Goal: Answer question/provide support: Share knowledge or assist other users

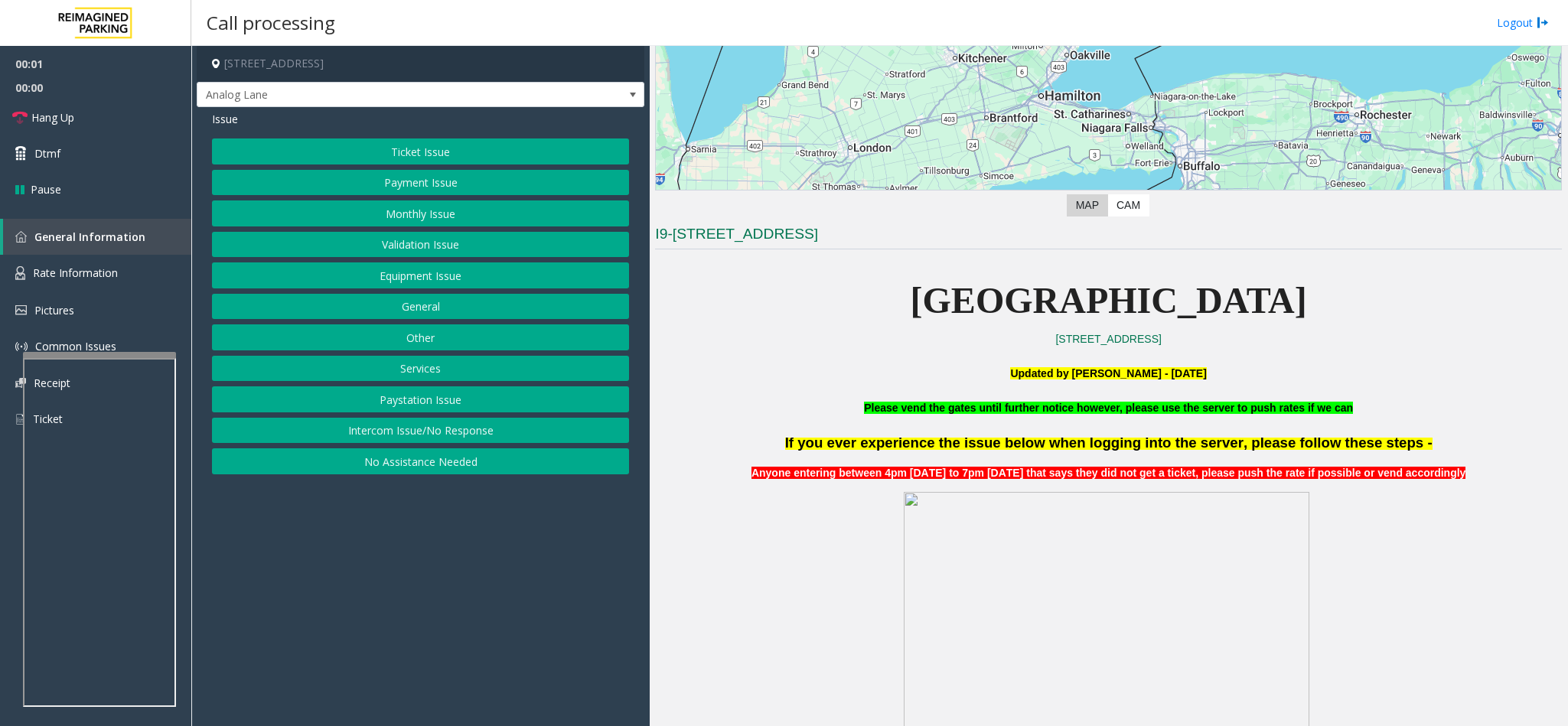
scroll to position [344, 0]
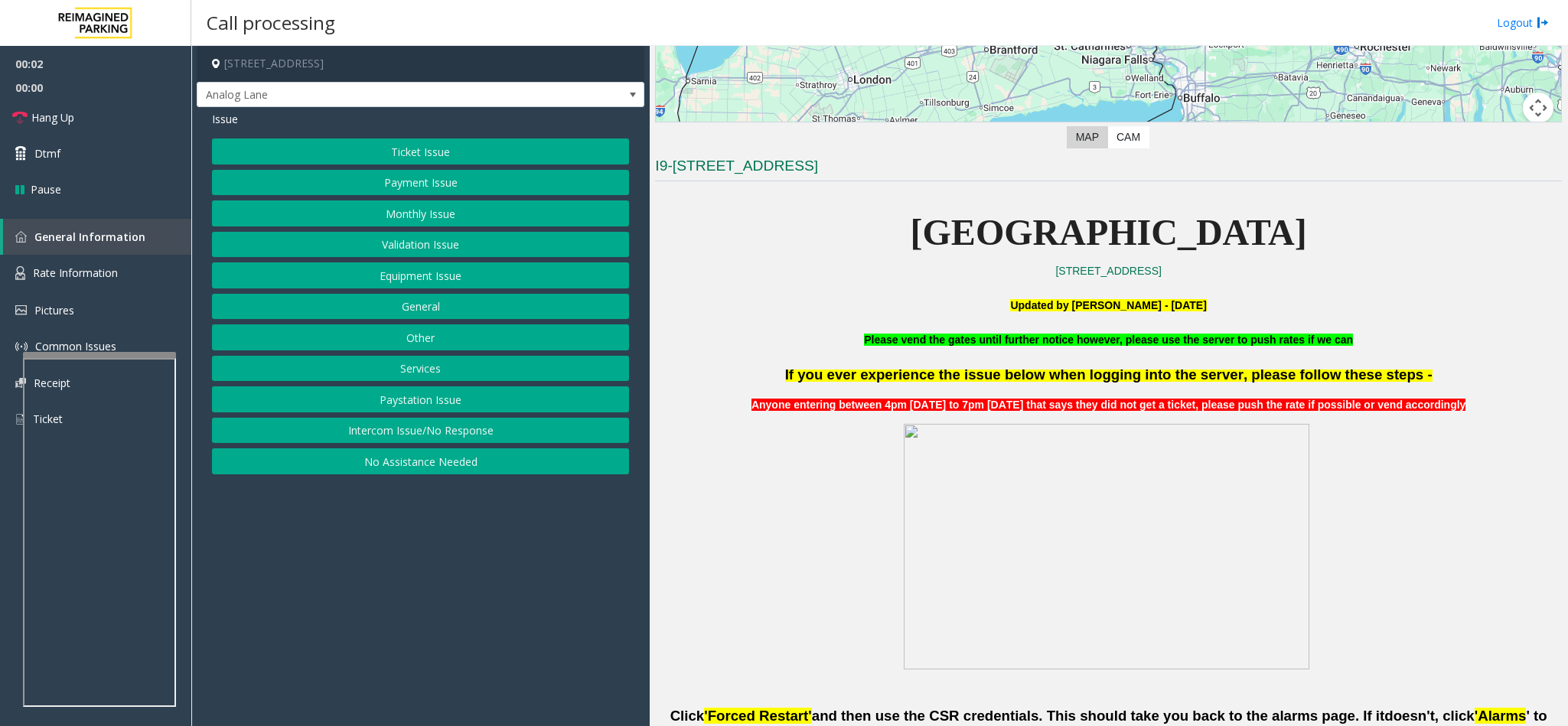
drag, startPoint x: 403, startPoint y: 436, endPoint x: 400, endPoint y: 411, distance: 25.2
click at [400, 419] on div "Ticket Issue Payment Issue Monthly Issue Validation Issue Equipment Issue Gener…" at bounding box center [421, 305] width 417 height 336
click at [380, 432] on button "Intercom Issue/No Response" at bounding box center [421, 431] width 417 height 26
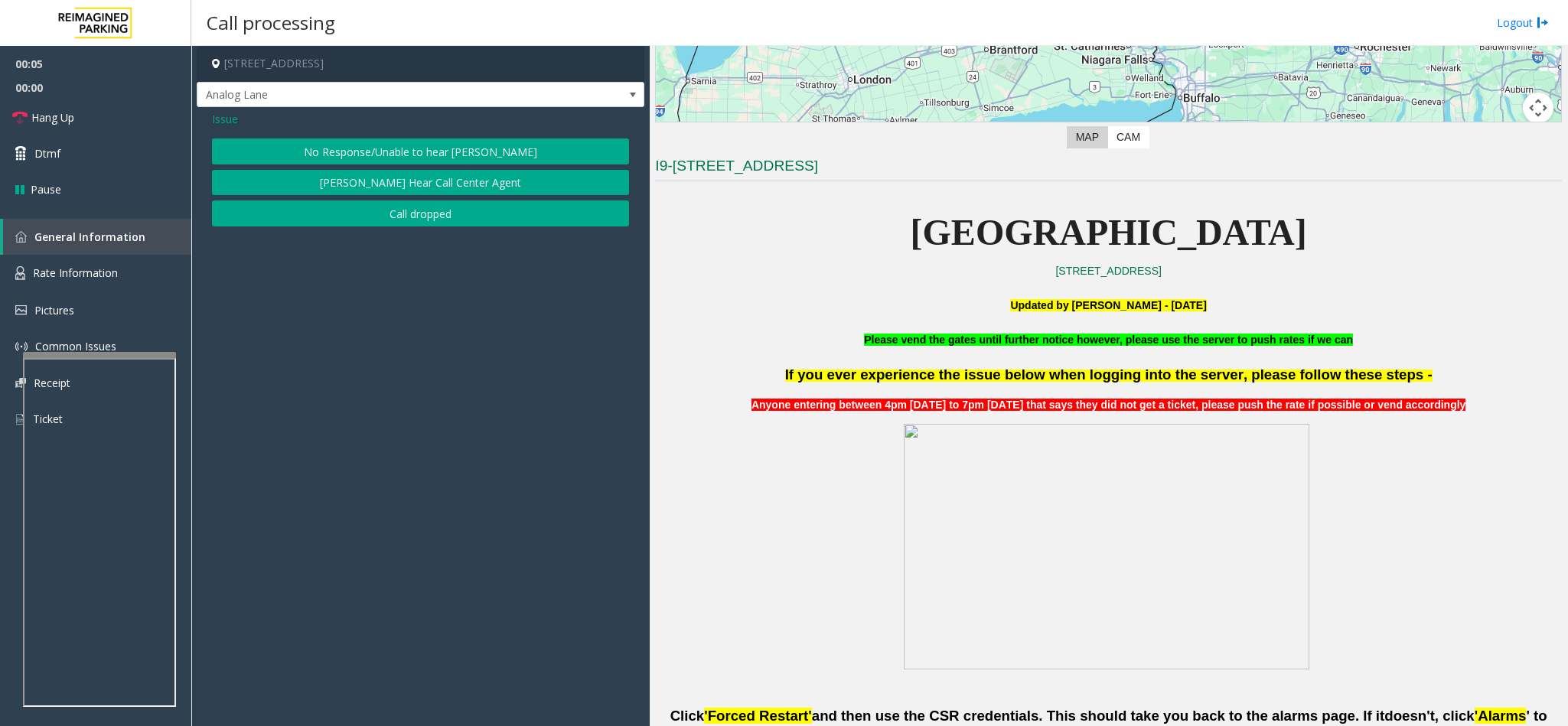
click at [322, 147] on button "No Response/Unable to hear [PERSON_NAME]" at bounding box center [421, 151] width 417 height 26
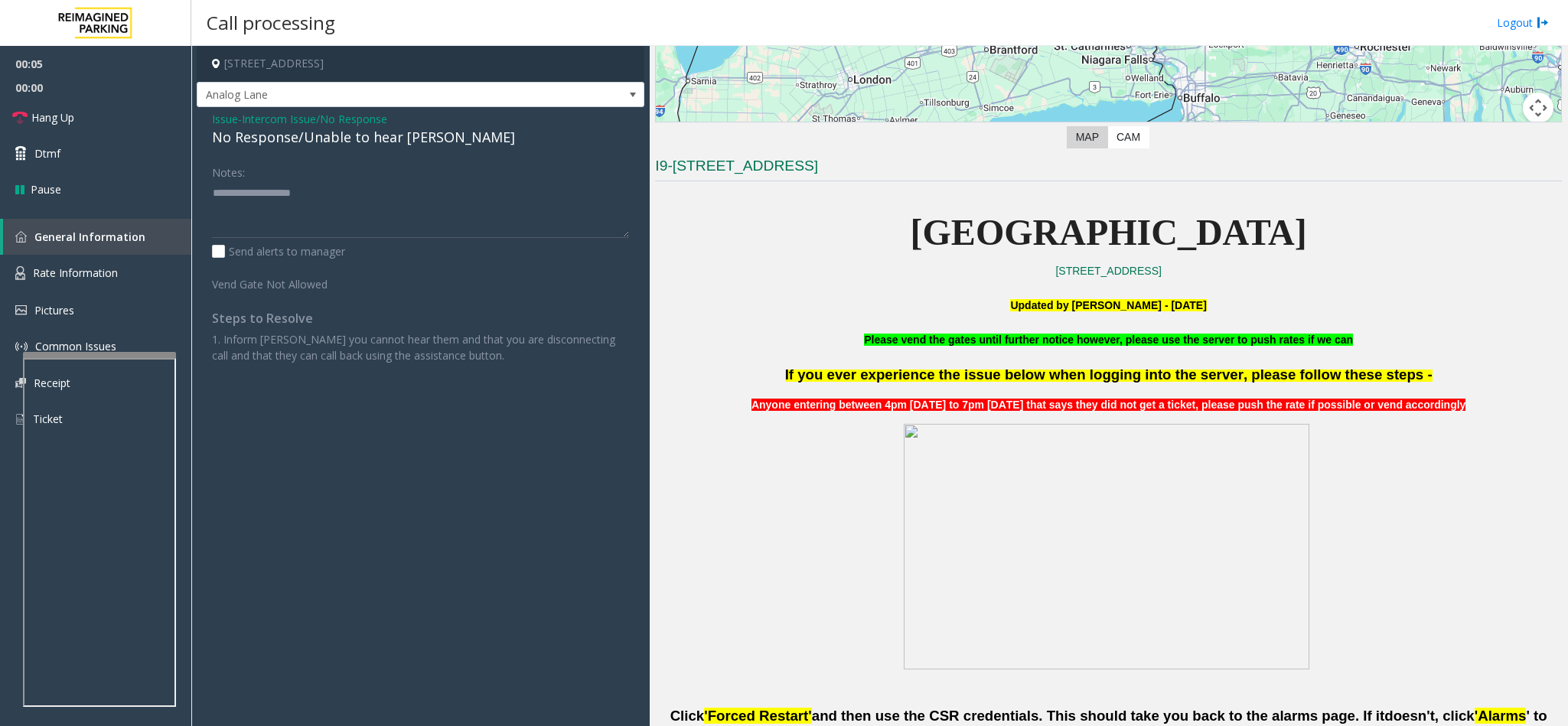
click at [308, 145] on div "No Response/Unable to hear [PERSON_NAME]" at bounding box center [421, 137] width 417 height 21
click at [413, 181] on textarea at bounding box center [421, 208] width 417 height 58
type textarea "**********"
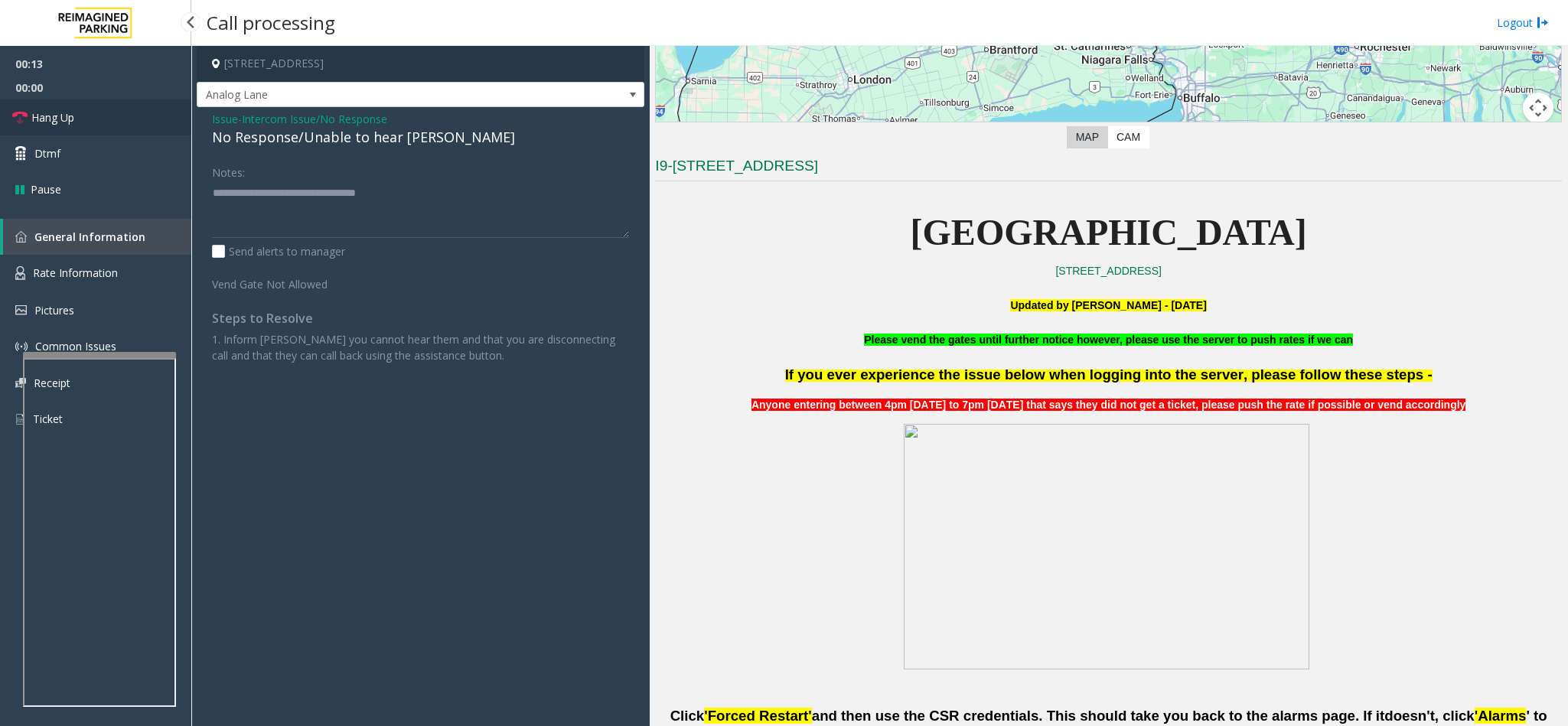
click at [117, 110] on link "Hang Up" at bounding box center [95, 117] width 191 height 36
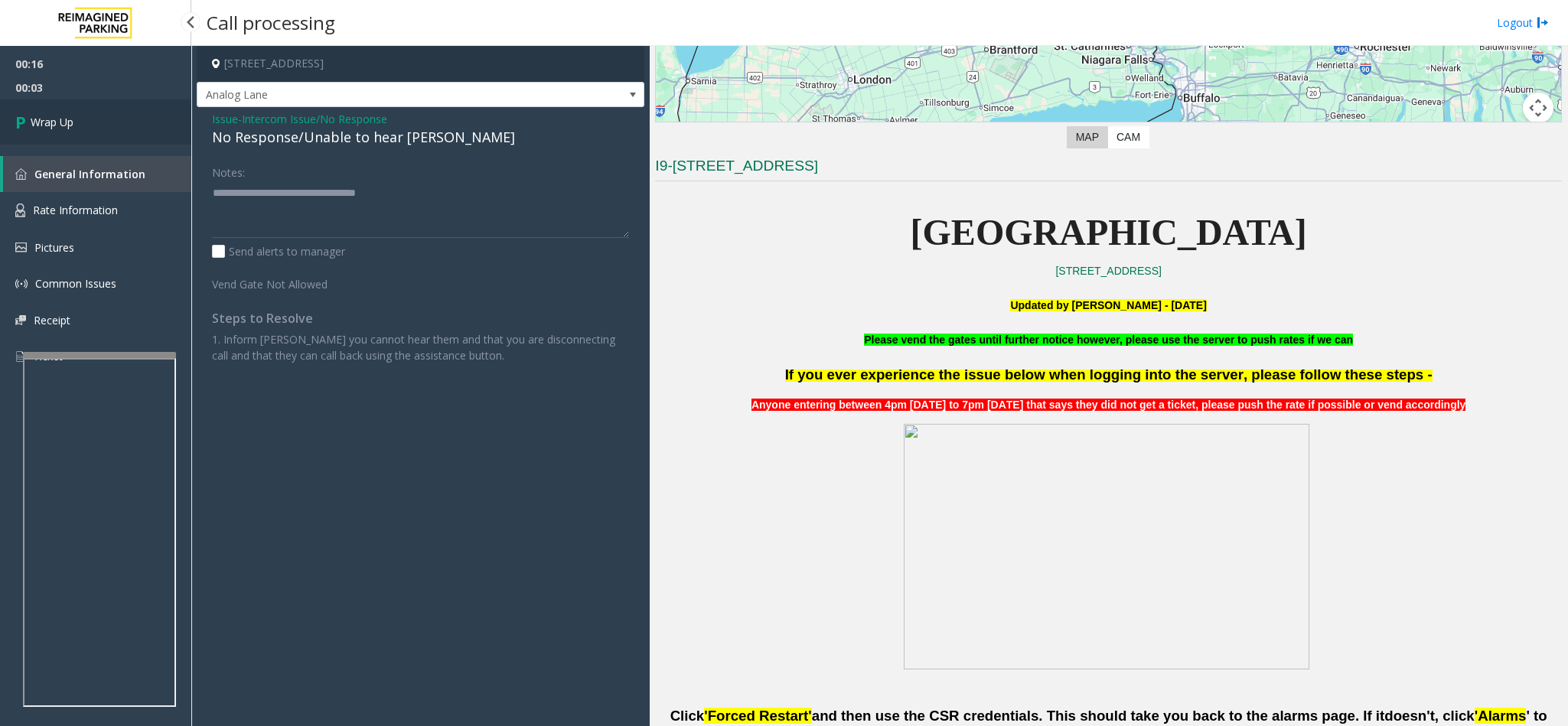
click at [127, 105] on link "Wrap Up" at bounding box center [95, 122] width 191 height 45
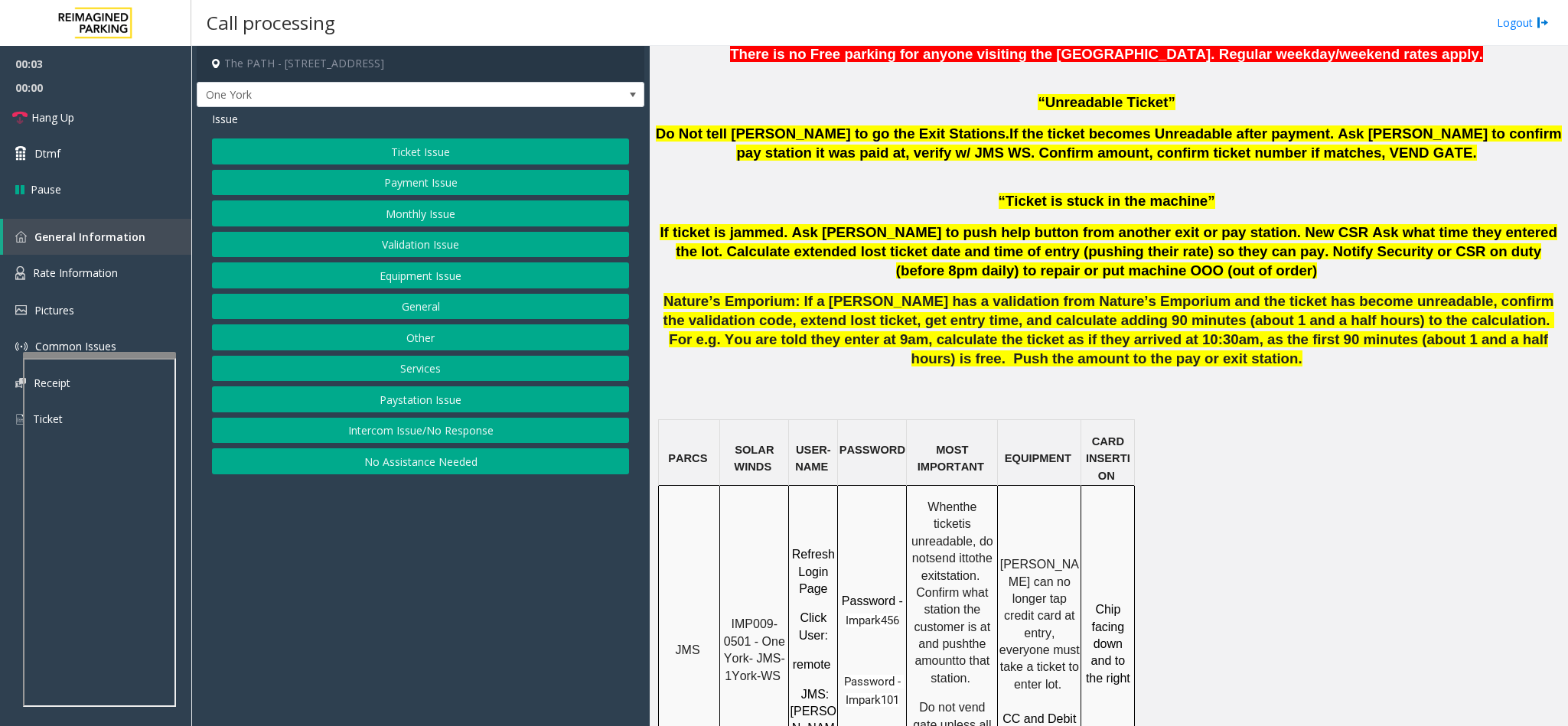
scroll to position [918, 0]
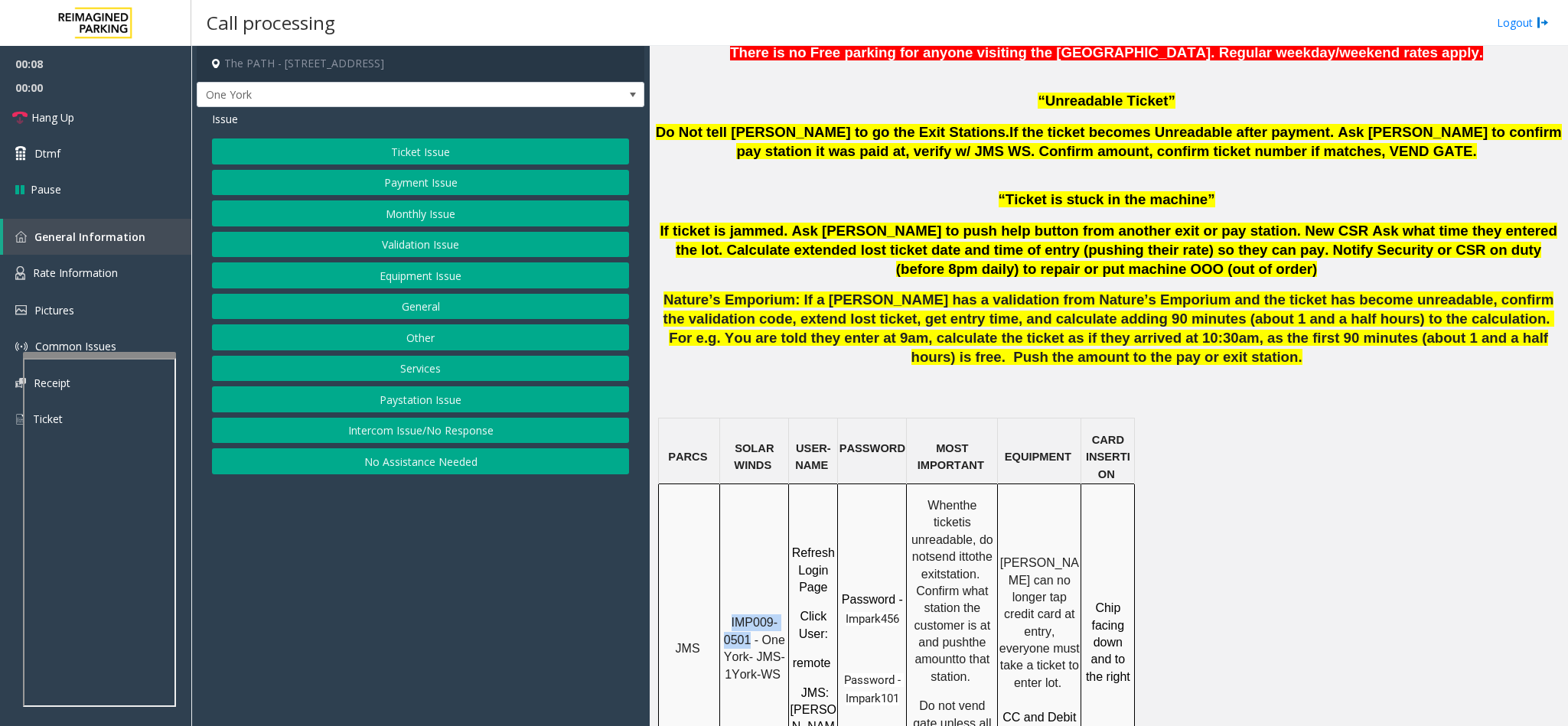
copy span "IMP009-0501"
drag, startPoint x: 735, startPoint y: 562, endPoint x: 751, endPoint y: 579, distance: 23.3
click at [751, 615] on span "IMP009-0501 - One York- JMS-1York-WS" at bounding box center [756, 647] width 65 height 64
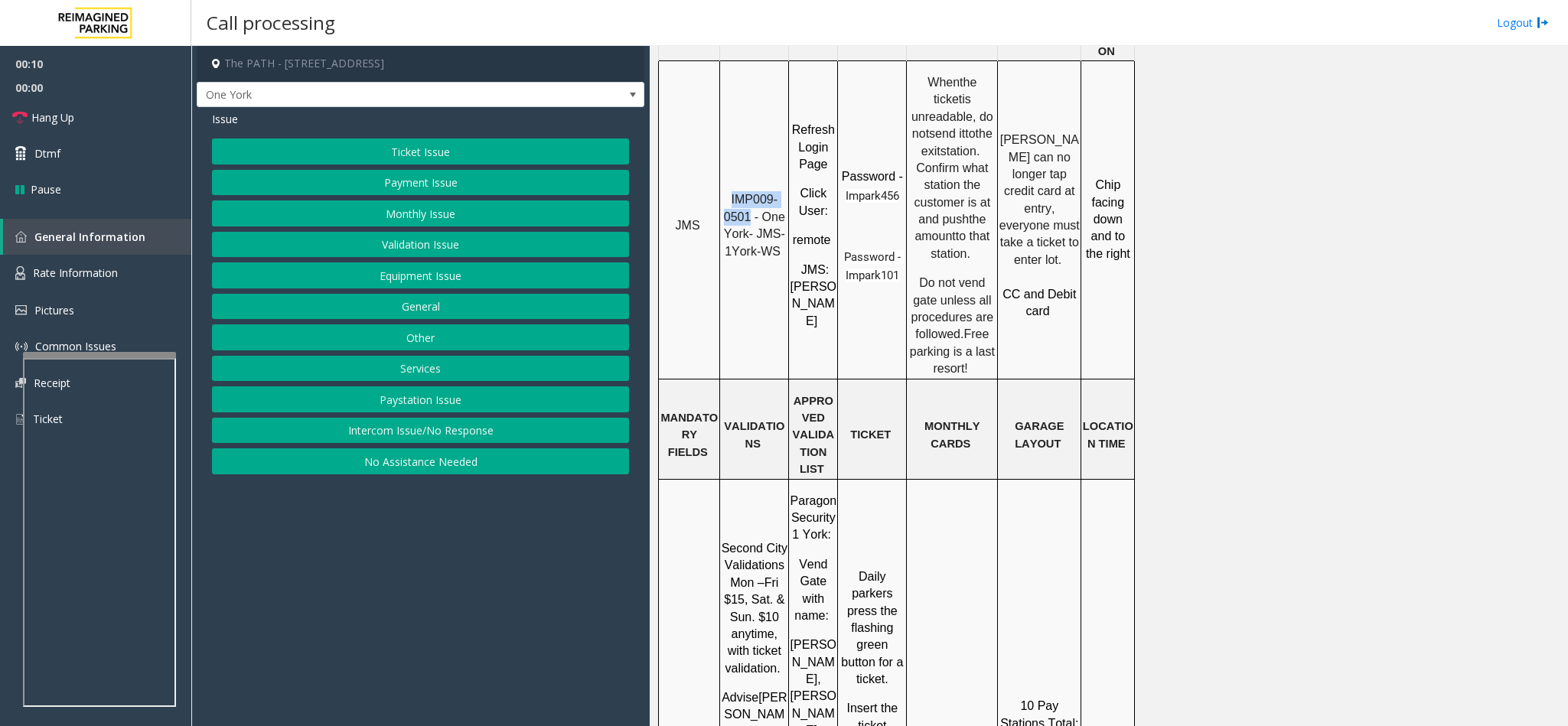
scroll to position [1491, 0]
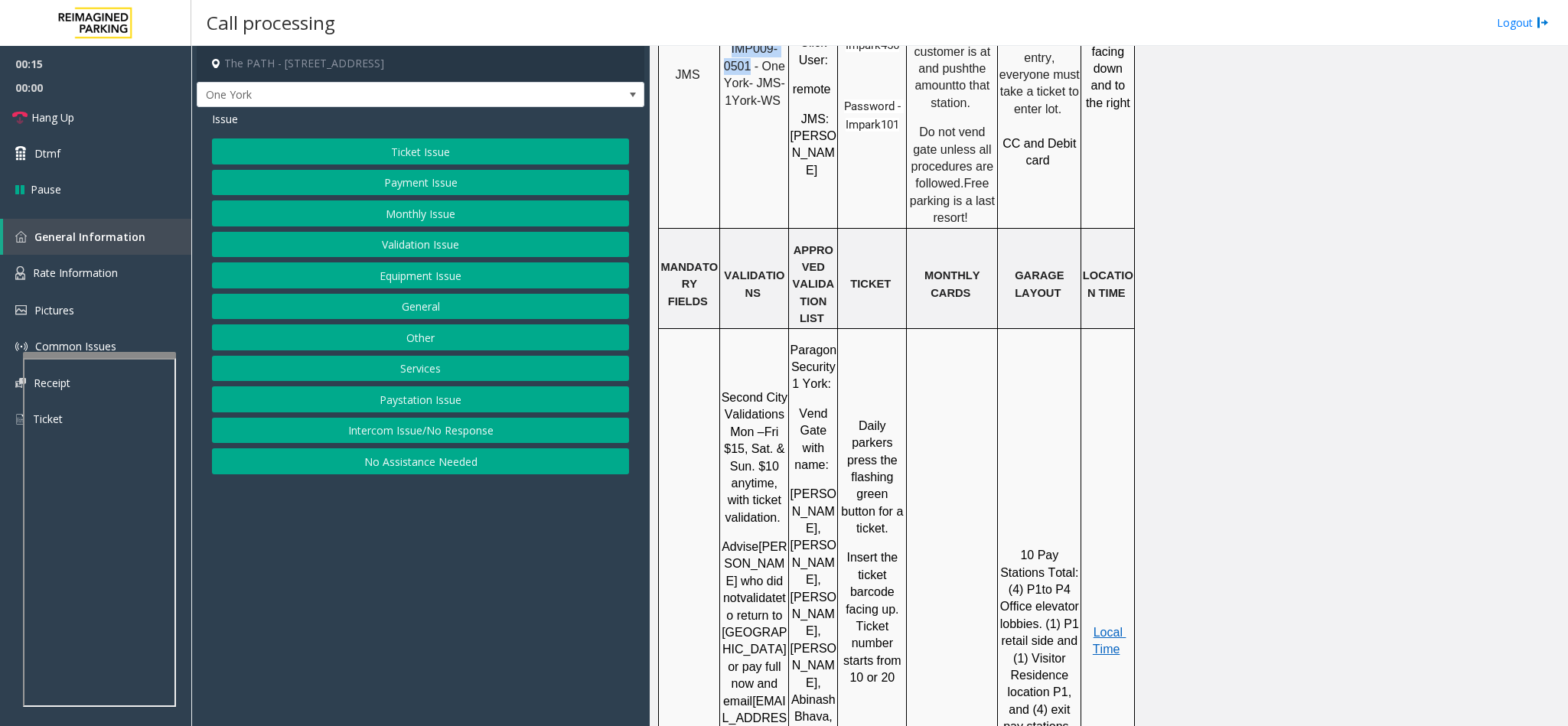
click at [428, 144] on button "Ticket Issue" at bounding box center [421, 151] width 417 height 26
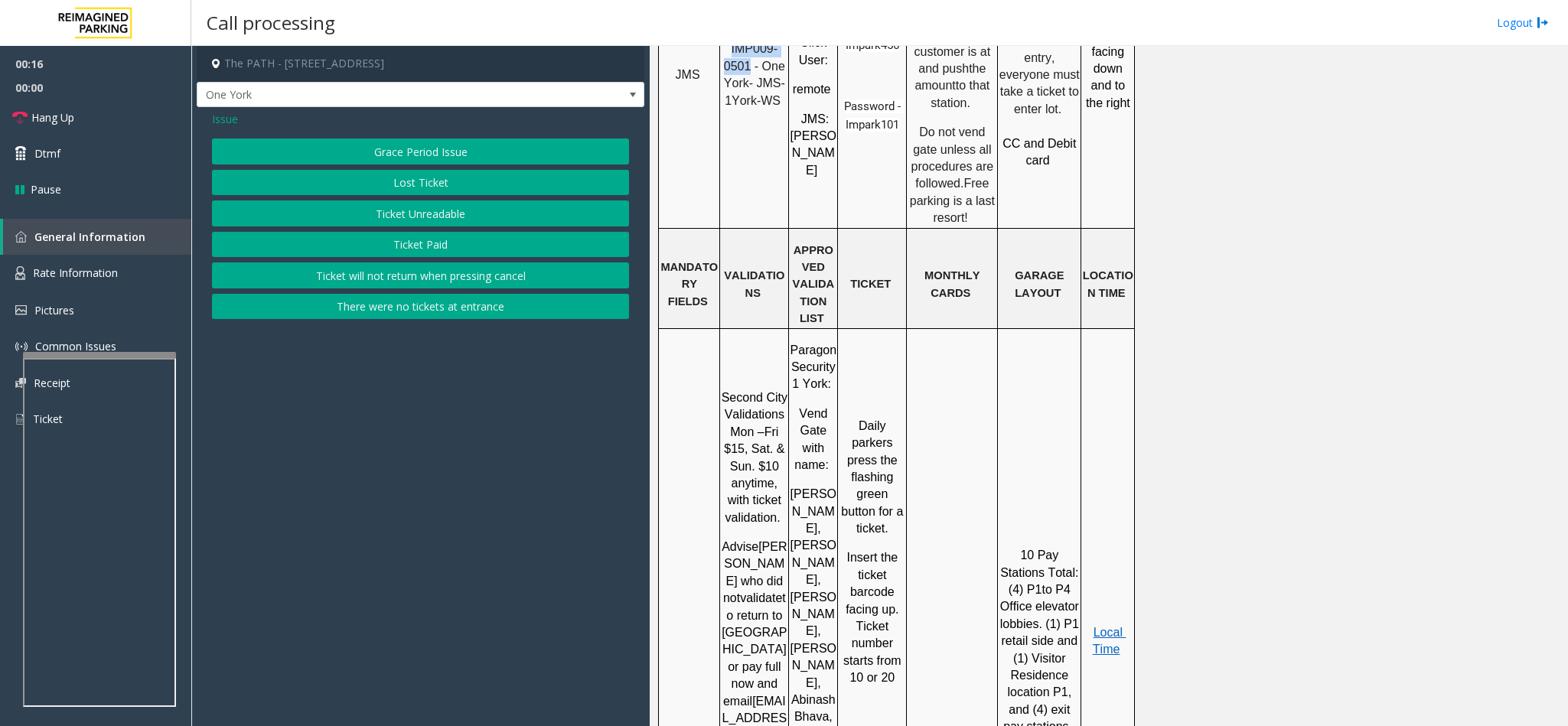
click at [380, 211] on button "Ticket Unreadable" at bounding box center [421, 213] width 417 height 26
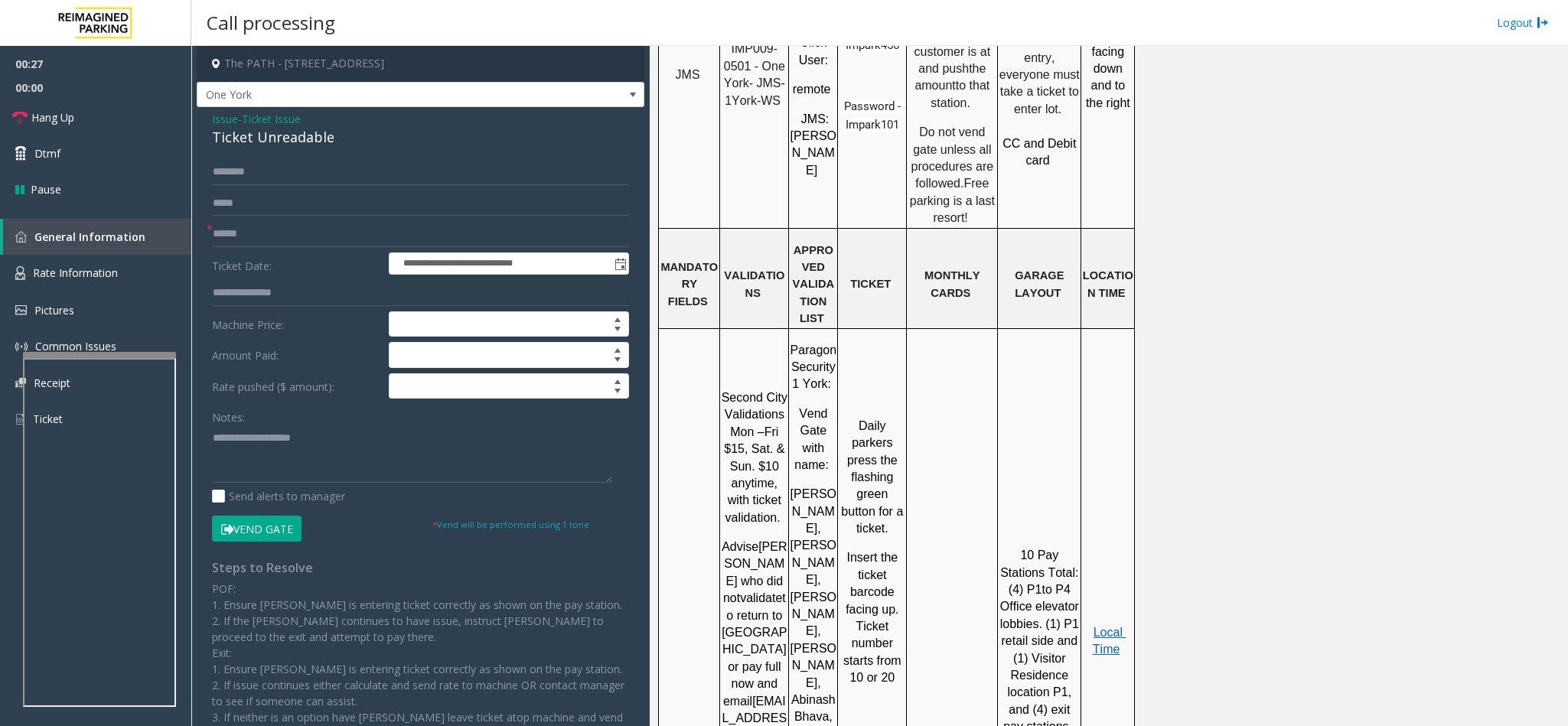
click at [301, 133] on div "Ticket Unreadable" at bounding box center [421, 137] width 417 height 21
type textarea "**********"
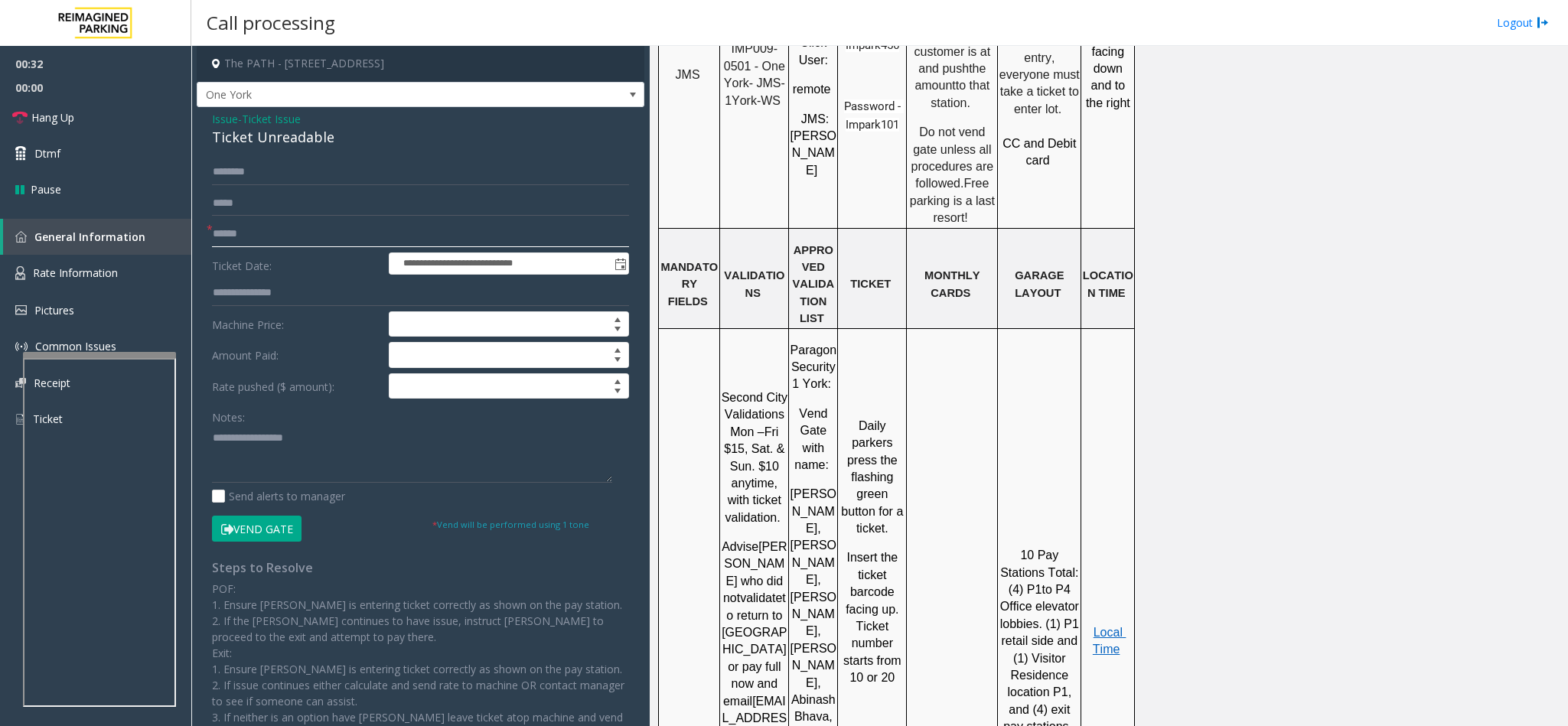
click at [336, 227] on input "text" at bounding box center [421, 234] width 417 height 26
type input "********"
click at [212, 437] on textarea at bounding box center [412, 454] width 400 height 58
click at [386, 456] on textarea at bounding box center [412, 454] width 400 height 58
type textarea "**********"
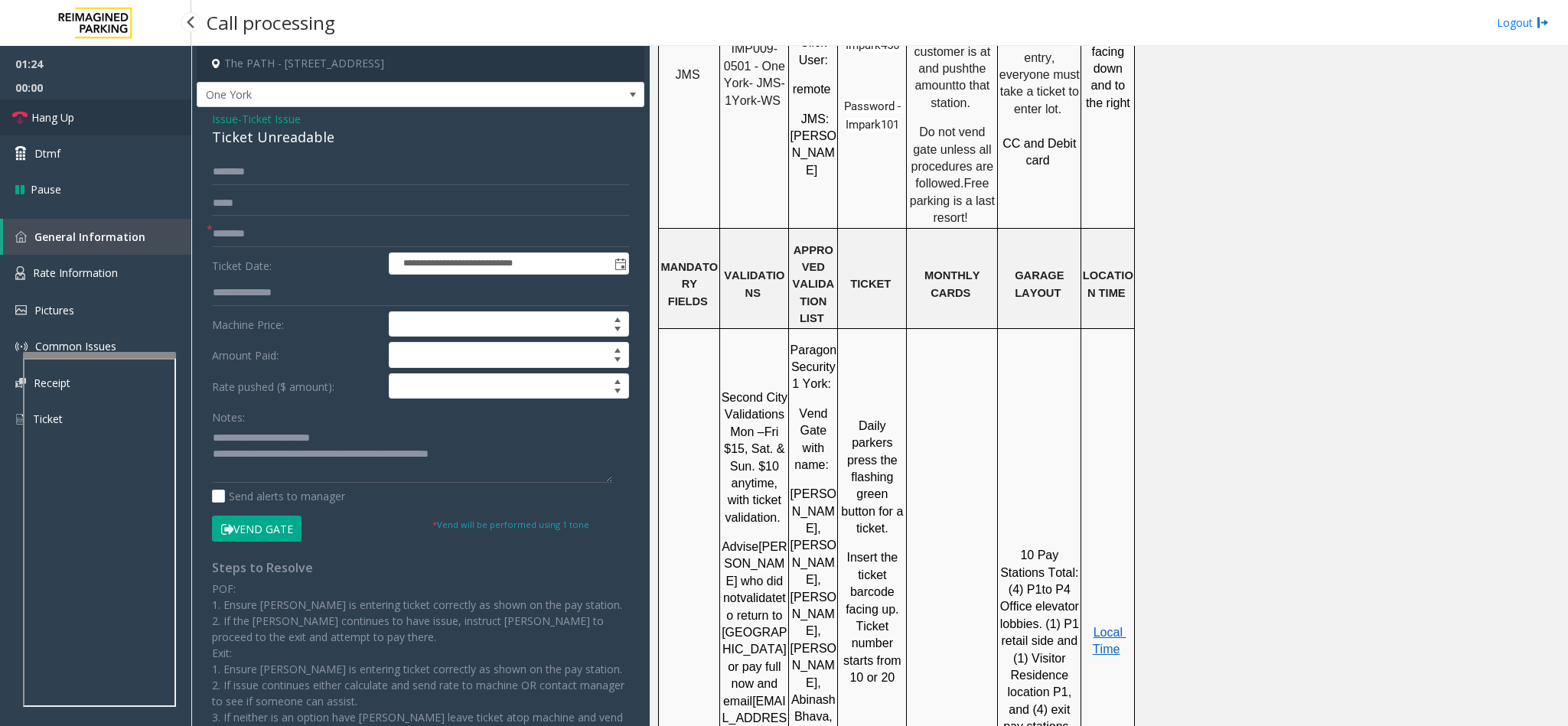
click at [100, 114] on link "Hang Up" at bounding box center [95, 117] width 191 height 36
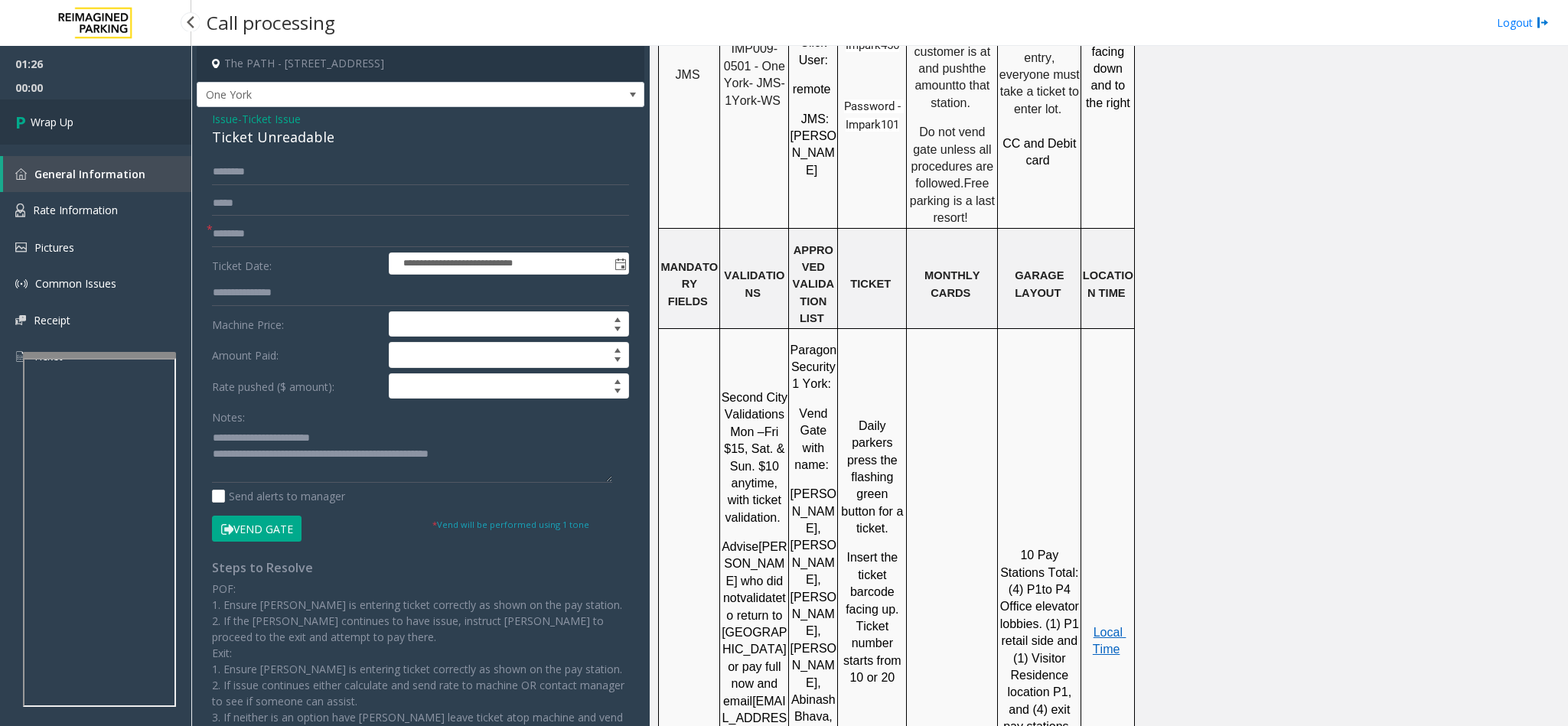
click at [100, 117] on link "Wrap Up" at bounding box center [95, 122] width 191 height 45
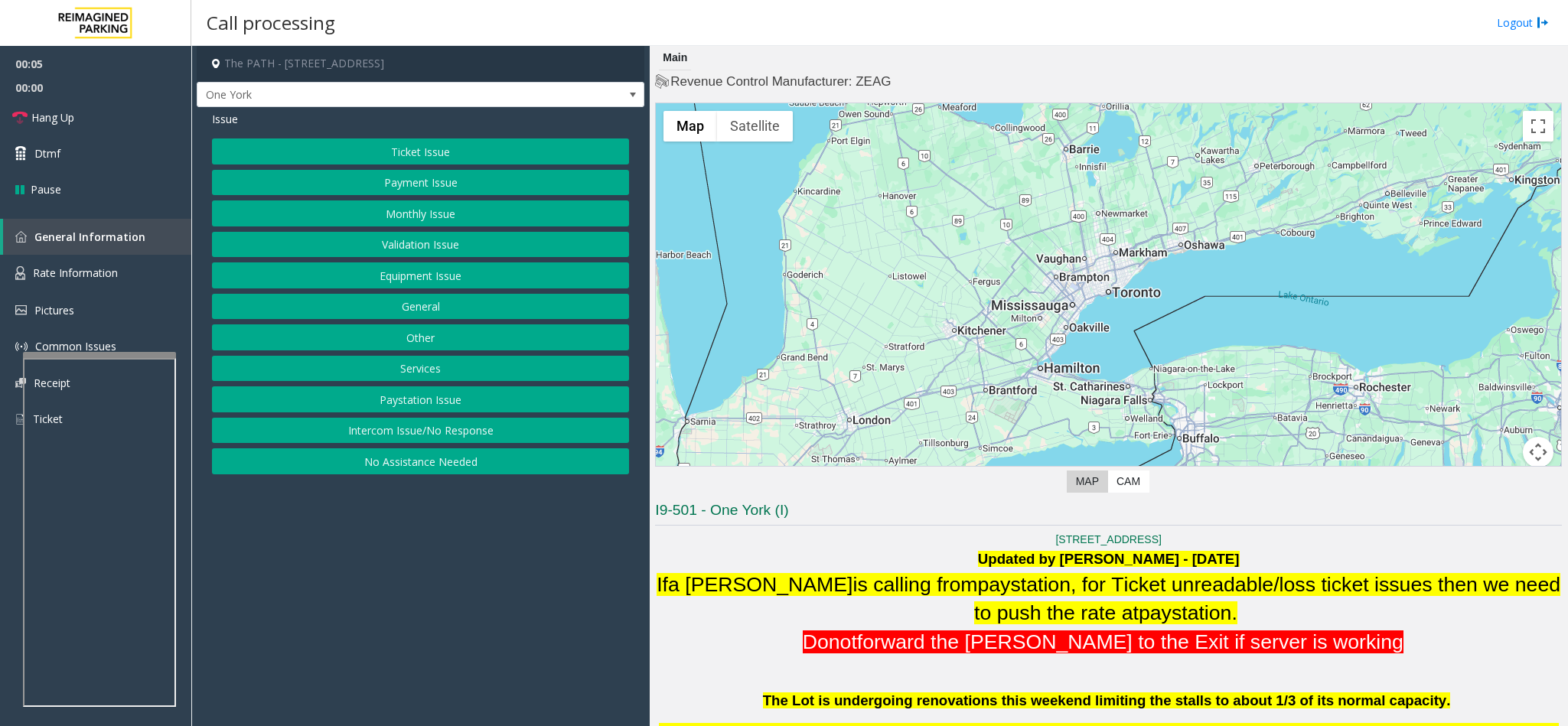
click at [400, 145] on button "Ticket Issue" at bounding box center [421, 151] width 417 height 26
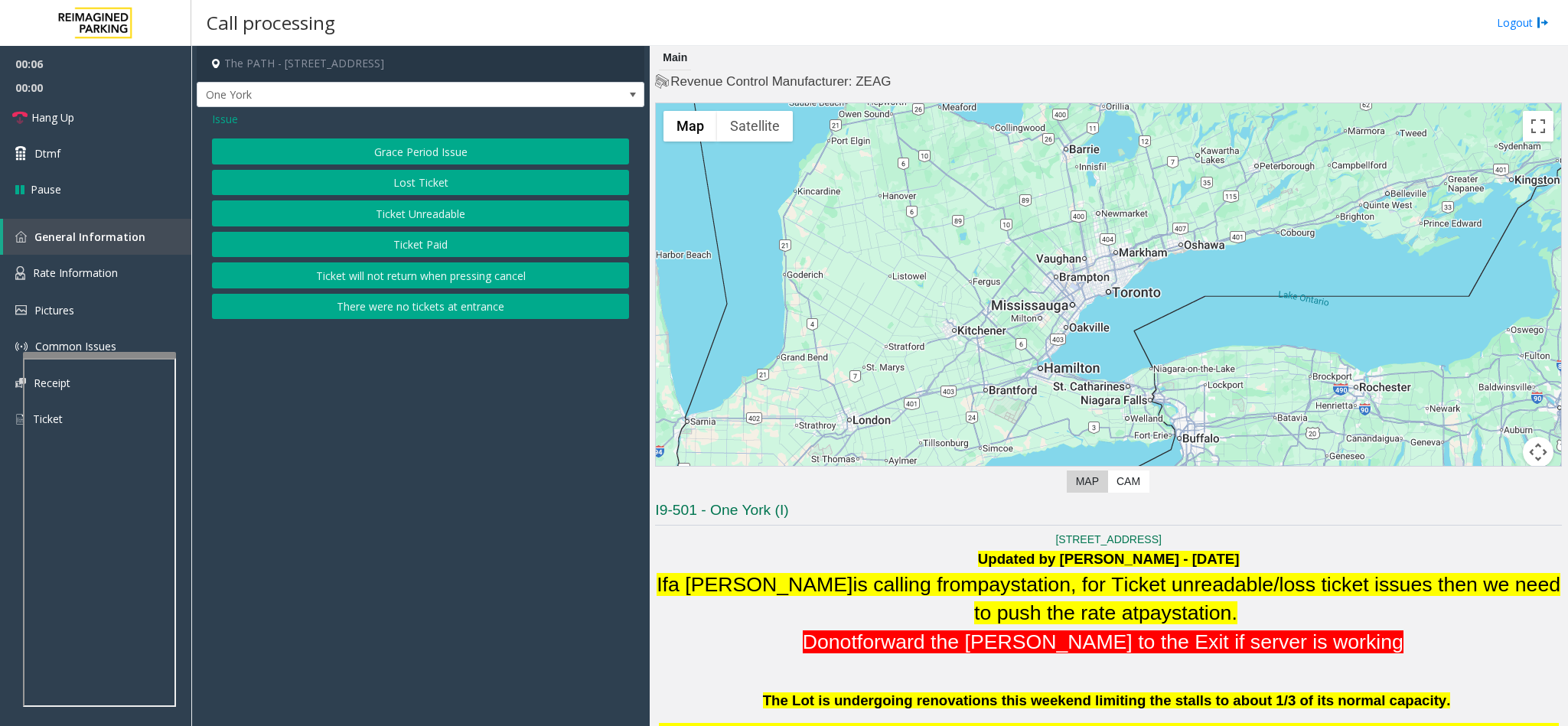
click at [419, 220] on button "Ticket Unreadable" at bounding box center [421, 213] width 417 height 26
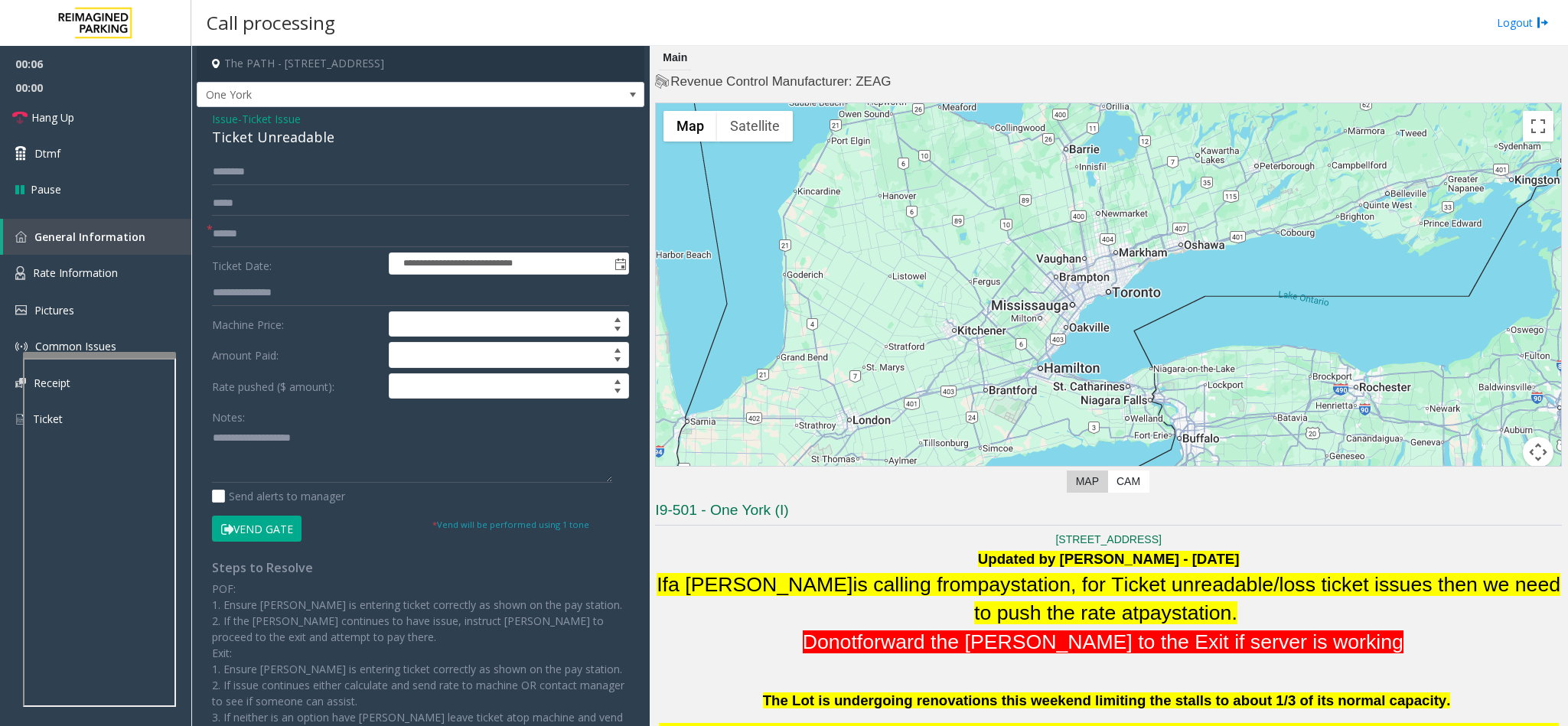
click at [240, 143] on div "Ticket Unreadable" at bounding box center [421, 137] width 417 height 21
click at [212, 436] on textarea at bounding box center [412, 454] width 400 height 58
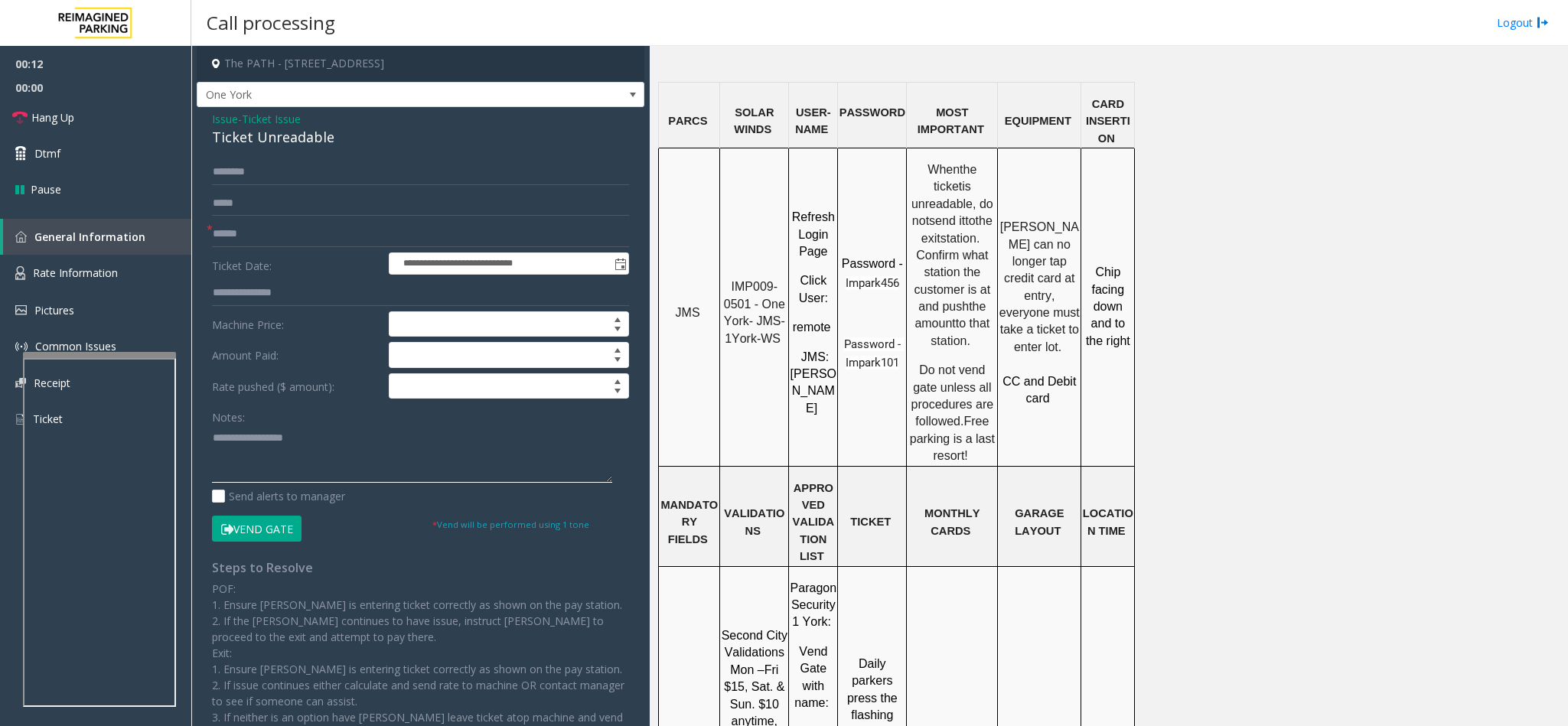
scroll to position [1262, 0]
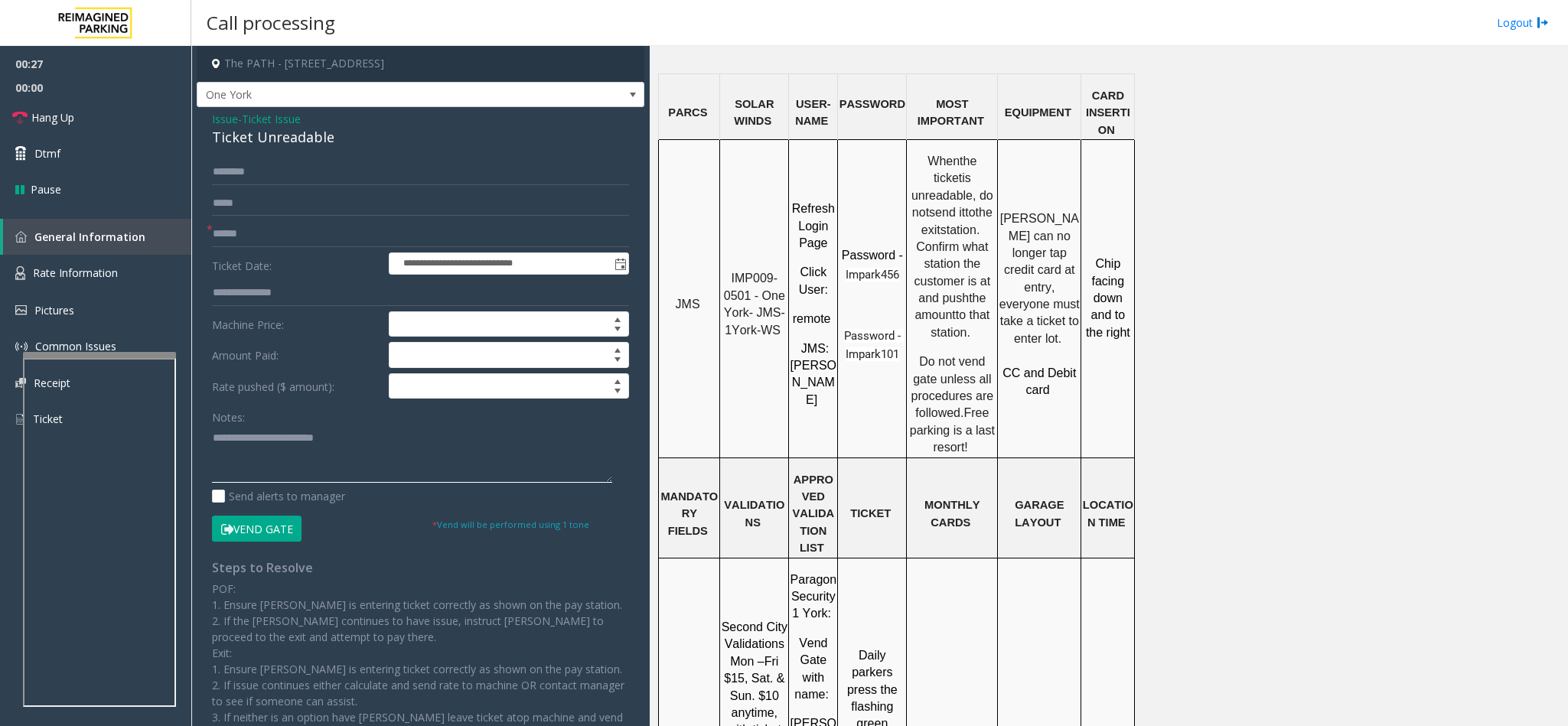
click at [517, 453] on textarea at bounding box center [412, 454] width 400 height 58
type textarea "**********"
copy span "IMP009-0501"
drag, startPoint x: 735, startPoint y: 226, endPoint x: 751, endPoint y: 240, distance: 21.3
click at [751, 272] on span "IMP009-0501 - One York- JMS-1York-WS" at bounding box center [756, 304] width 65 height 64
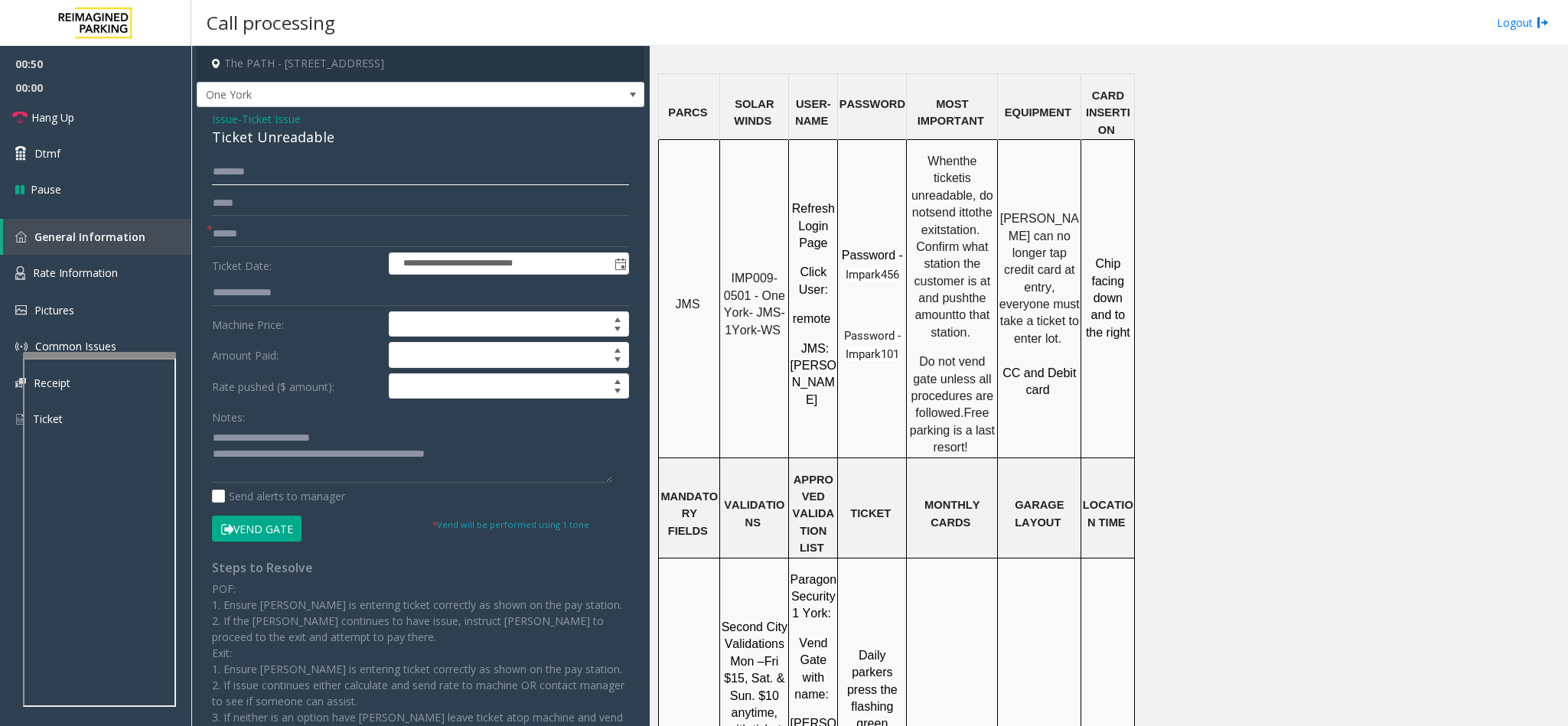
click at [266, 175] on input "text" at bounding box center [421, 172] width 417 height 26
click at [262, 232] on input "text" at bounding box center [421, 234] width 417 height 26
click at [243, 234] on input "********" at bounding box center [421, 234] width 417 height 26
click at [243, 232] on input "********" at bounding box center [421, 234] width 417 height 26
type input "********"
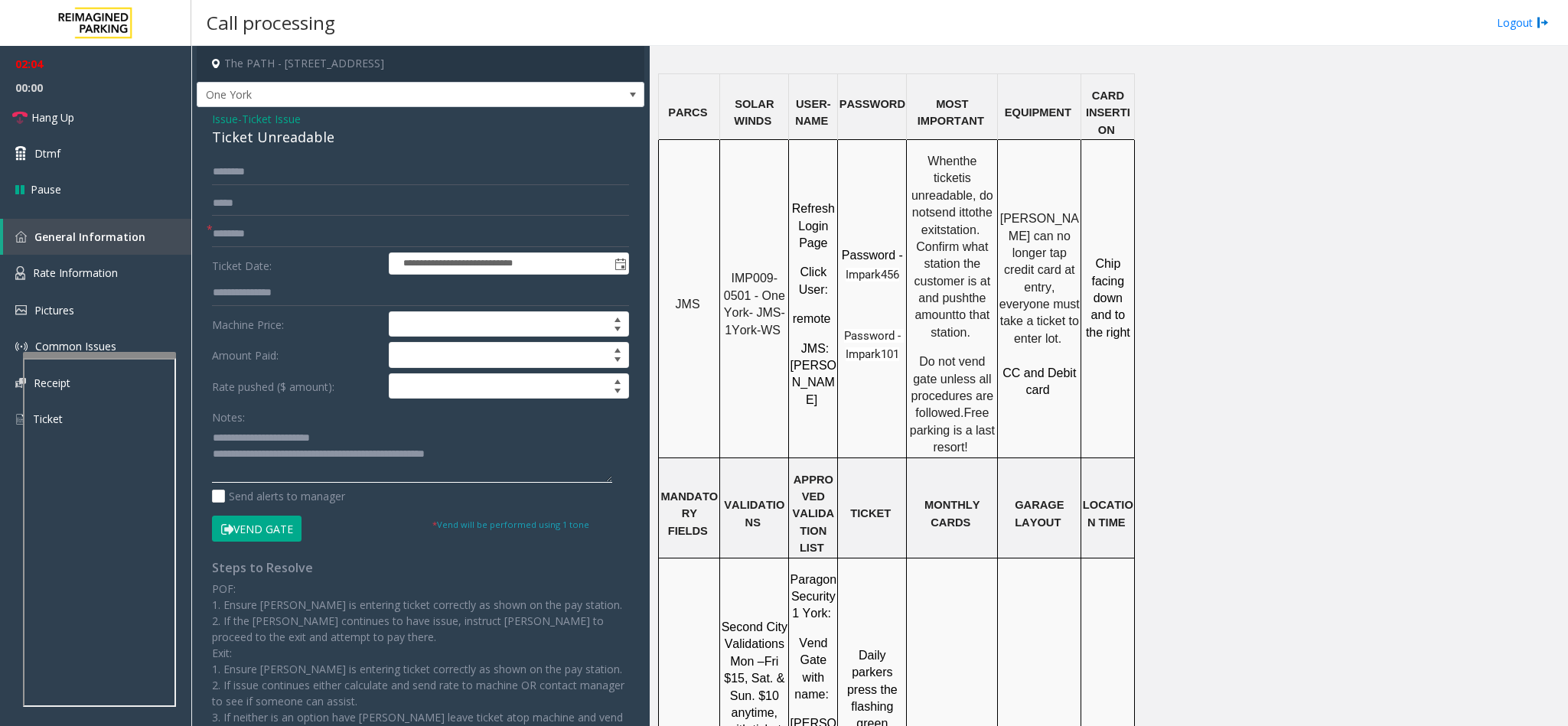
click at [536, 454] on textarea at bounding box center [412, 454] width 400 height 58
type textarea "**********"
click at [99, 104] on link "Hang Up" at bounding box center [95, 117] width 191 height 36
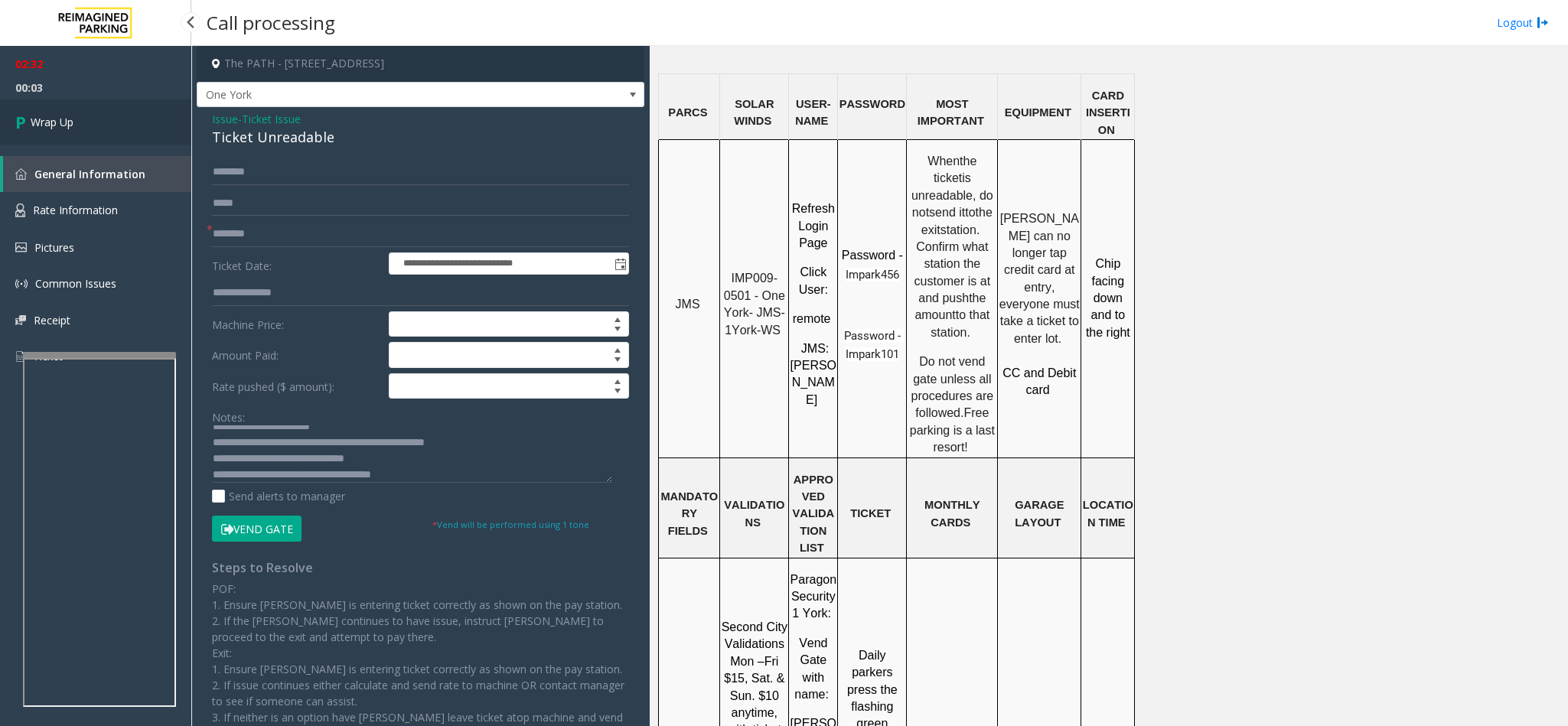
click at [122, 131] on link "Wrap Up" at bounding box center [95, 122] width 191 height 45
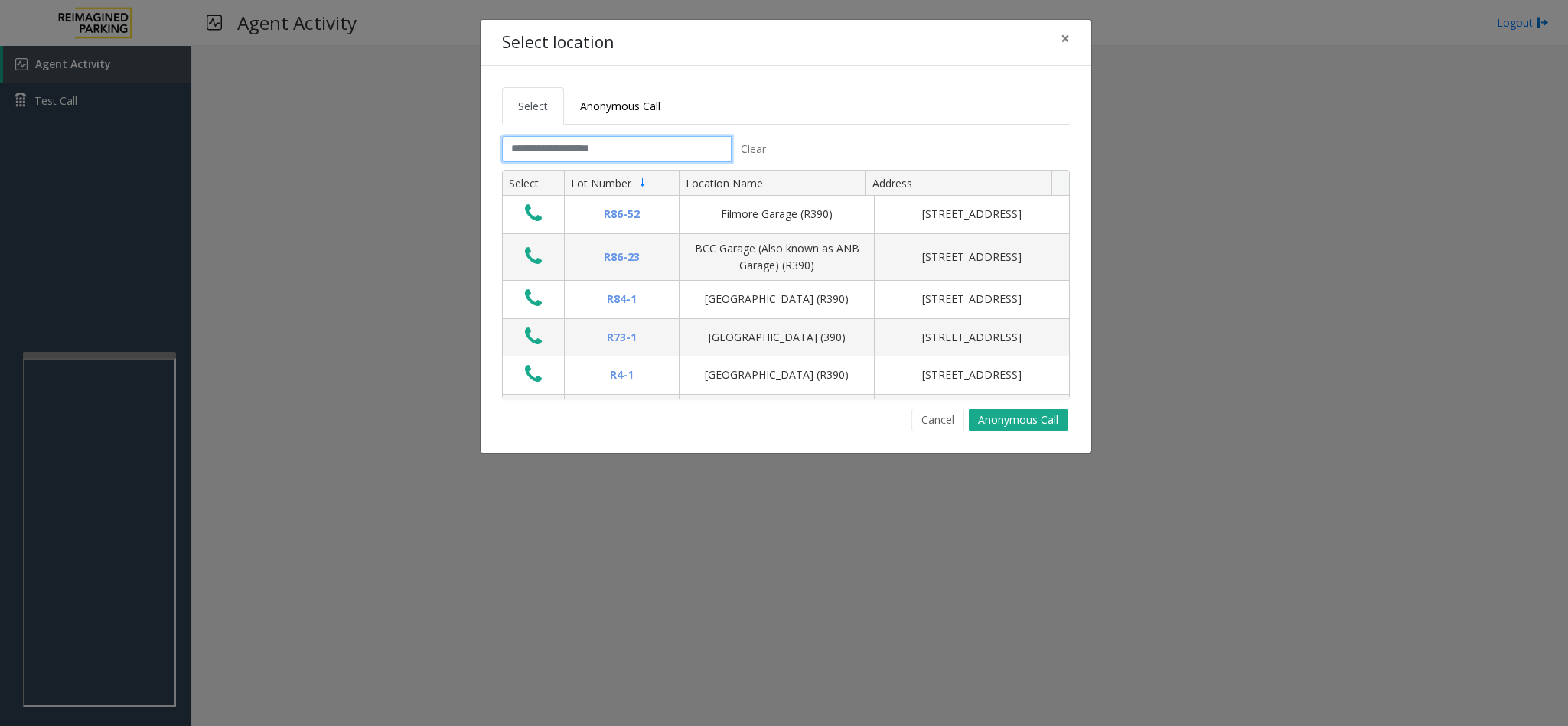
click at [529, 144] on input "text" at bounding box center [617, 149] width 230 height 26
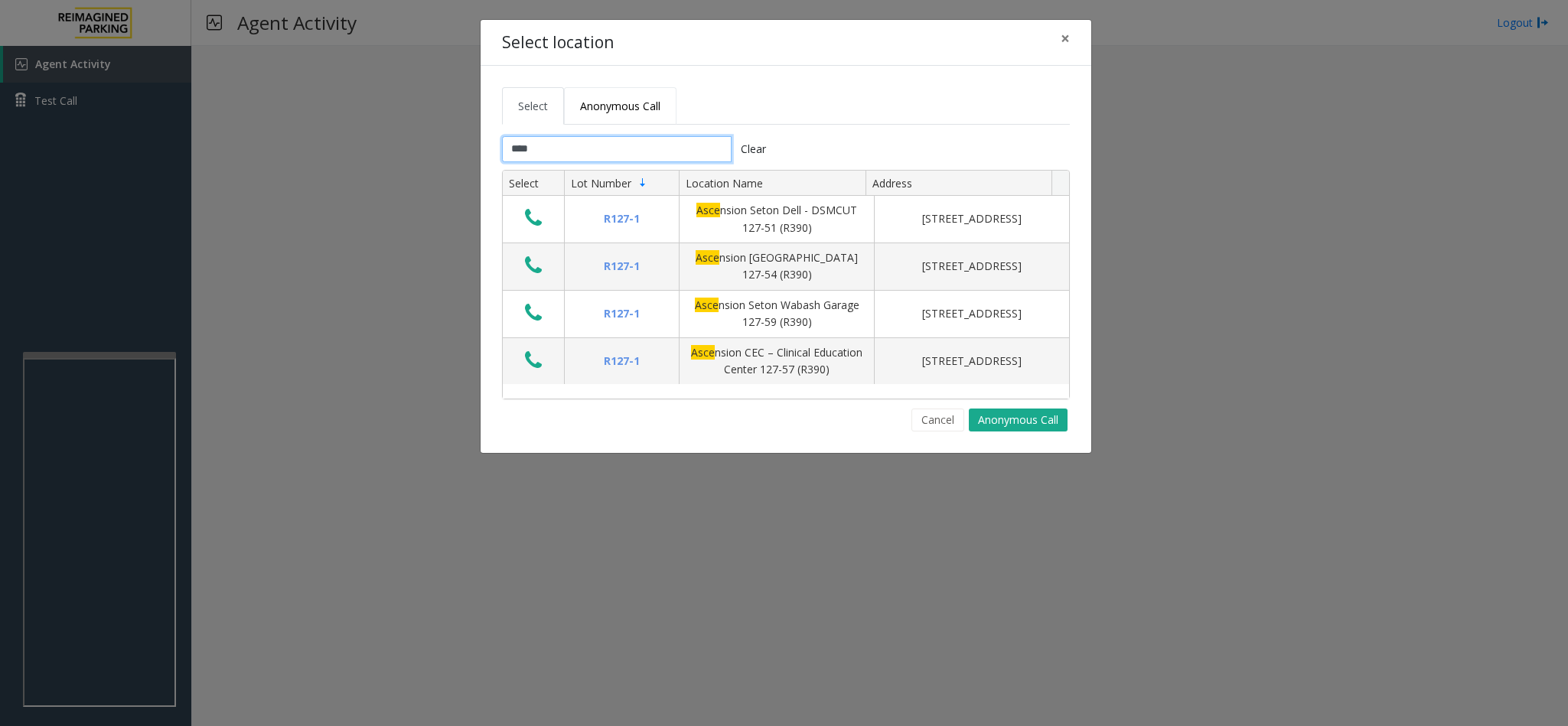
type input "****"
click at [620, 94] on link "Anonymous Call" at bounding box center [619, 105] width 113 height 37
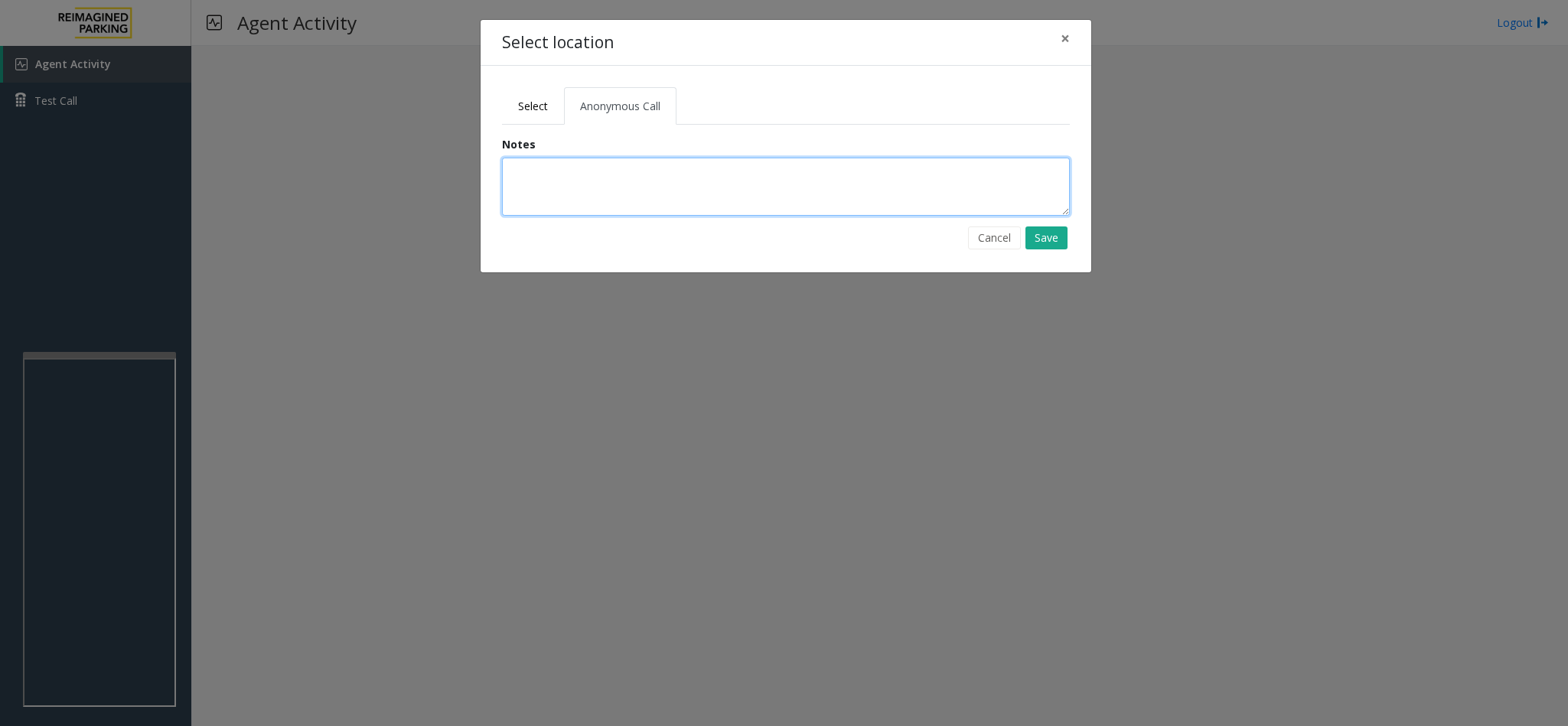
click at [583, 180] on textarea at bounding box center [786, 187] width 568 height 59
type textarea "**********"
click at [1052, 239] on button "Save" at bounding box center [1047, 238] width 42 height 23
click at [517, 109] on link "Select" at bounding box center [533, 105] width 62 height 37
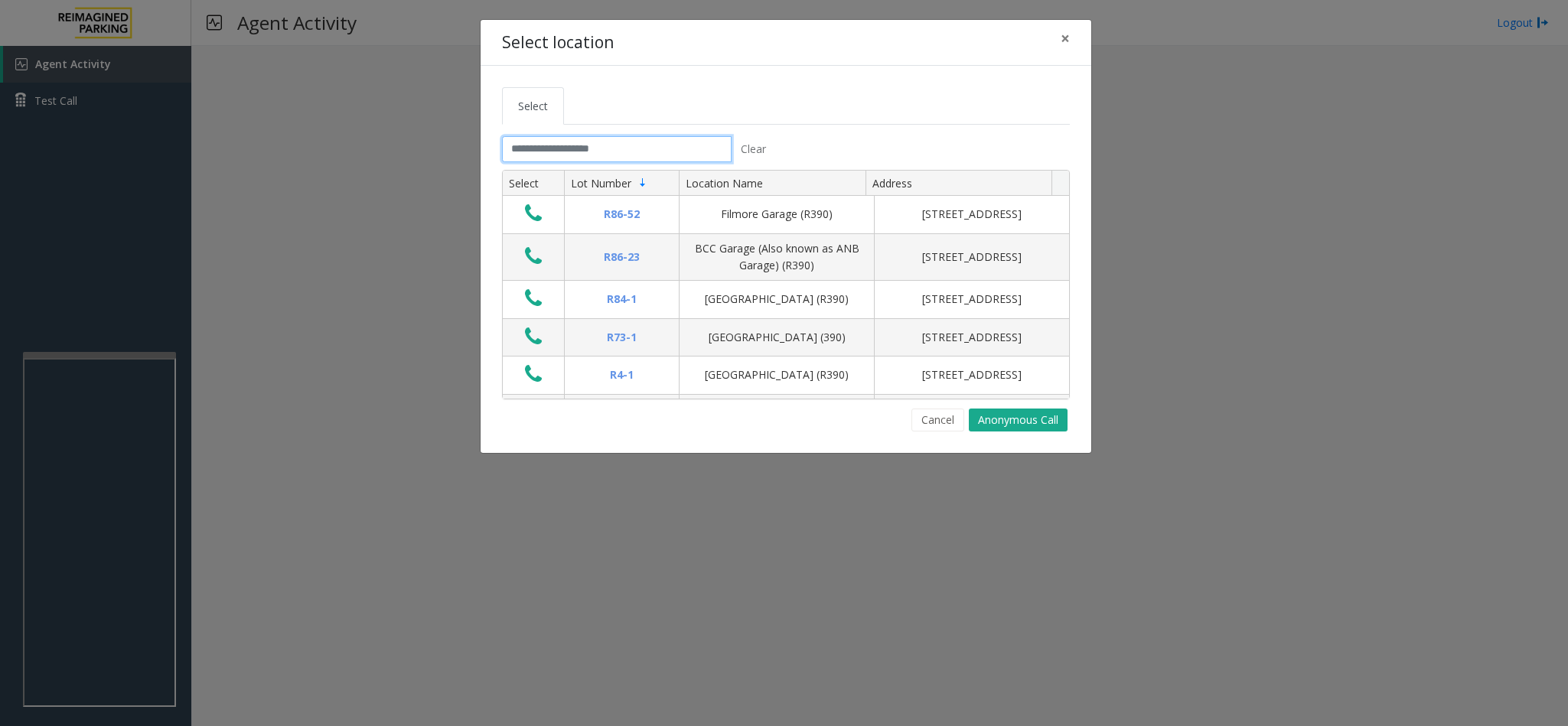
click at [523, 156] on input "text" at bounding box center [617, 149] width 230 height 26
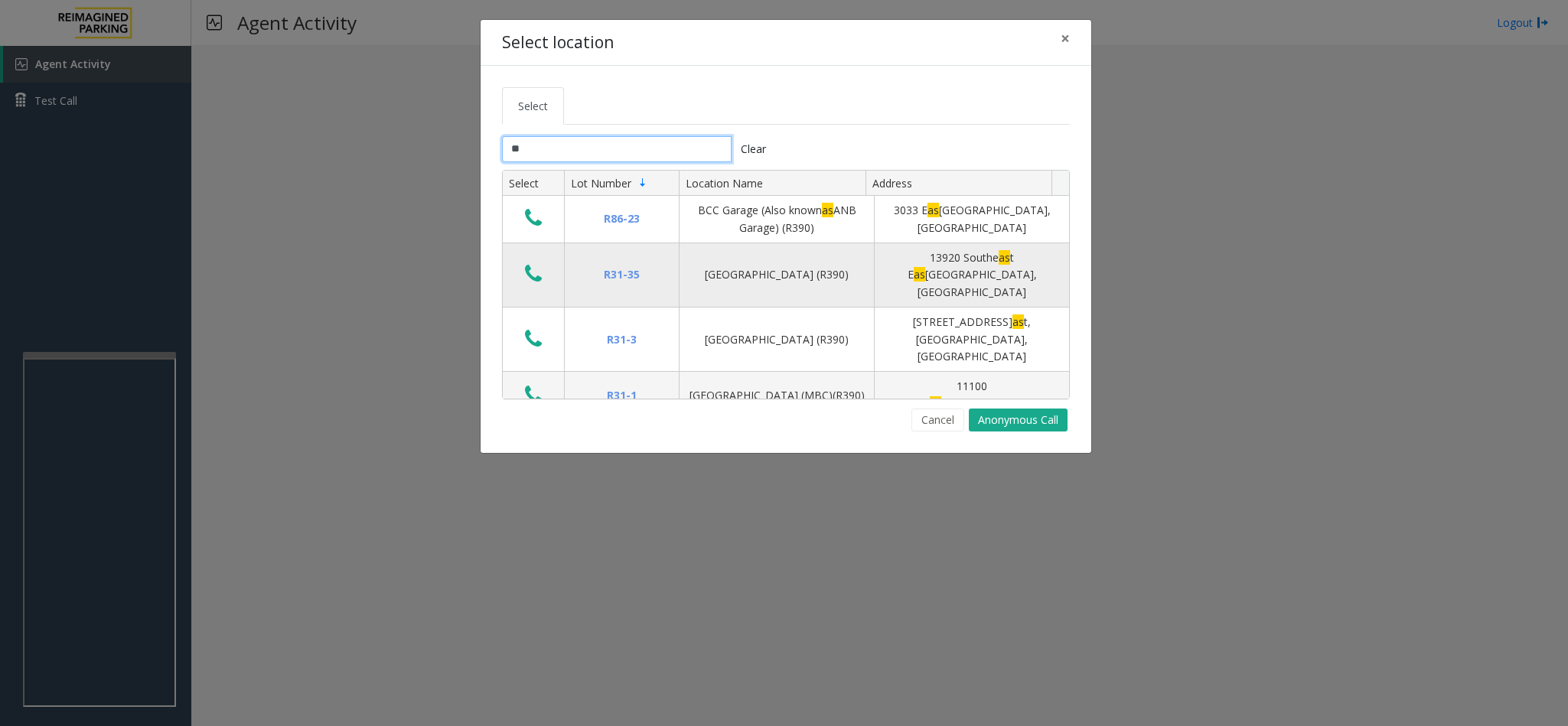
type input "*"
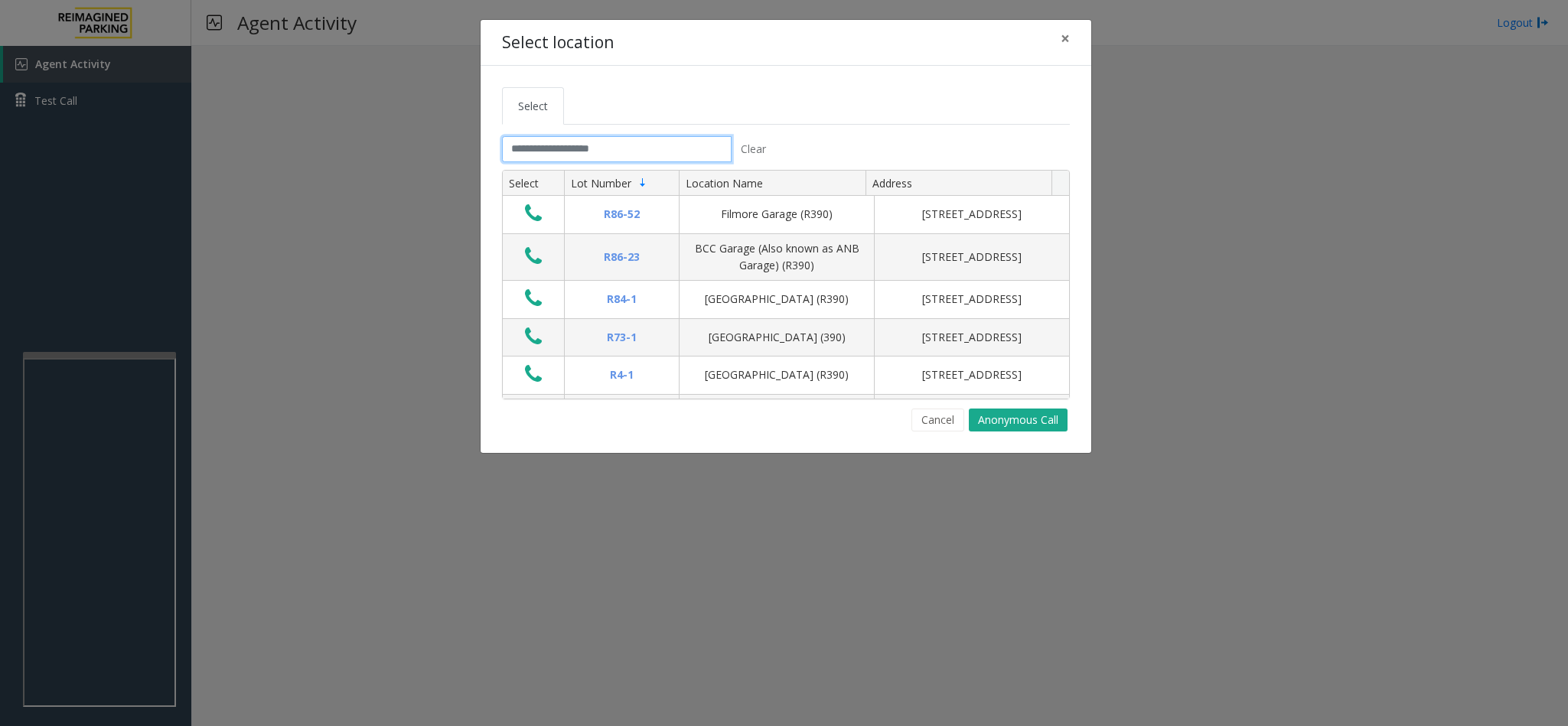
click at [613, 145] on input "text" at bounding box center [617, 149] width 230 height 26
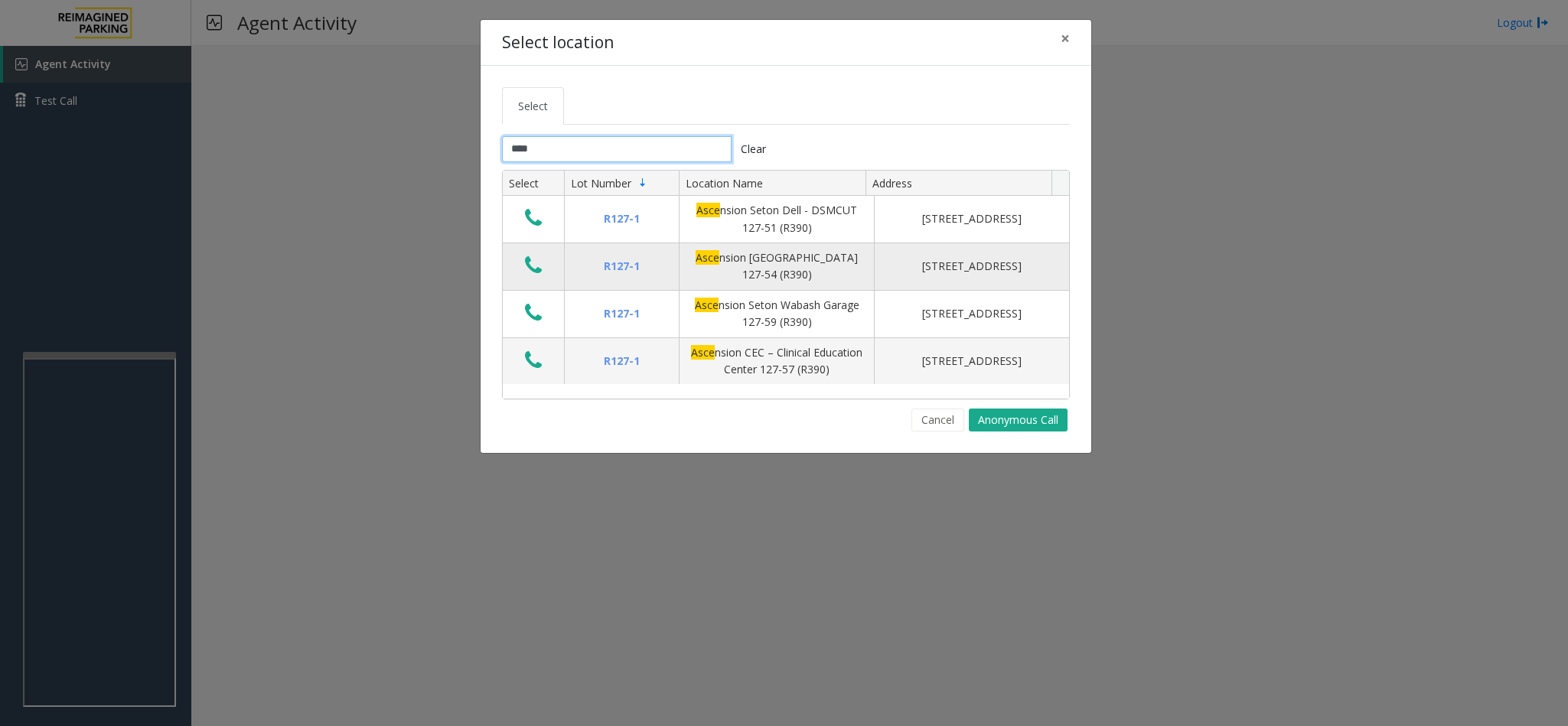
type input "****"
click at [526, 272] on icon "Data table" at bounding box center [533, 265] width 16 height 21
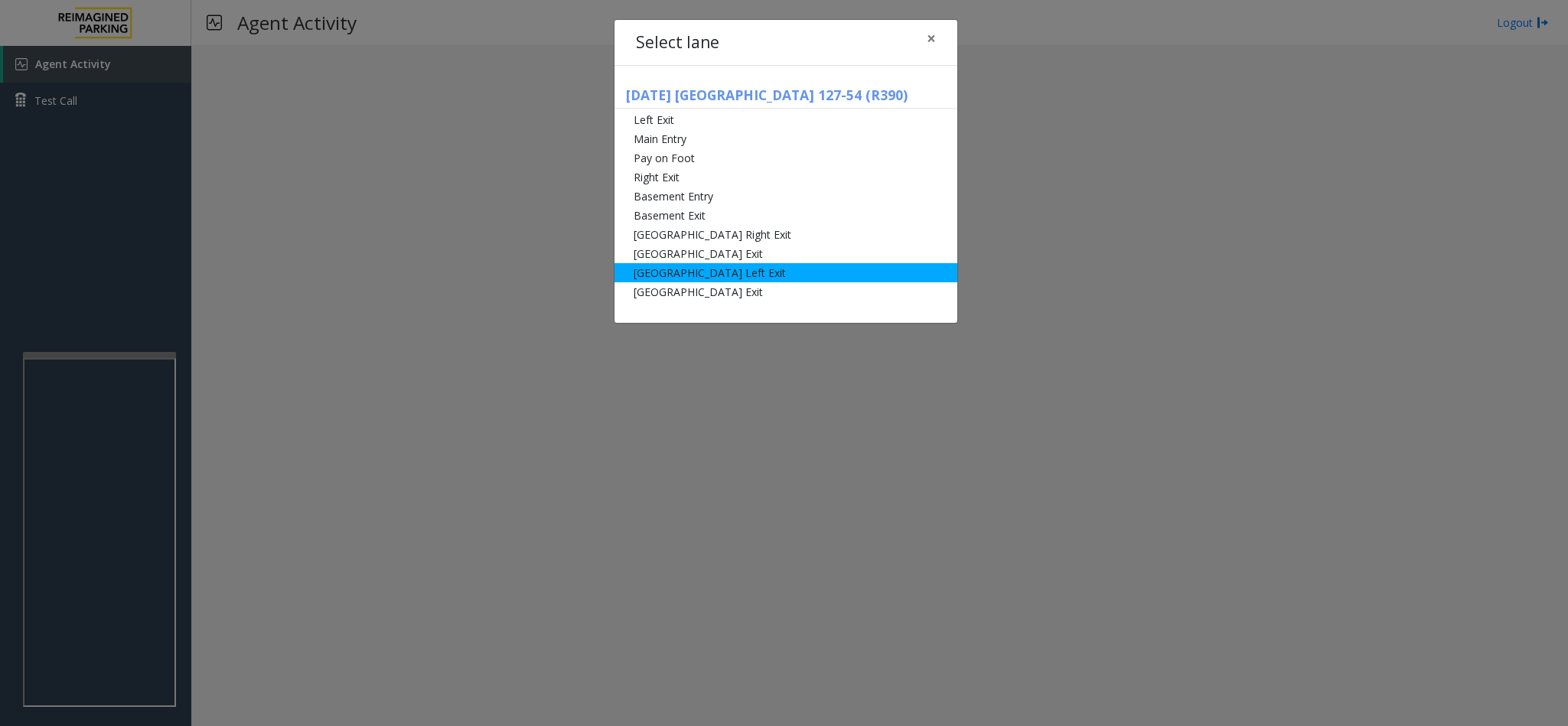
click at [716, 271] on li "[GEOGRAPHIC_DATA] Left Exit" at bounding box center [786, 272] width 343 height 19
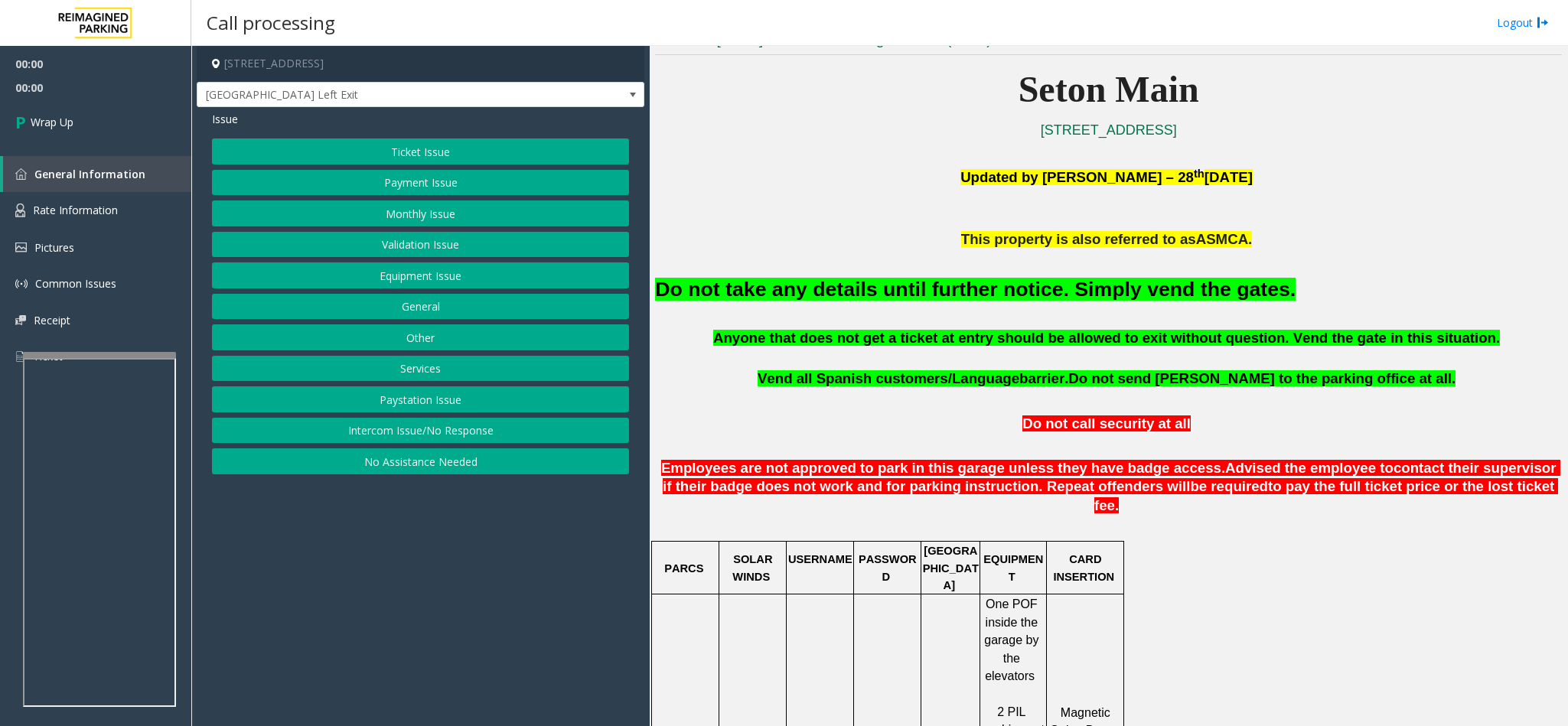
scroll to position [459, 0]
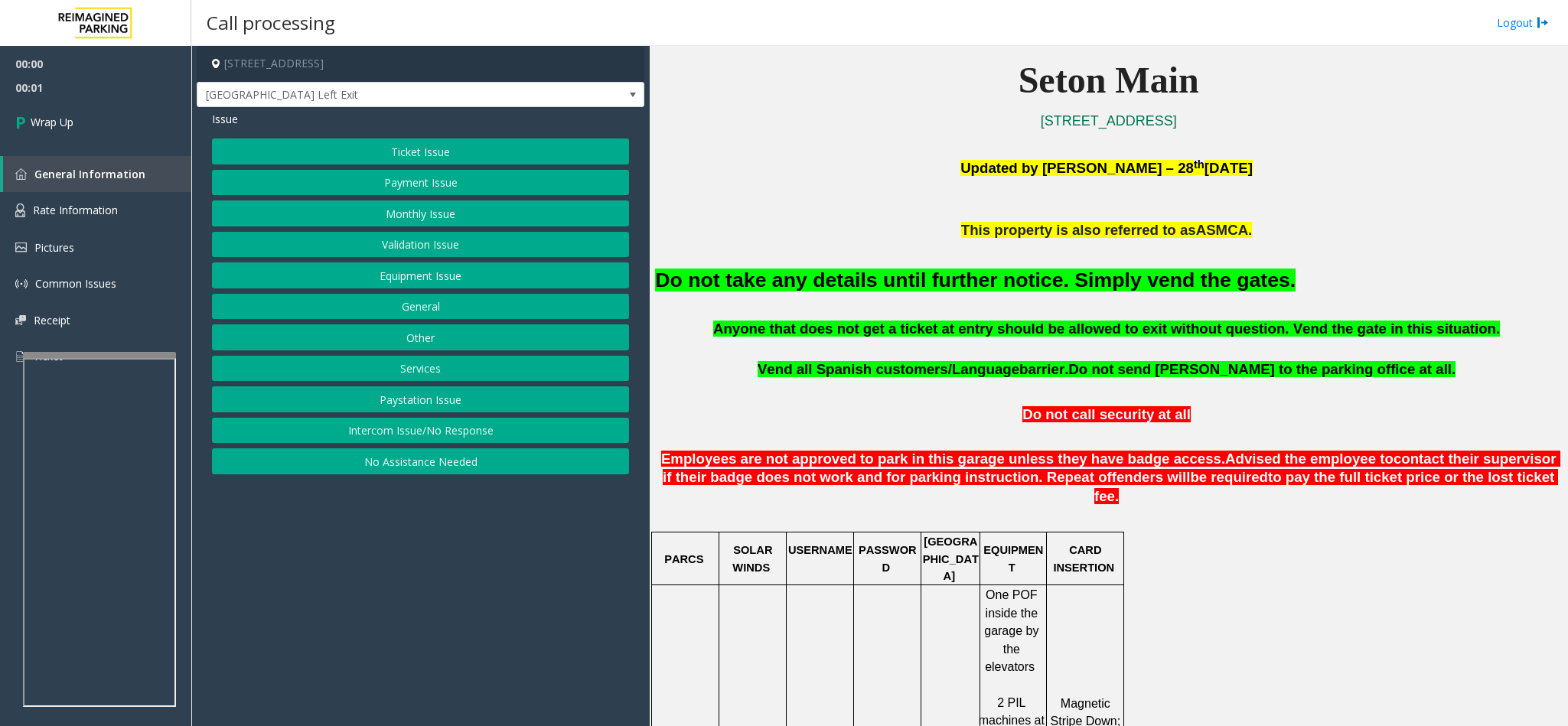
click at [392, 217] on button "Monthly Issue" at bounding box center [421, 213] width 417 height 26
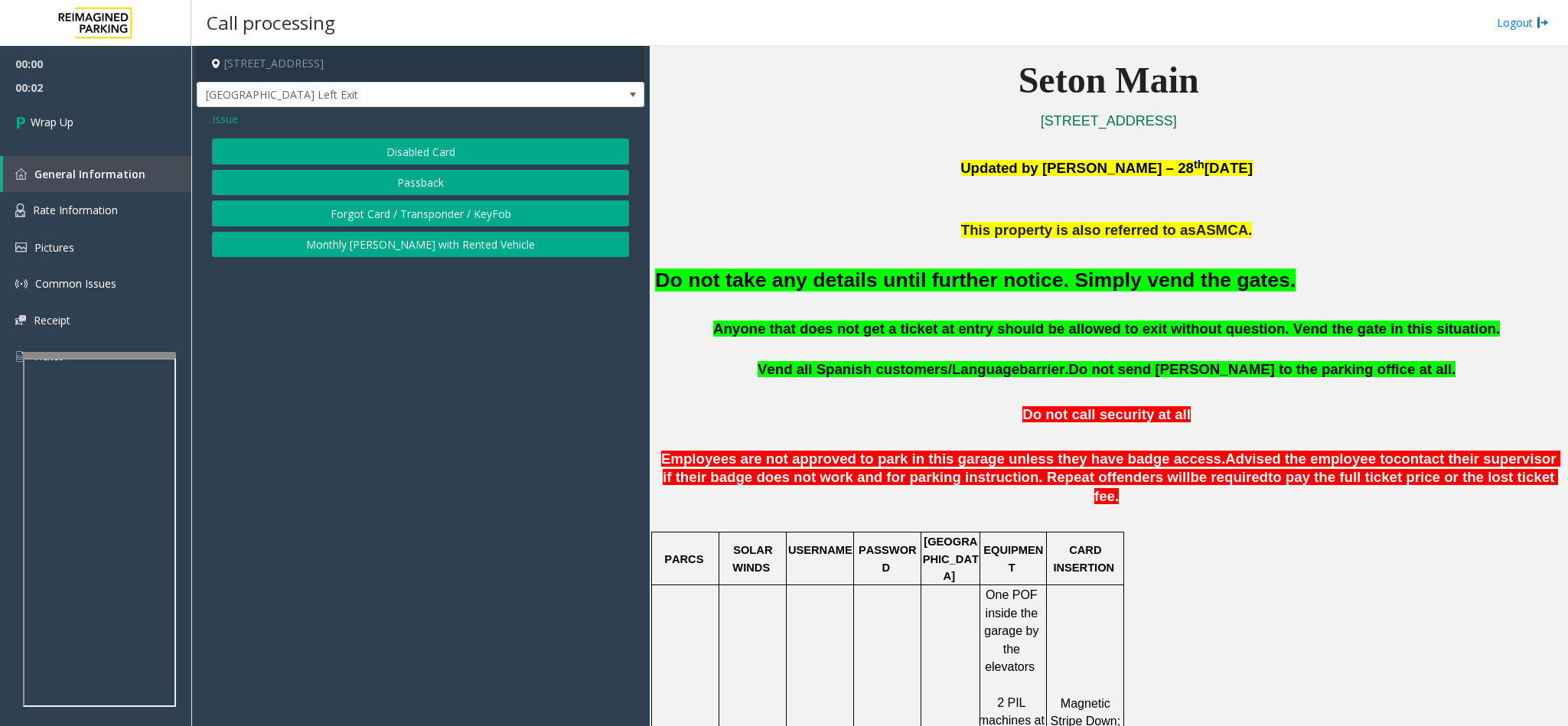
click at [415, 152] on button "Disabled Card" at bounding box center [421, 151] width 417 height 26
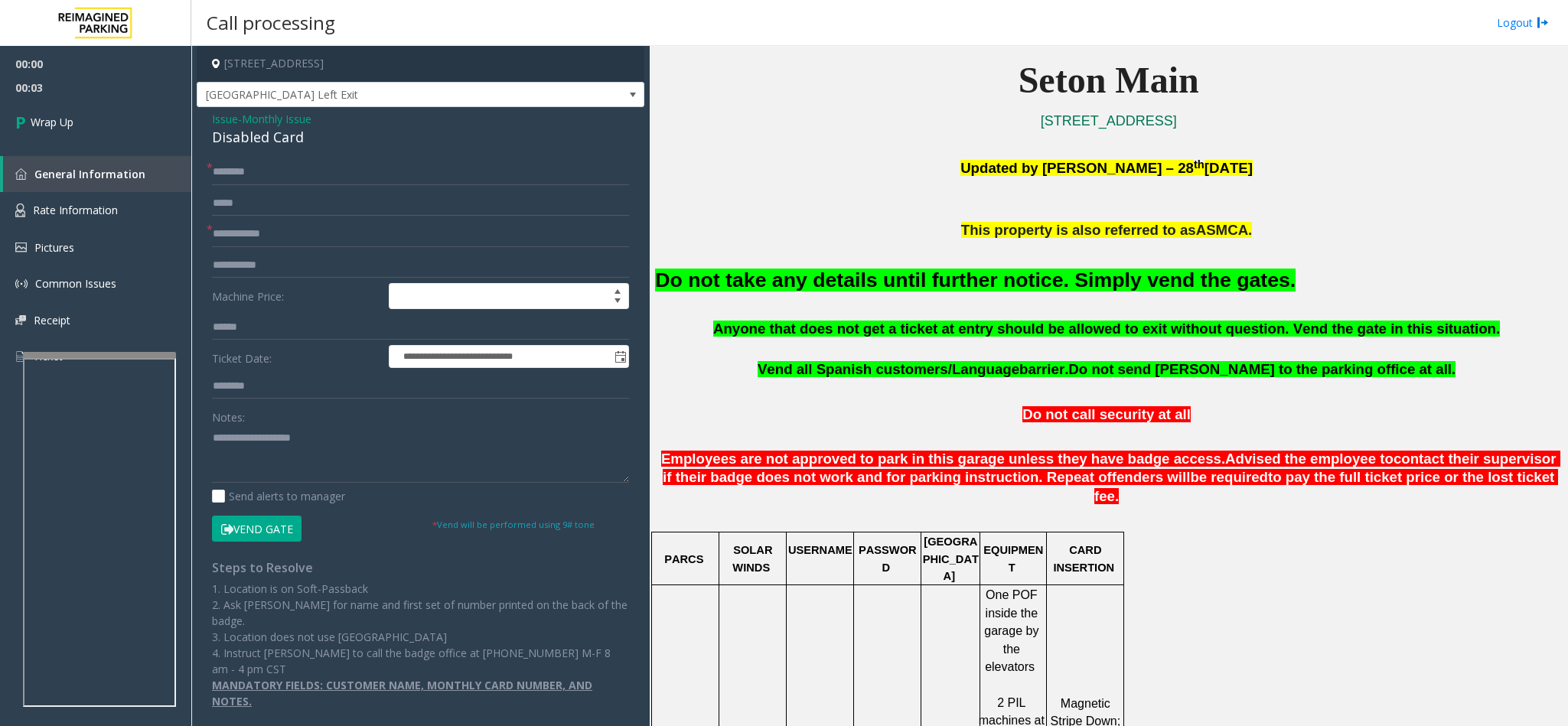
click at [237, 521] on button "Vend Gate" at bounding box center [257, 528] width 90 height 26
click at [262, 468] on textarea at bounding box center [421, 454] width 417 height 58
click at [301, 170] on input "text" at bounding box center [421, 172] width 417 height 26
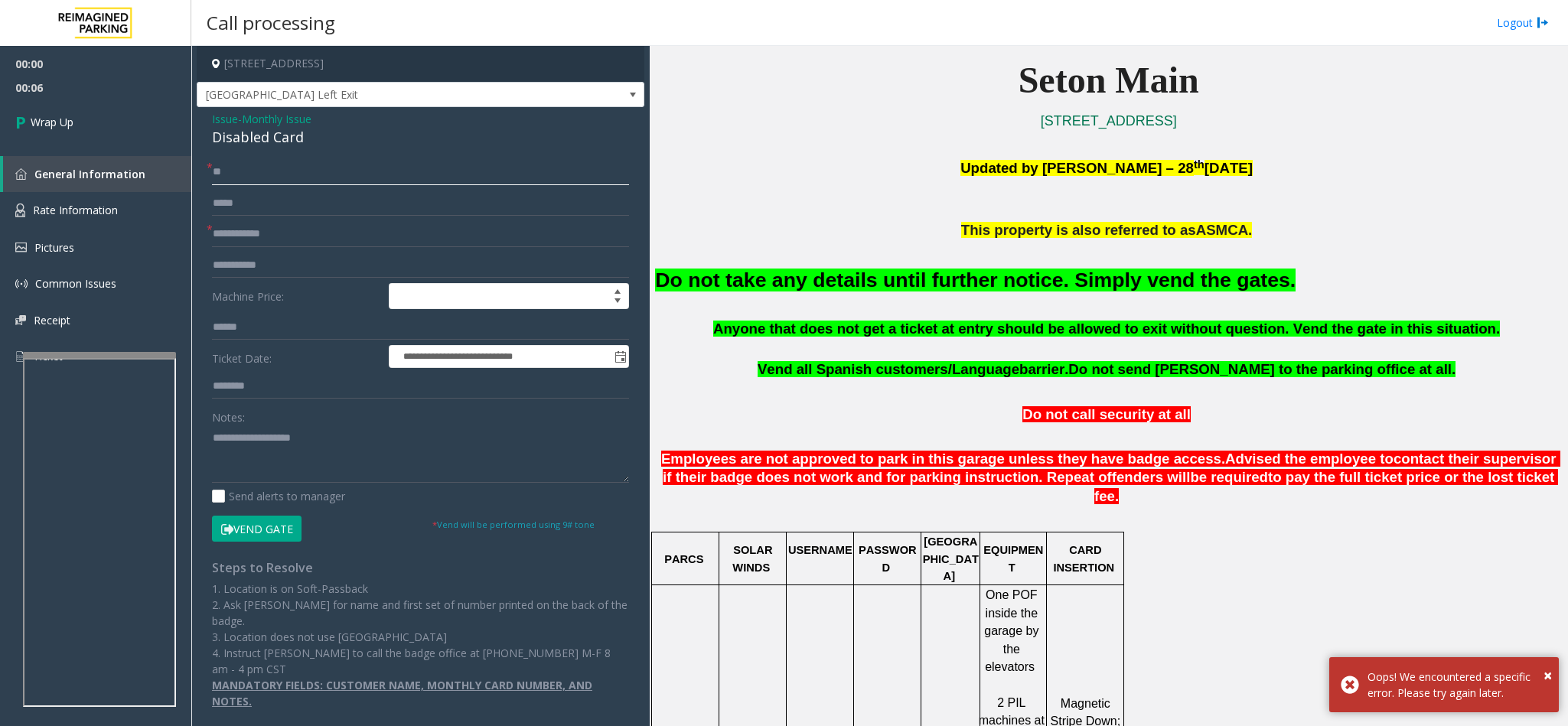
type input "**"
click at [249, 518] on button "Vend Gate" at bounding box center [257, 528] width 90 height 26
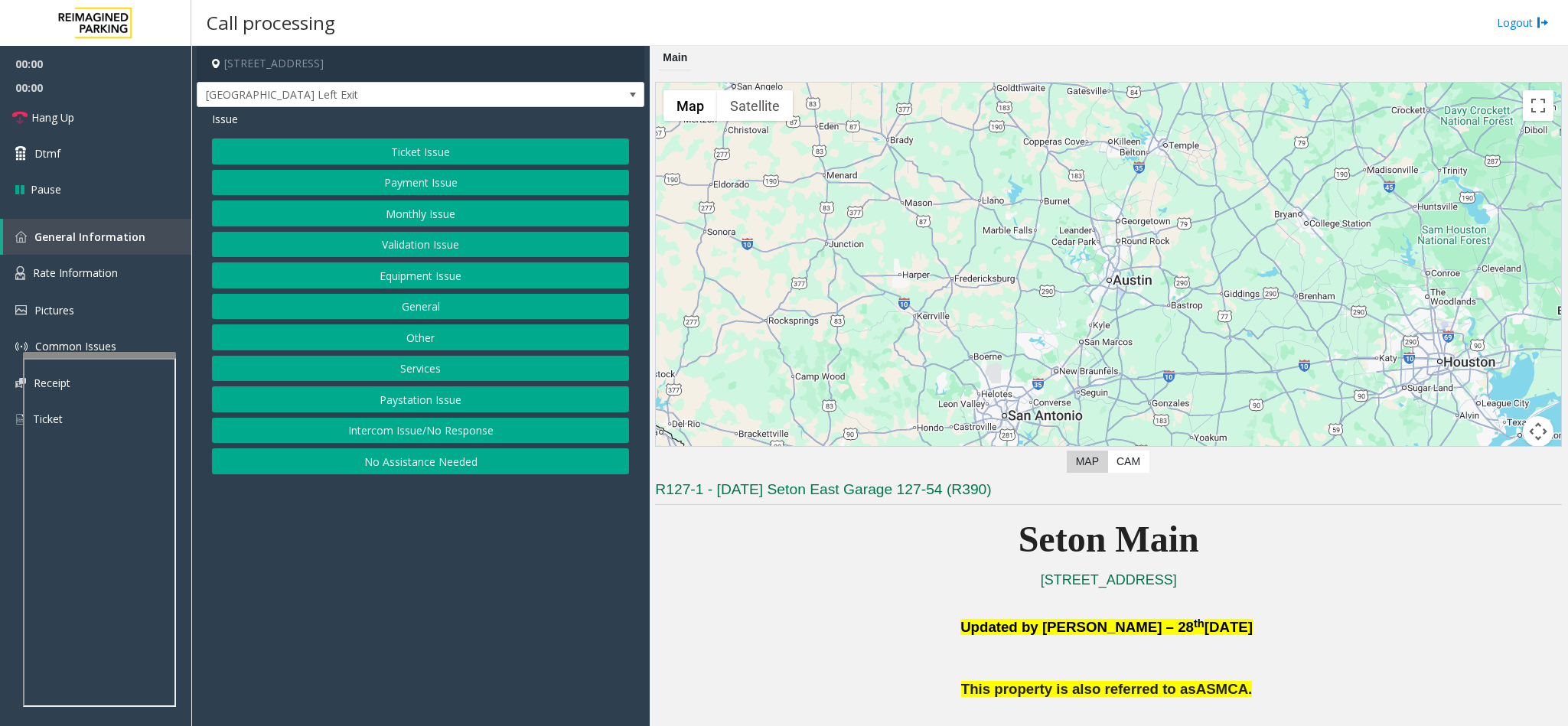
scroll to position [230, 0]
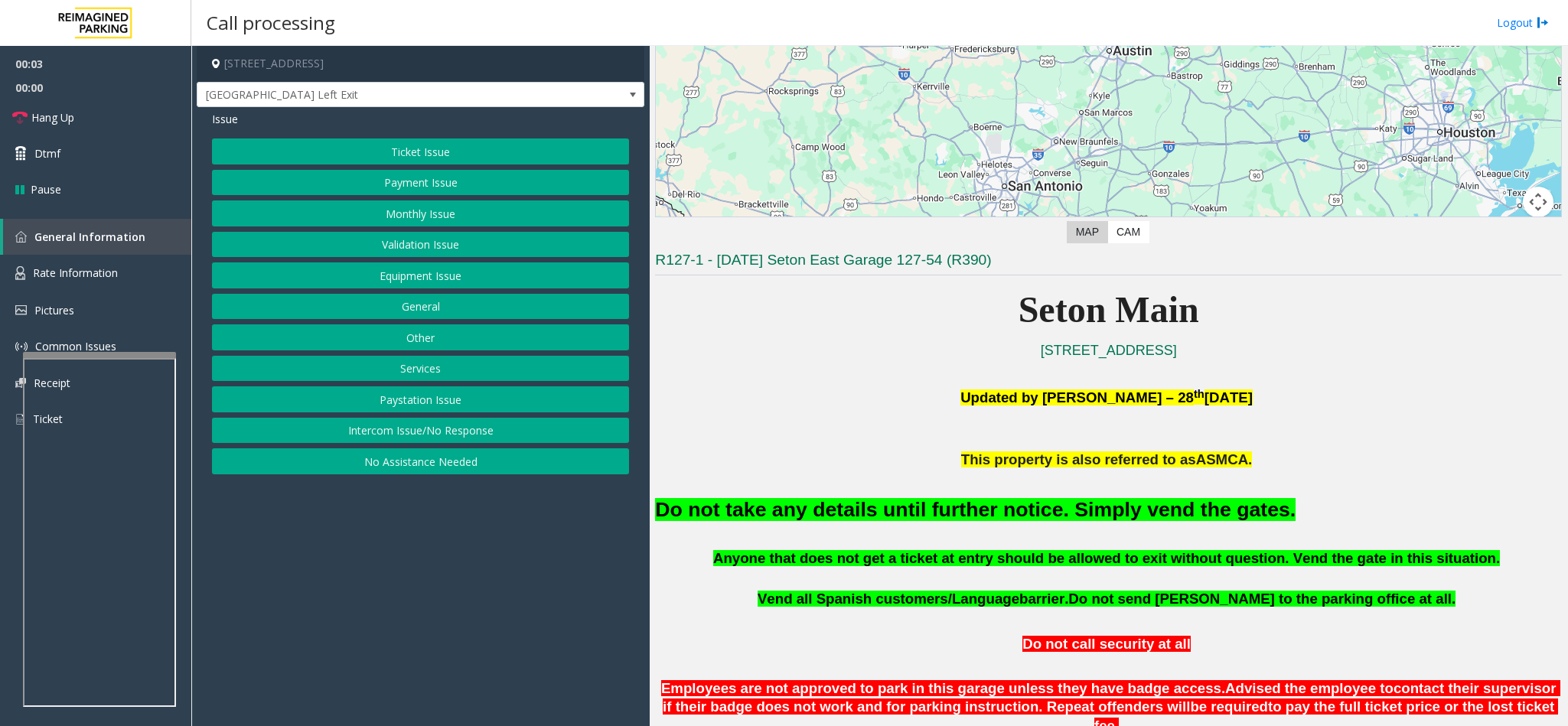
click at [461, 220] on button "Monthly Issue" at bounding box center [421, 213] width 417 height 26
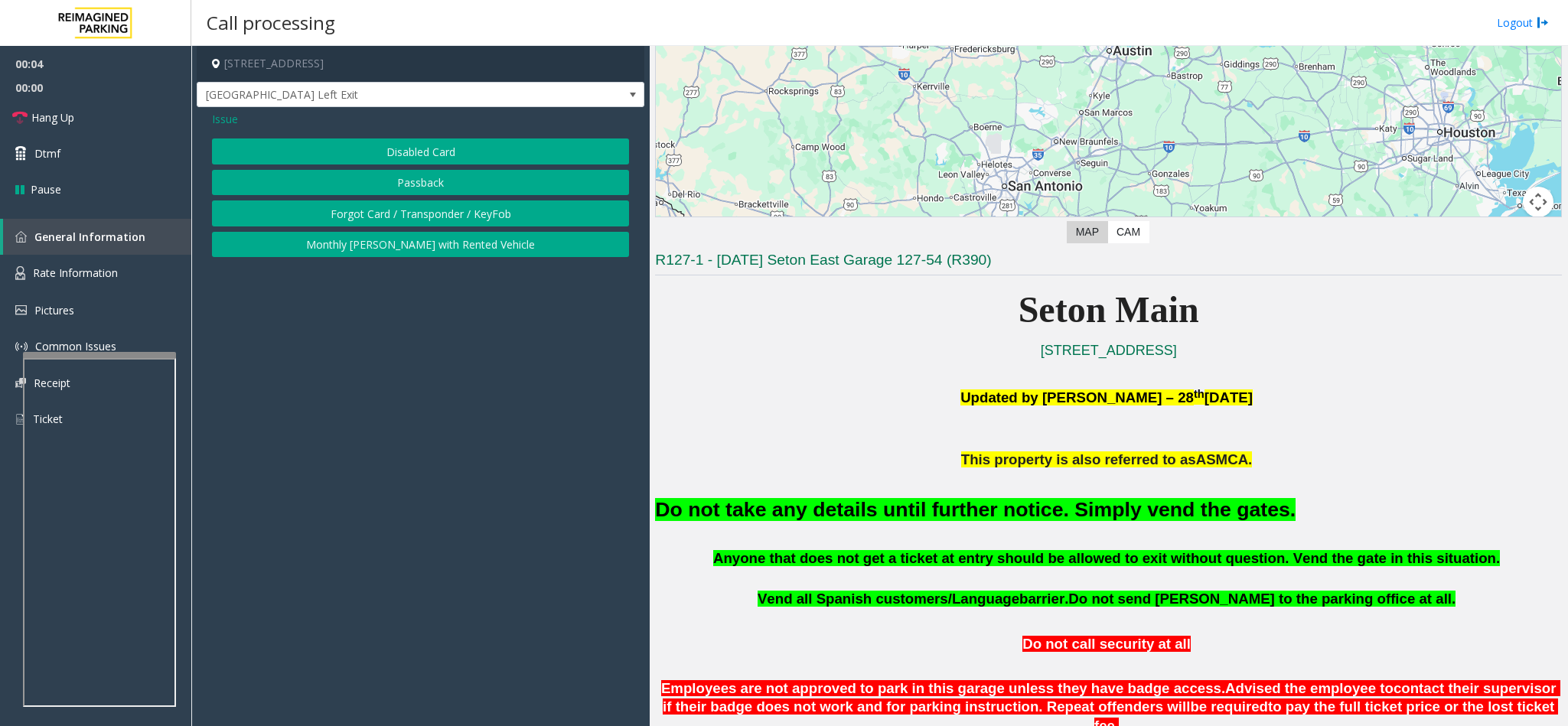
click at [438, 156] on button "Disabled Card" at bounding box center [421, 151] width 417 height 26
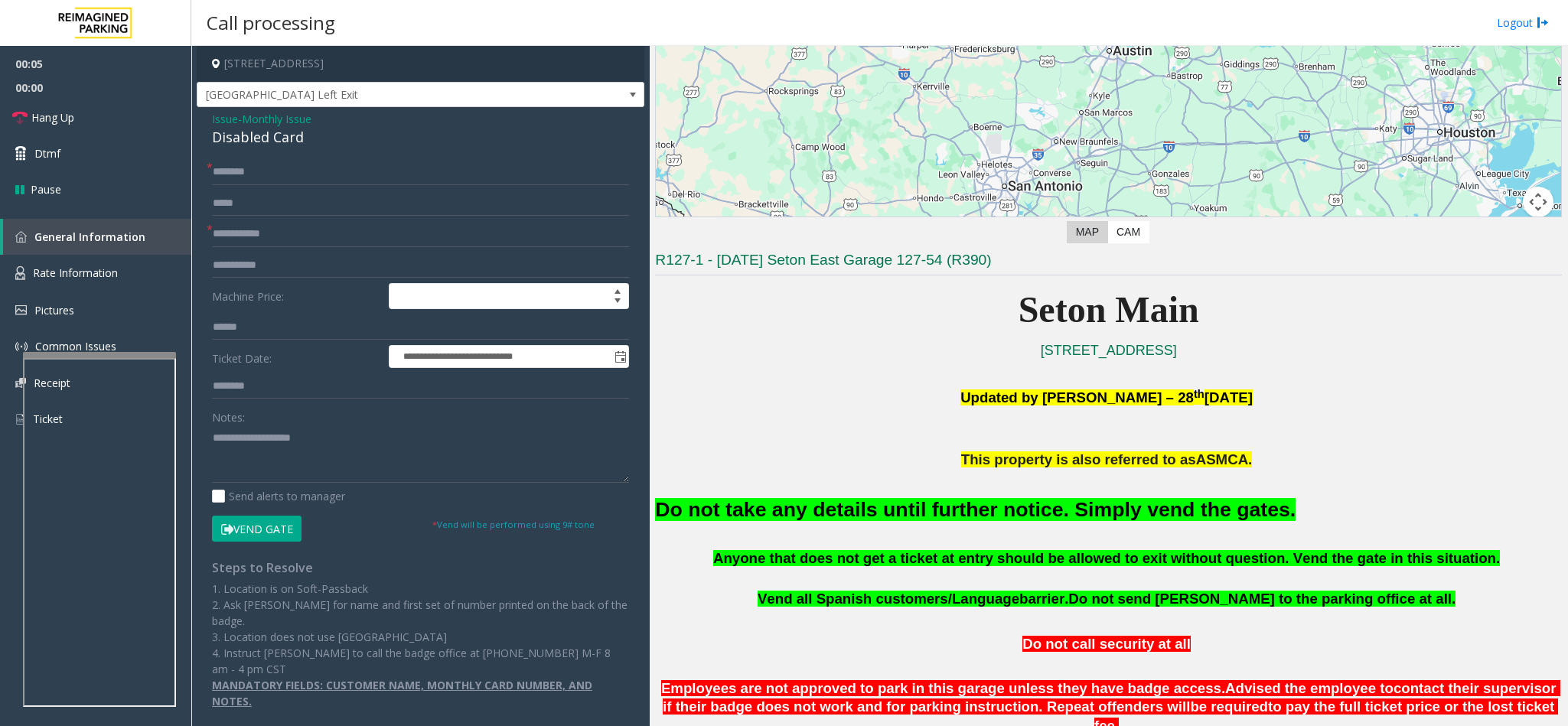
click at [264, 526] on button "Vend Gate" at bounding box center [257, 528] width 90 height 26
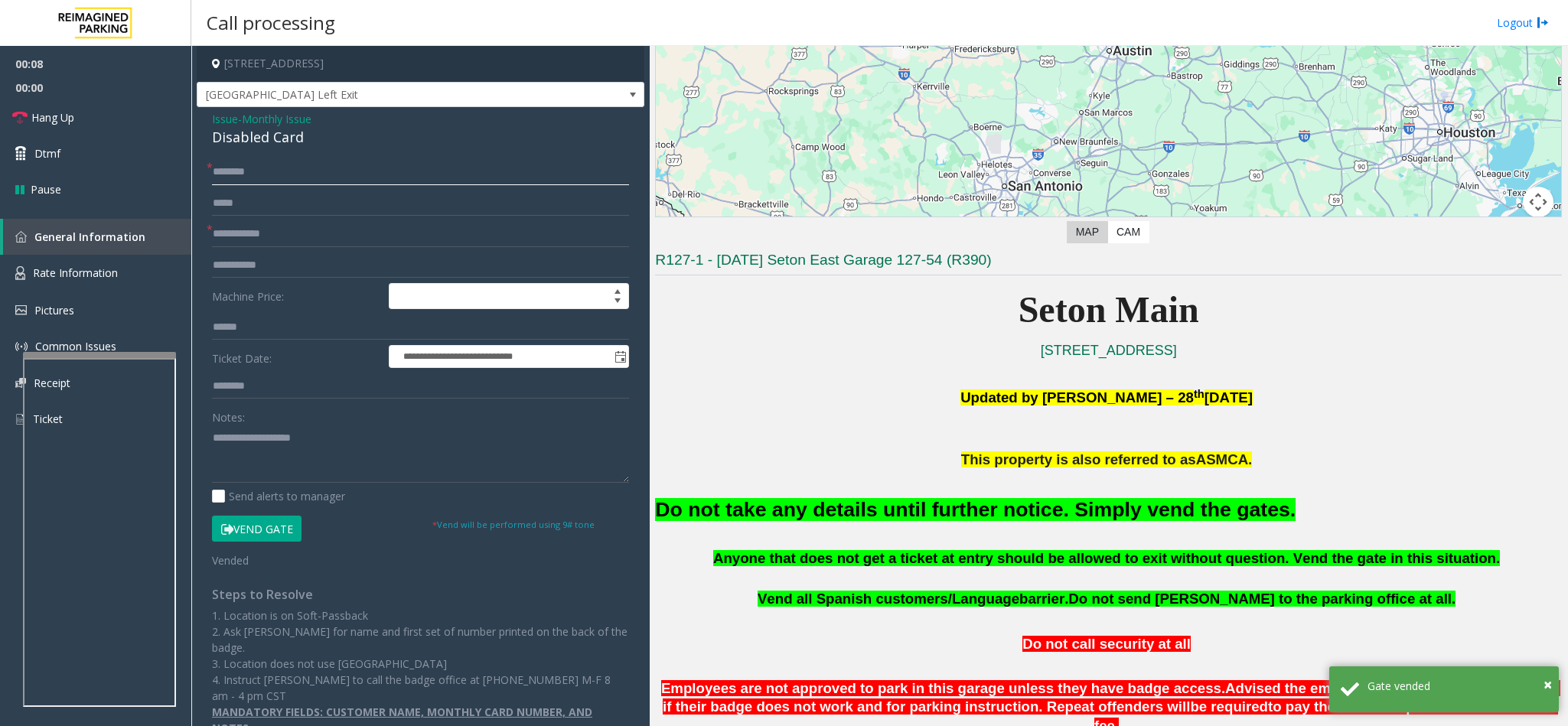
click at [243, 167] on input "text" at bounding box center [421, 172] width 417 height 26
type input "**"
click at [79, 114] on link "Hang Up" at bounding box center [95, 117] width 191 height 36
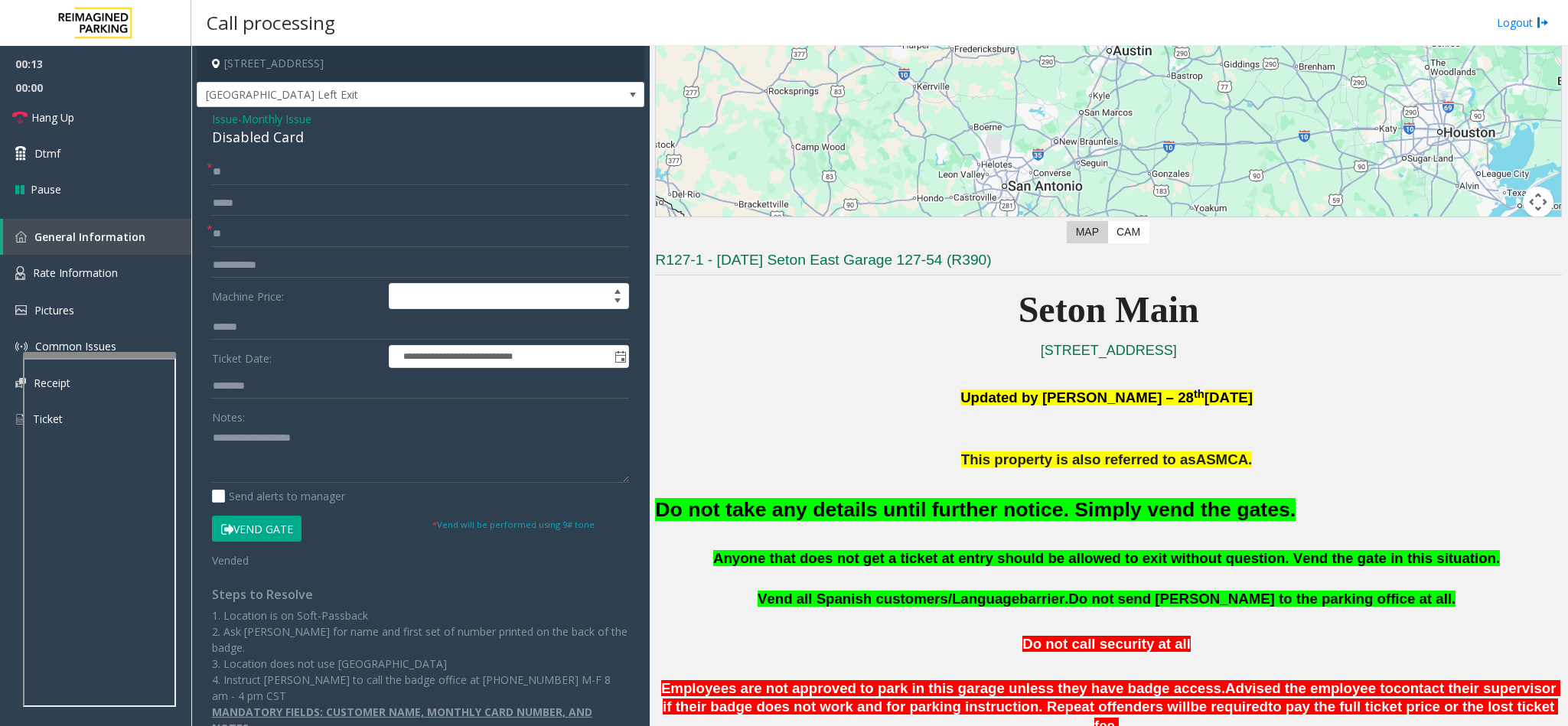
click at [269, 143] on div "Disabled Card" at bounding box center [421, 137] width 417 height 21
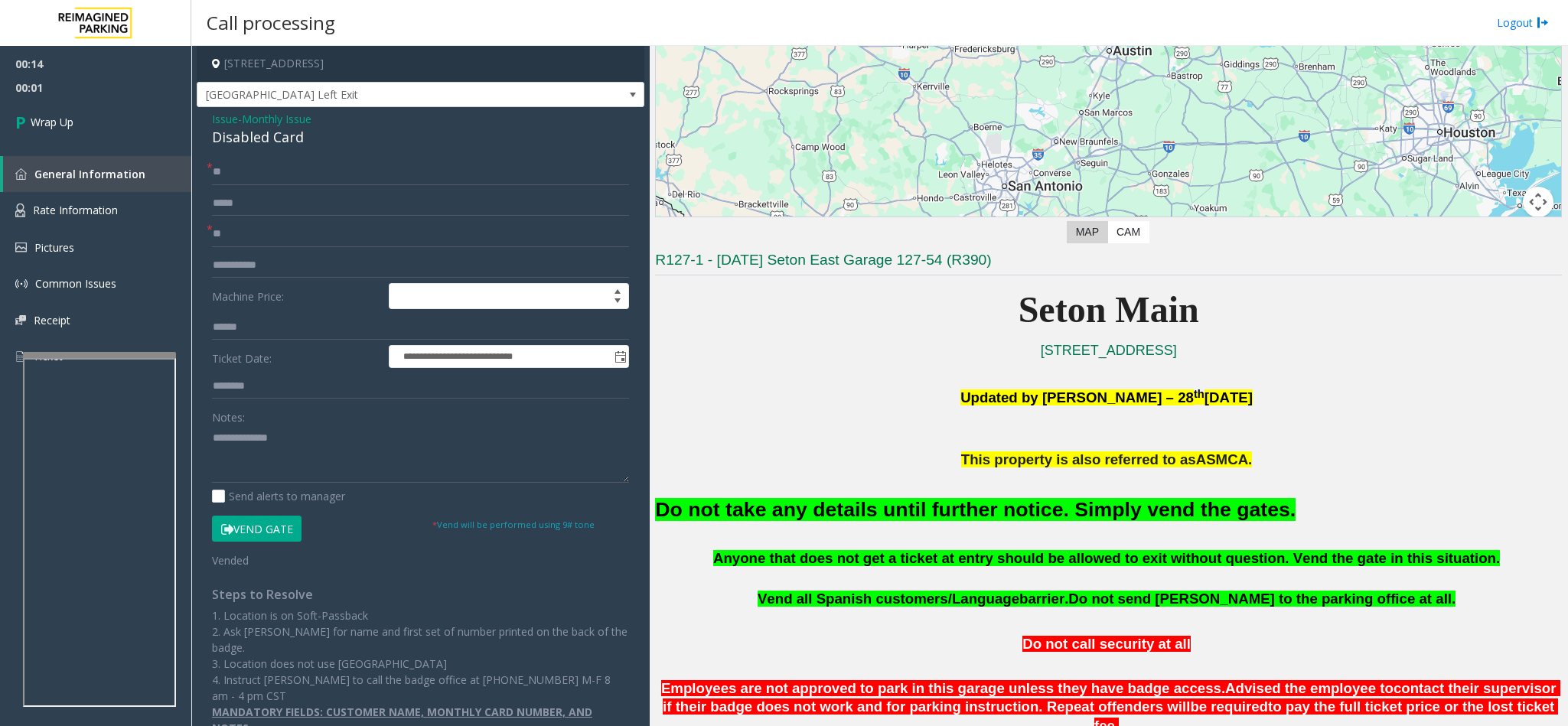
click at [840, 512] on font "Do not take any details until further notice. Simply vend the gates." at bounding box center [975, 509] width 640 height 23
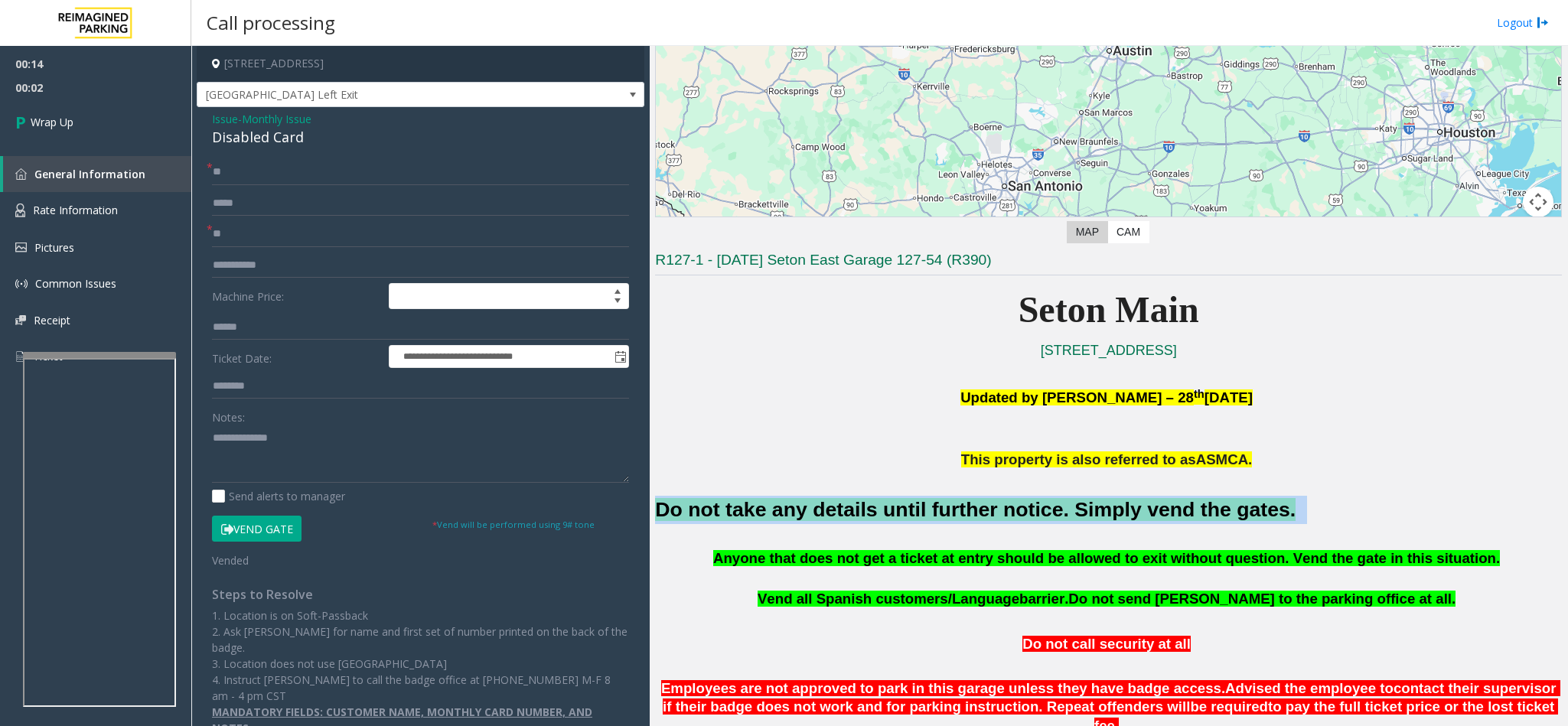
click at [840, 512] on font "Do not take any details until further notice. Simply vend the gates." at bounding box center [975, 509] width 640 height 23
copy h2 "Do not take any details until further notice. Simply vend the gates."
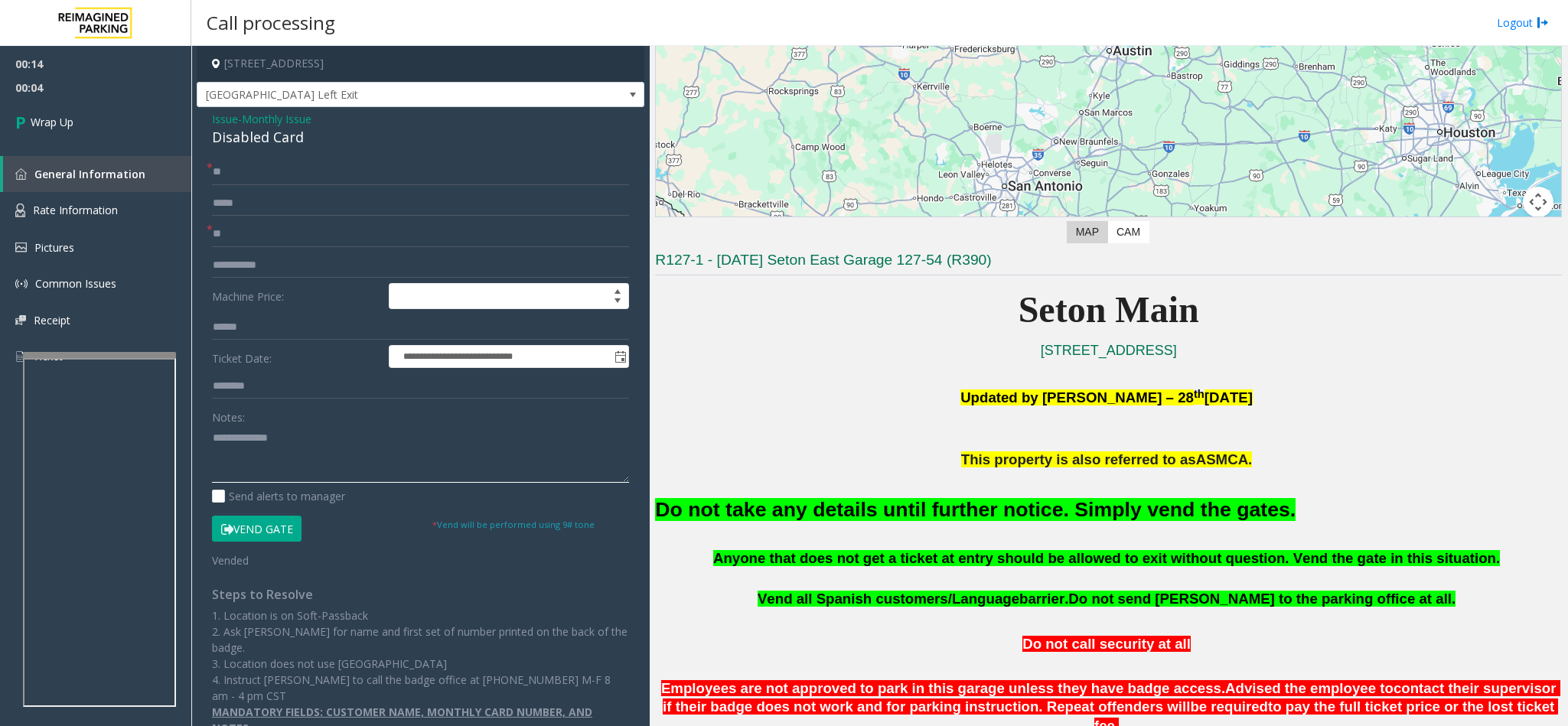
click at [227, 456] on textarea at bounding box center [421, 454] width 417 height 58
paste textarea "**********"
click at [214, 441] on textarea at bounding box center [421, 454] width 417 height 58
click at [214, 459] on textarea at bounding box center [421, 454] width 417 height 58
type textarea "**********"
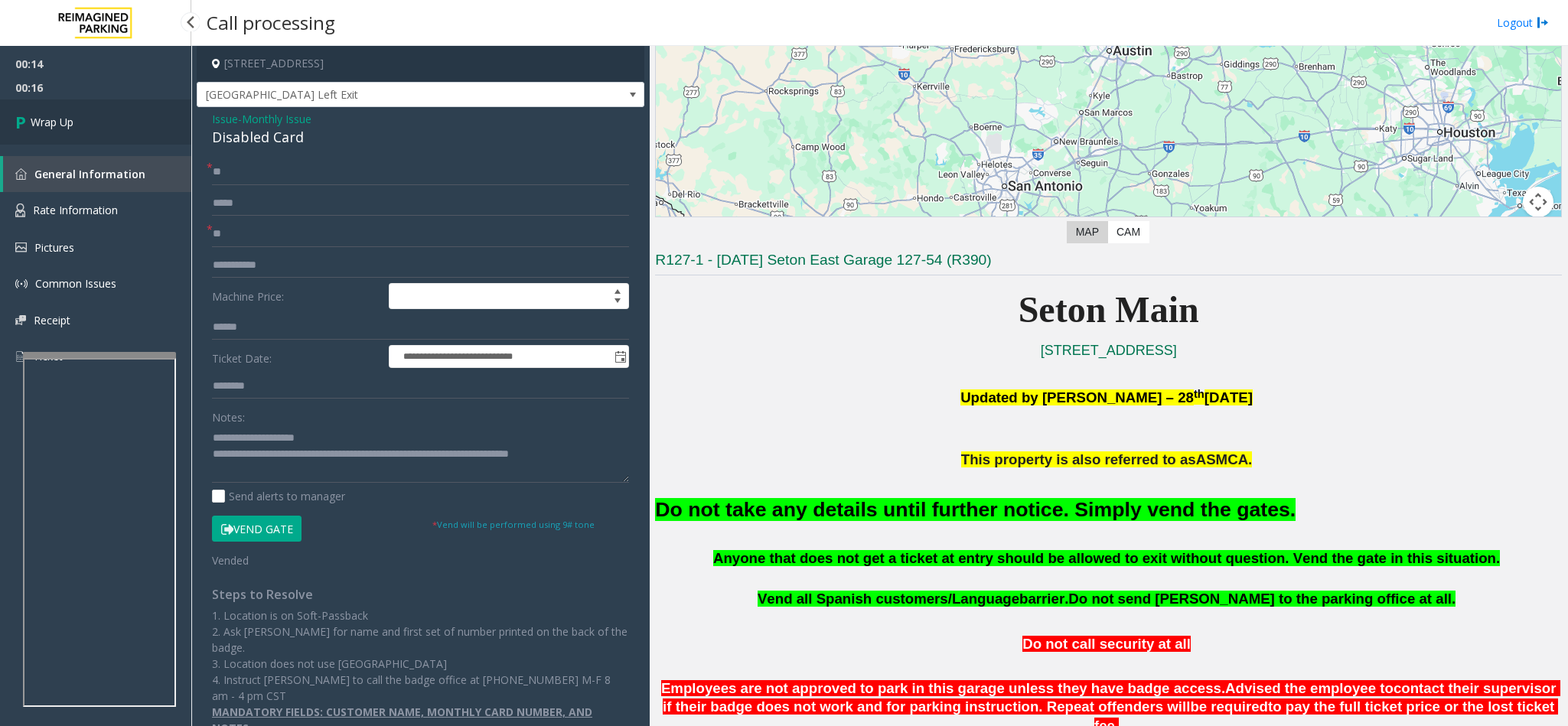
click at [87, 133] on link "Wrap Up" at bounding box center [95, 122] width 191 height 45
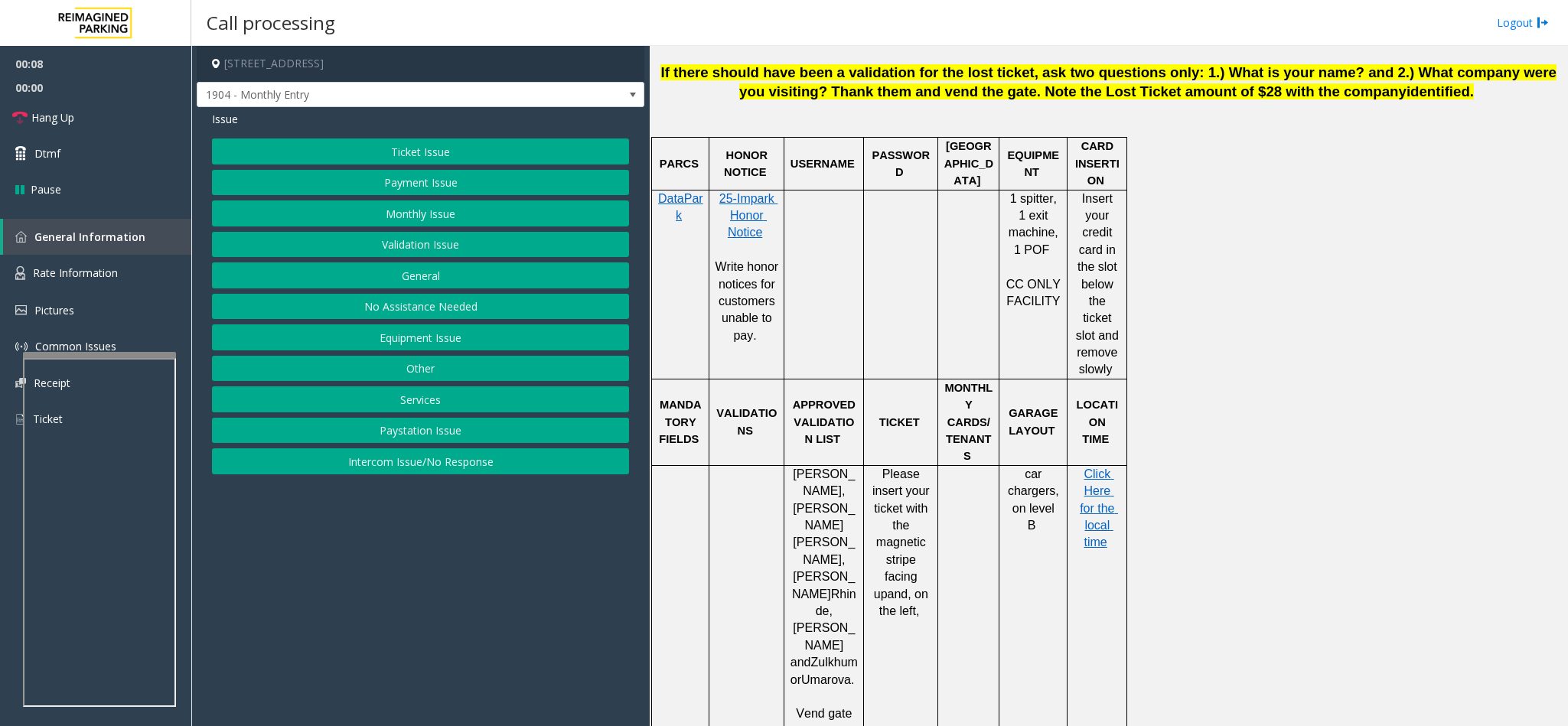
scroll to position [918, 0]
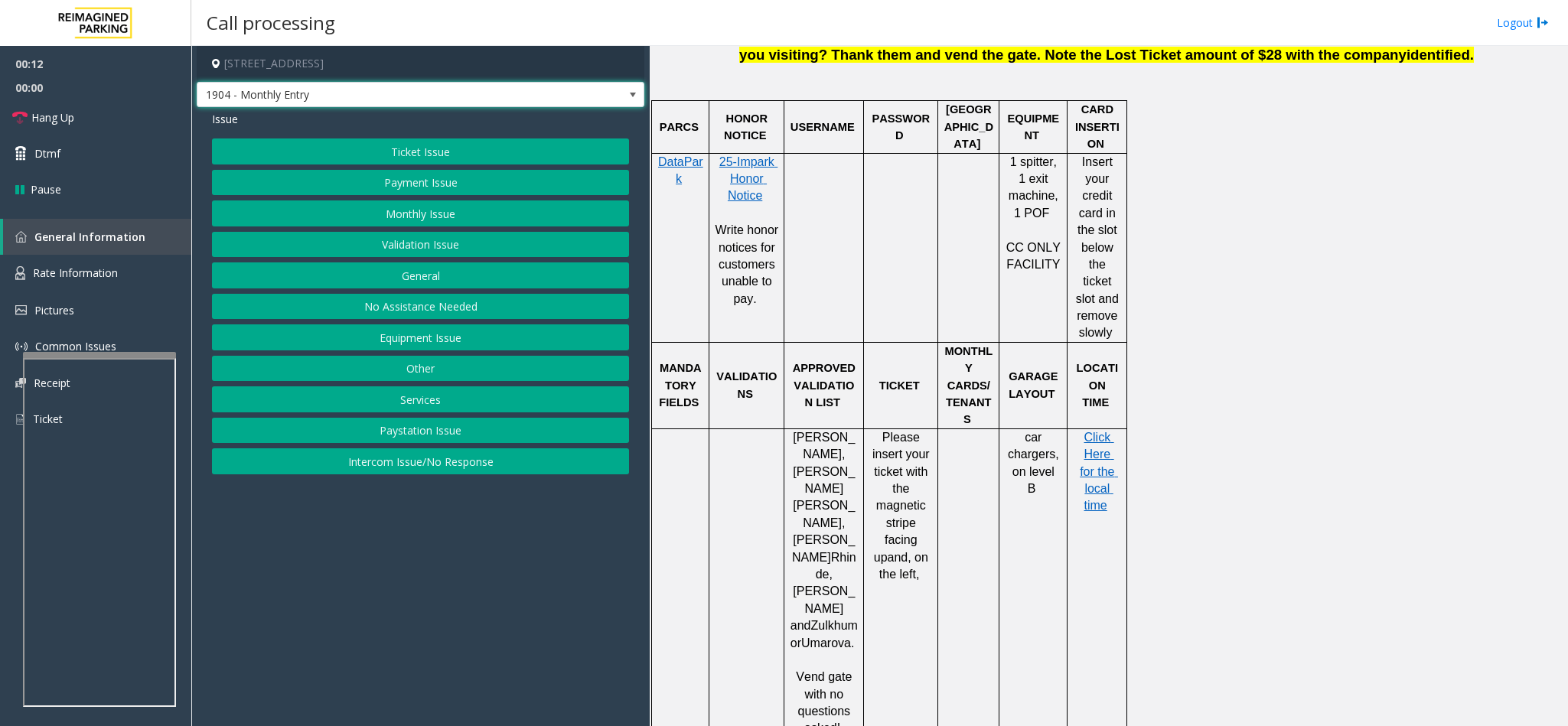
click at [338, 95] on span "1904 - Monthly Entry" at bounding box center [376, 94] width 358 height 25
click at [403, 615] on app-call-processing-form "929 108th Avenue Northeast, Bellevue, WA 1904 - Monthly Entry Issue Ticket Issu…" at bounding box center [420, 386] width 458 height 680
click at [395, 338] on button "Equipment Issue" at bounding box center [421, 337] width 417 height 26
click at [418, 275] on button "Gate / Door Won't Open" at bounding box center [421, 275] width 417 height 26
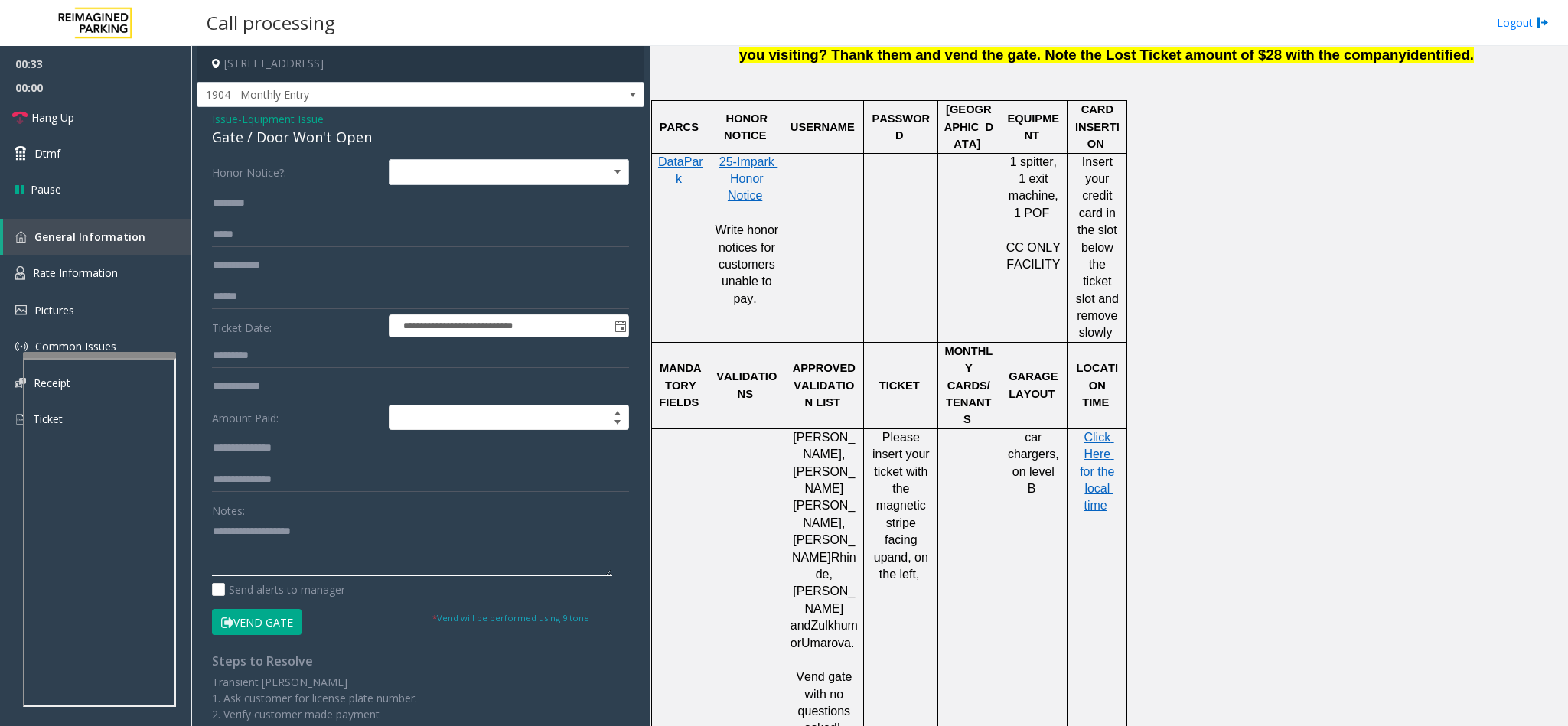
click at [251, 533] on textarea at bounding box center [412, 547] width 400 height 58
type textarea "**********"
click at [81, 118] on link "Hang Up" at bounding box center [95, 117] width 191 height 36
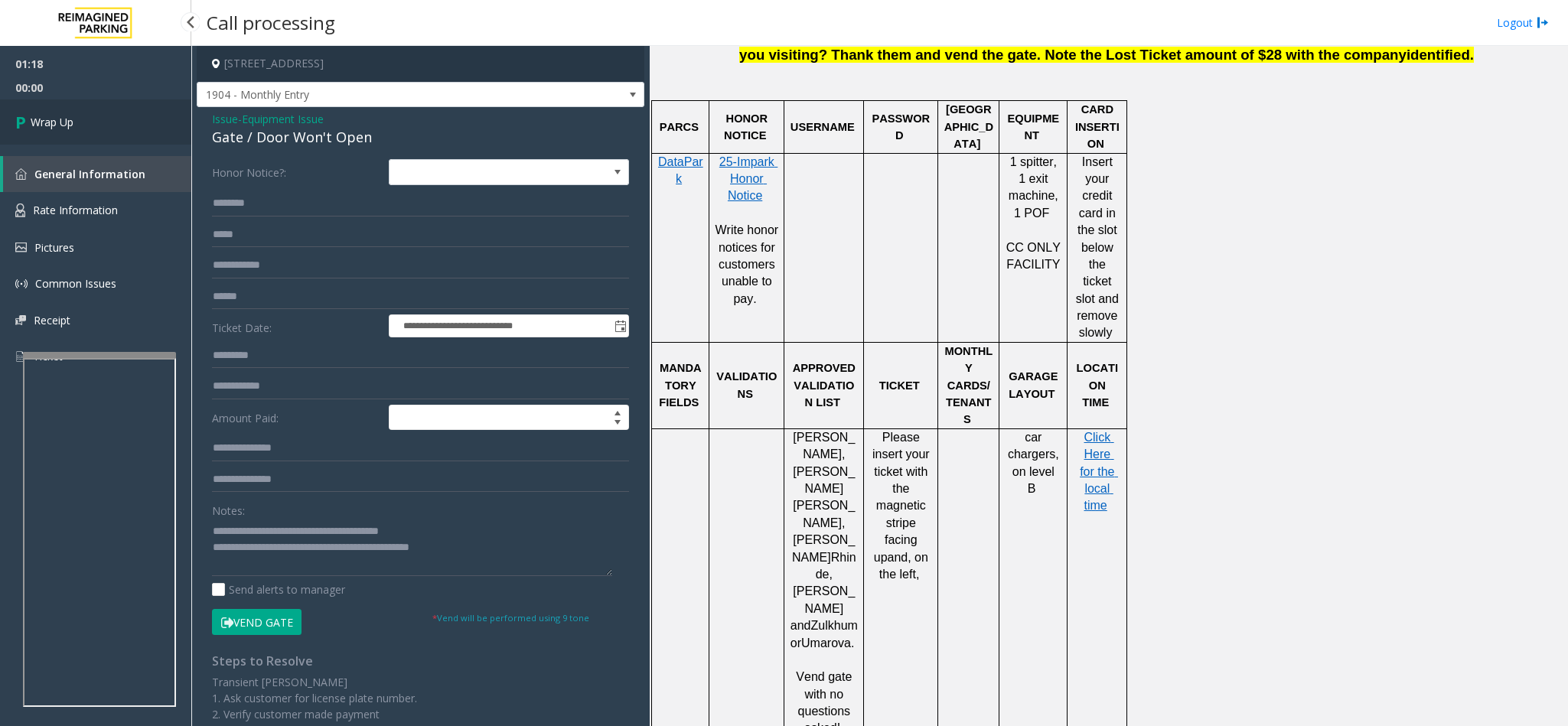
click at [81, 117] on link "Wrap Up" at bounding box center [95, 122] width 191 height 45
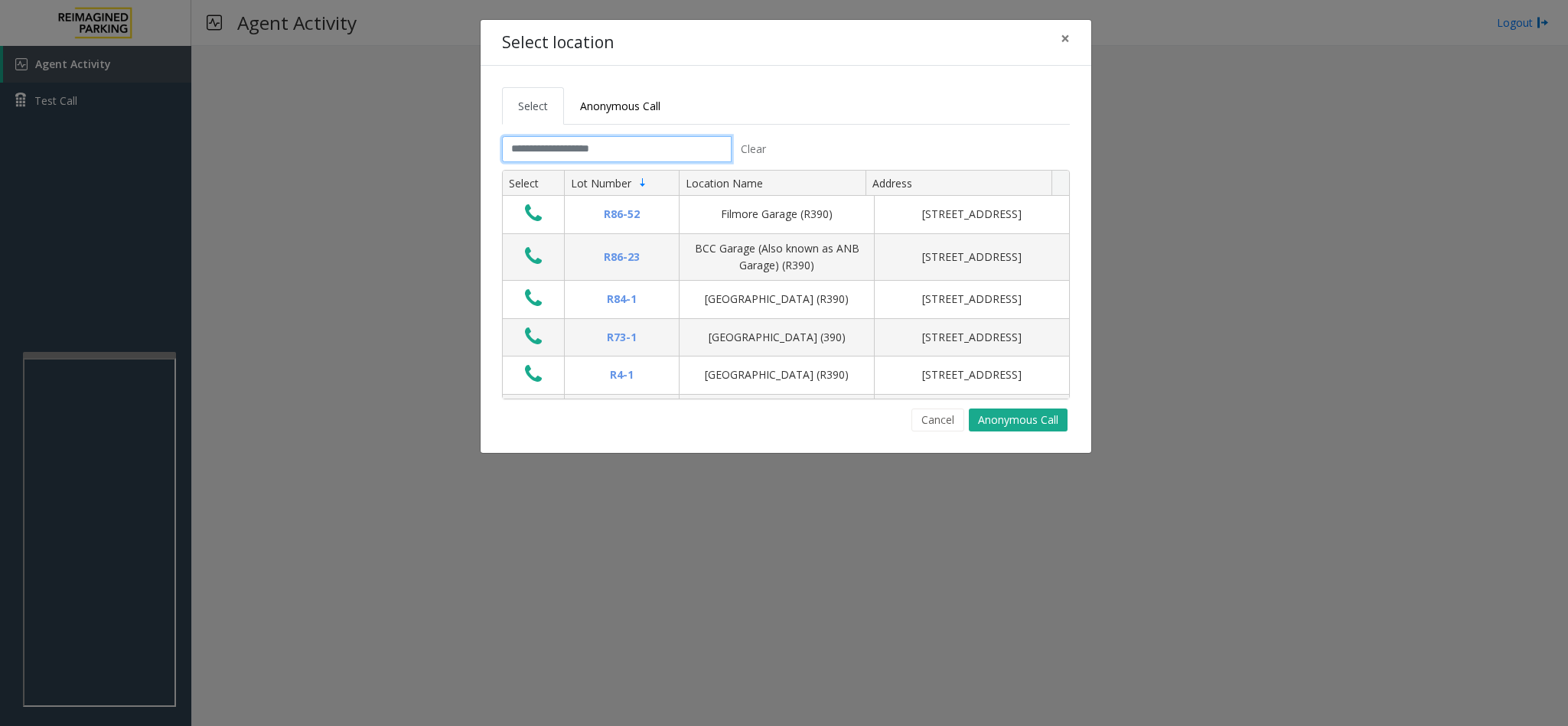
click at [554, 149] on input "text" at bounding box center [617, 149] width 230 height 26
click at [595, 154] on input "text" at bounding box center [617, 149] width 230 height 26
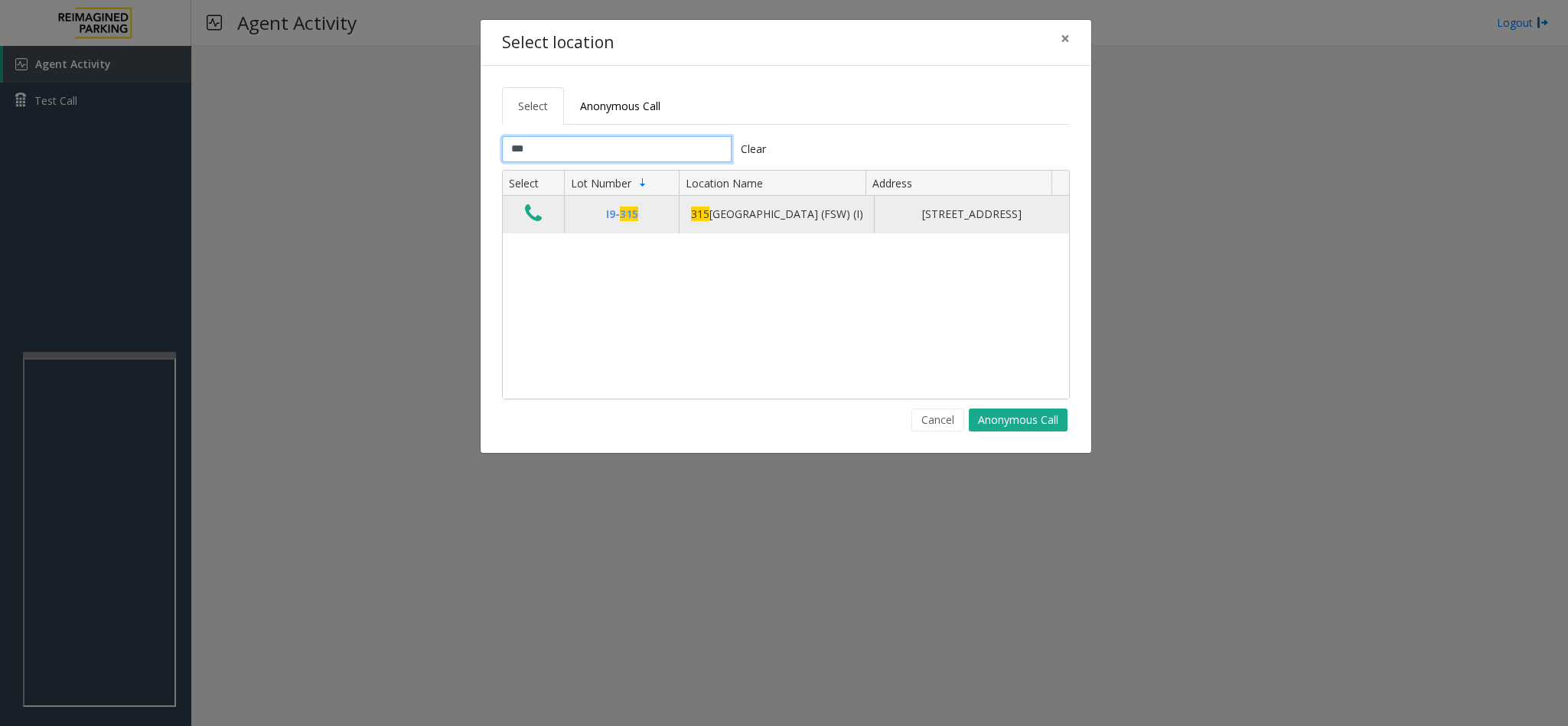
type input "***"
click at [528, 221] on icon "Data table" at bounding box center [533, 213] width 16 height 21
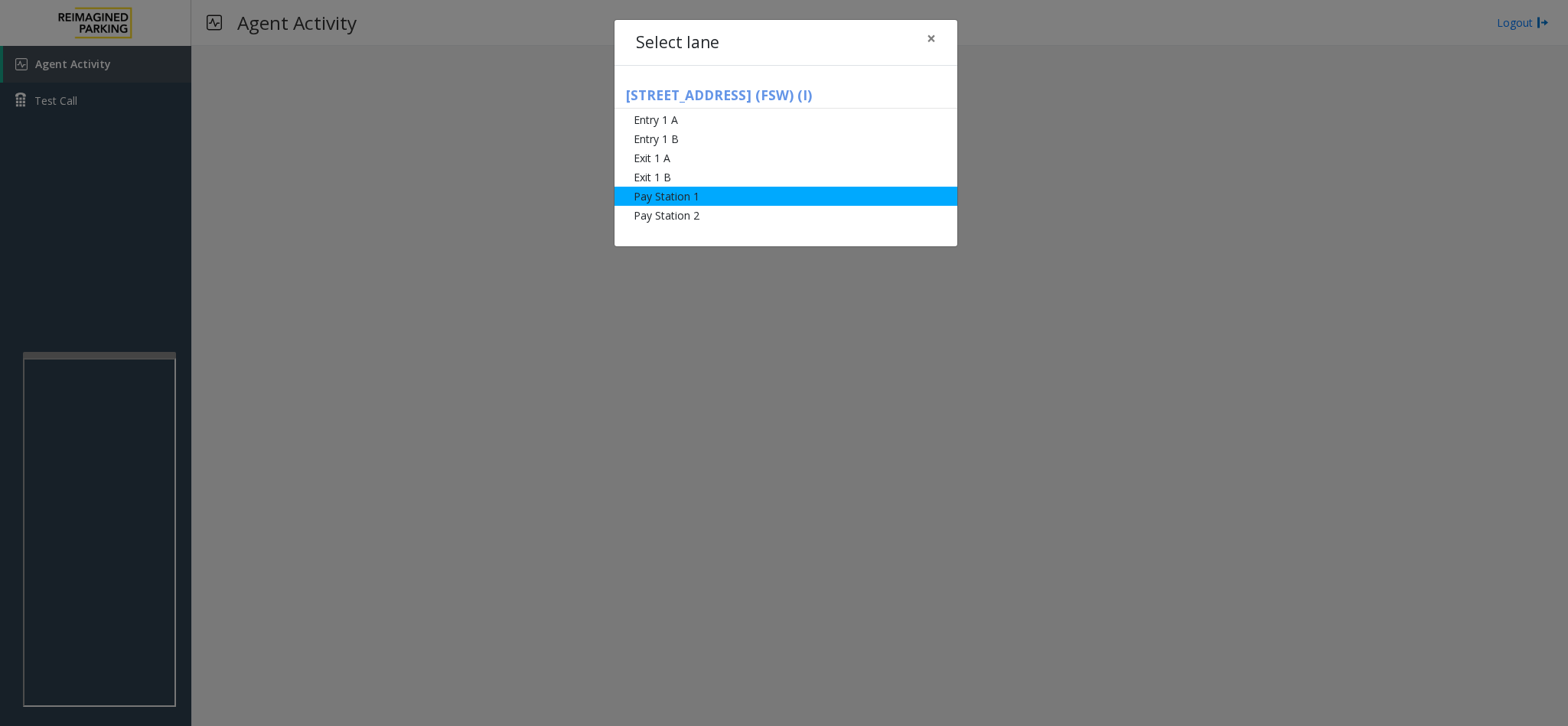
click at [693, 198] on li "Pay Station 1" at bounding box center [786, 196] width 343 height 19
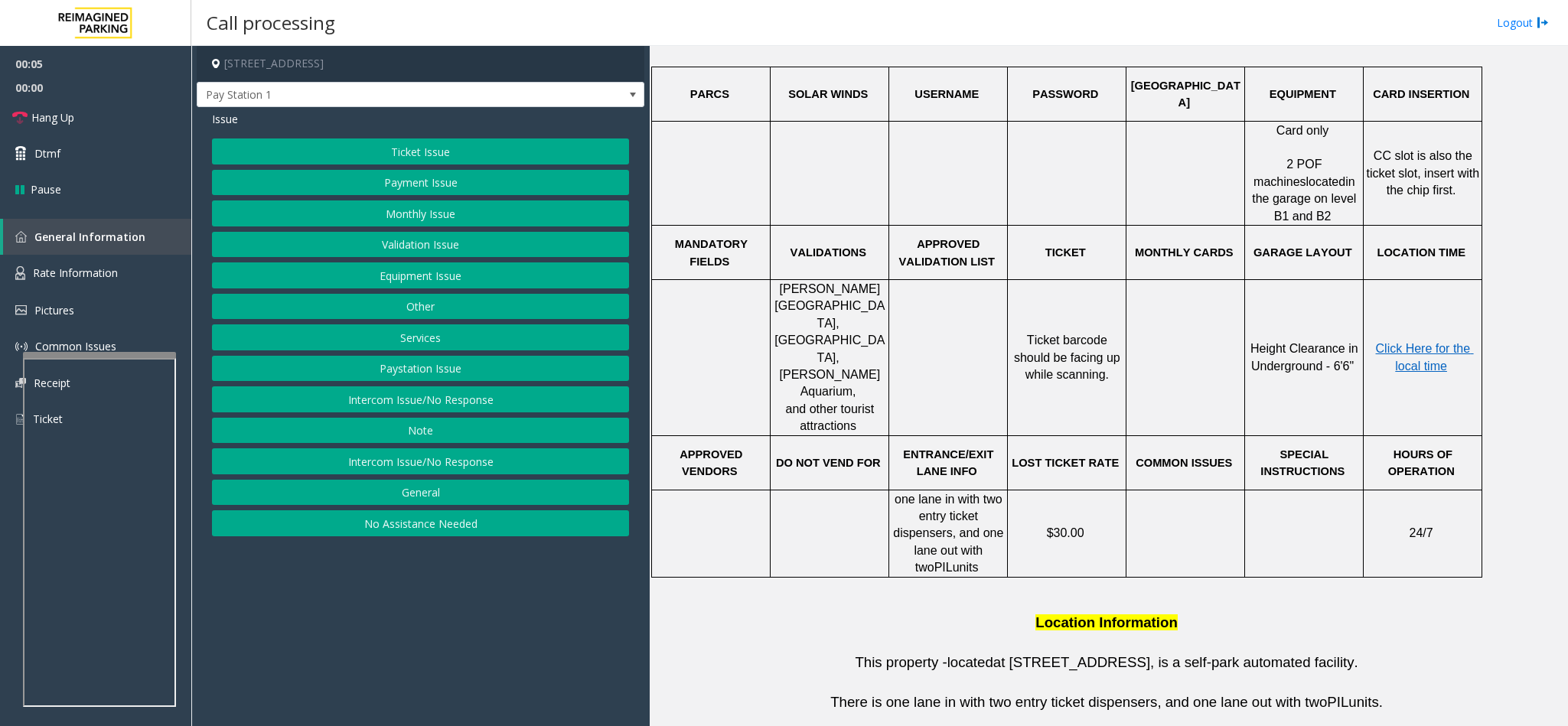
scroll to position [507, 0]
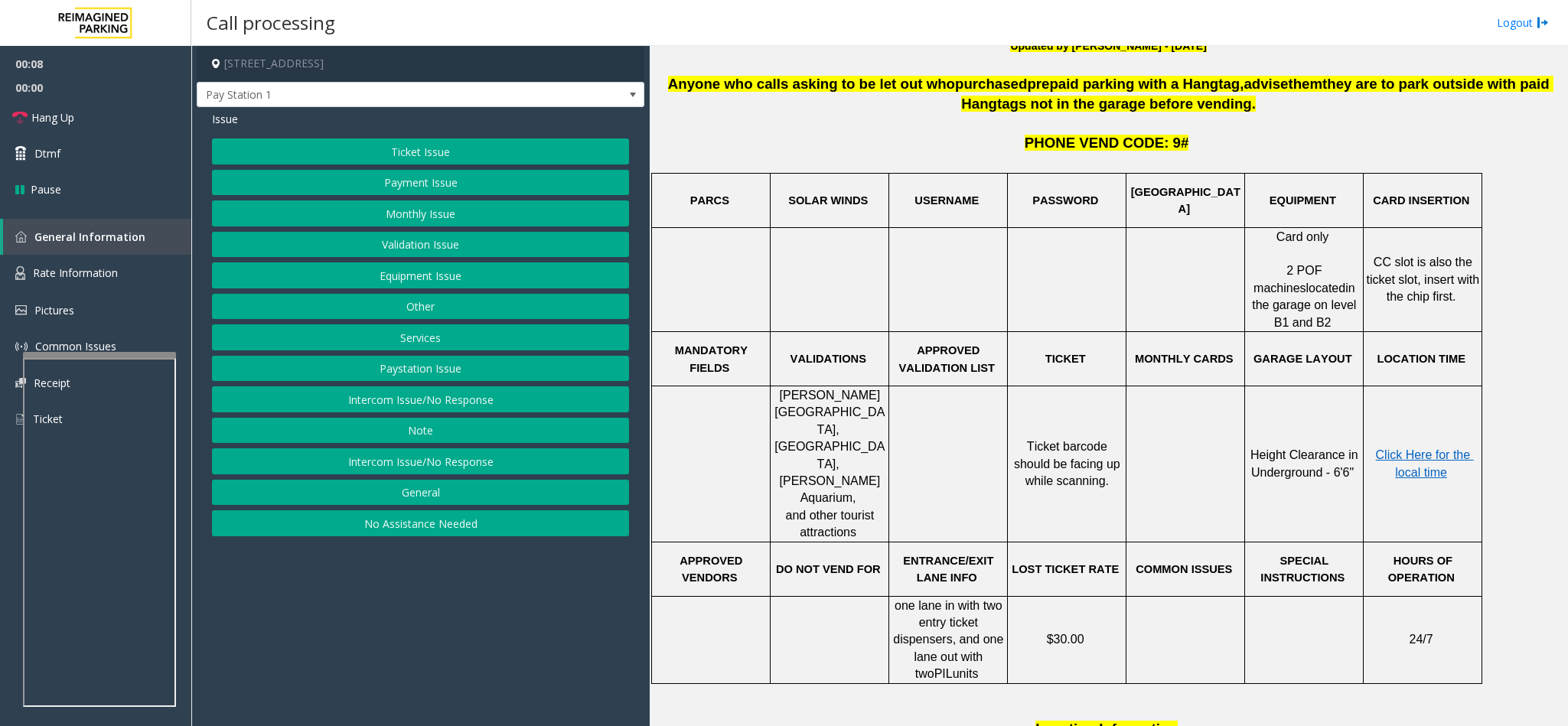
click at [410, 311] on button "Other" at bounding box center [421, 306] width 417 height 26
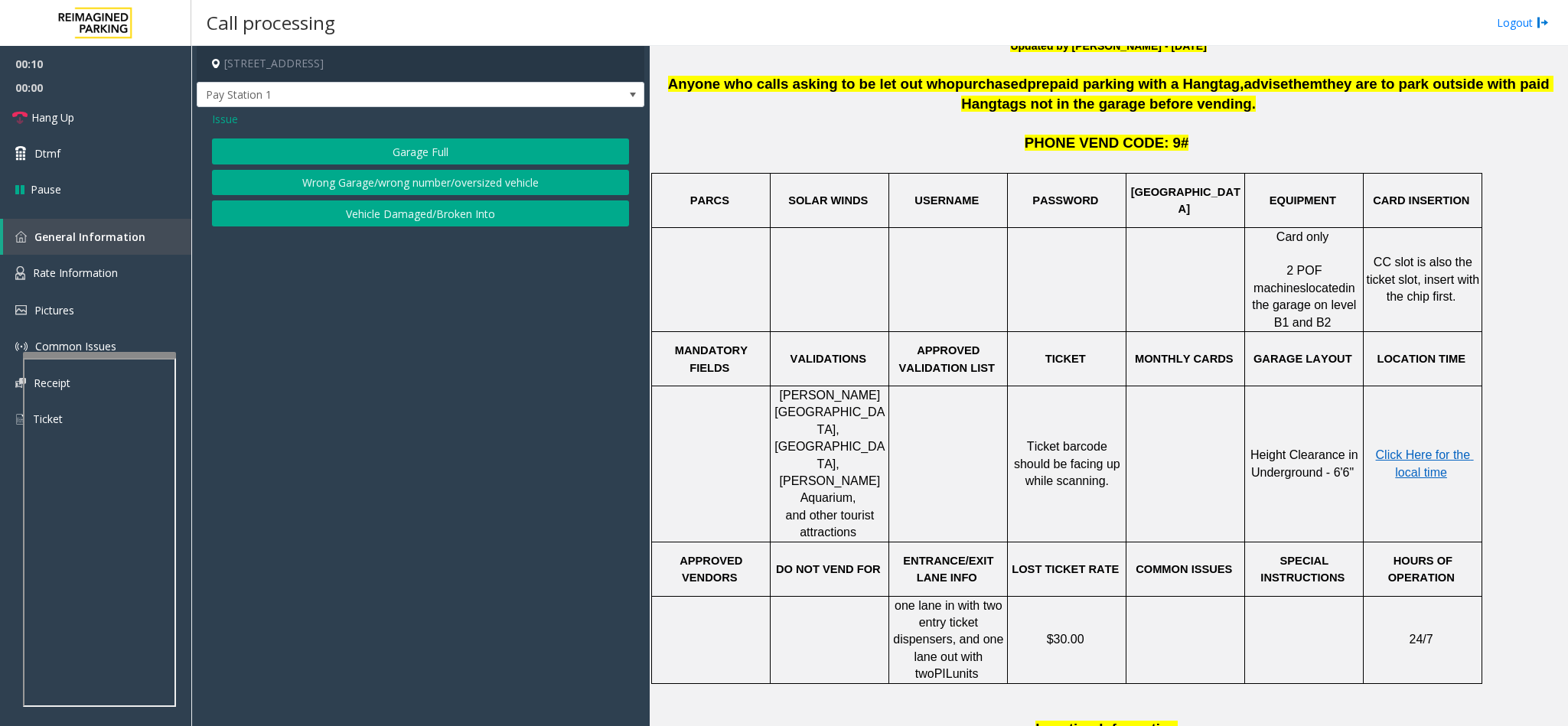
click at [227, 118] on span "Issue" at bounding box center [225, 119] width 26 height 16
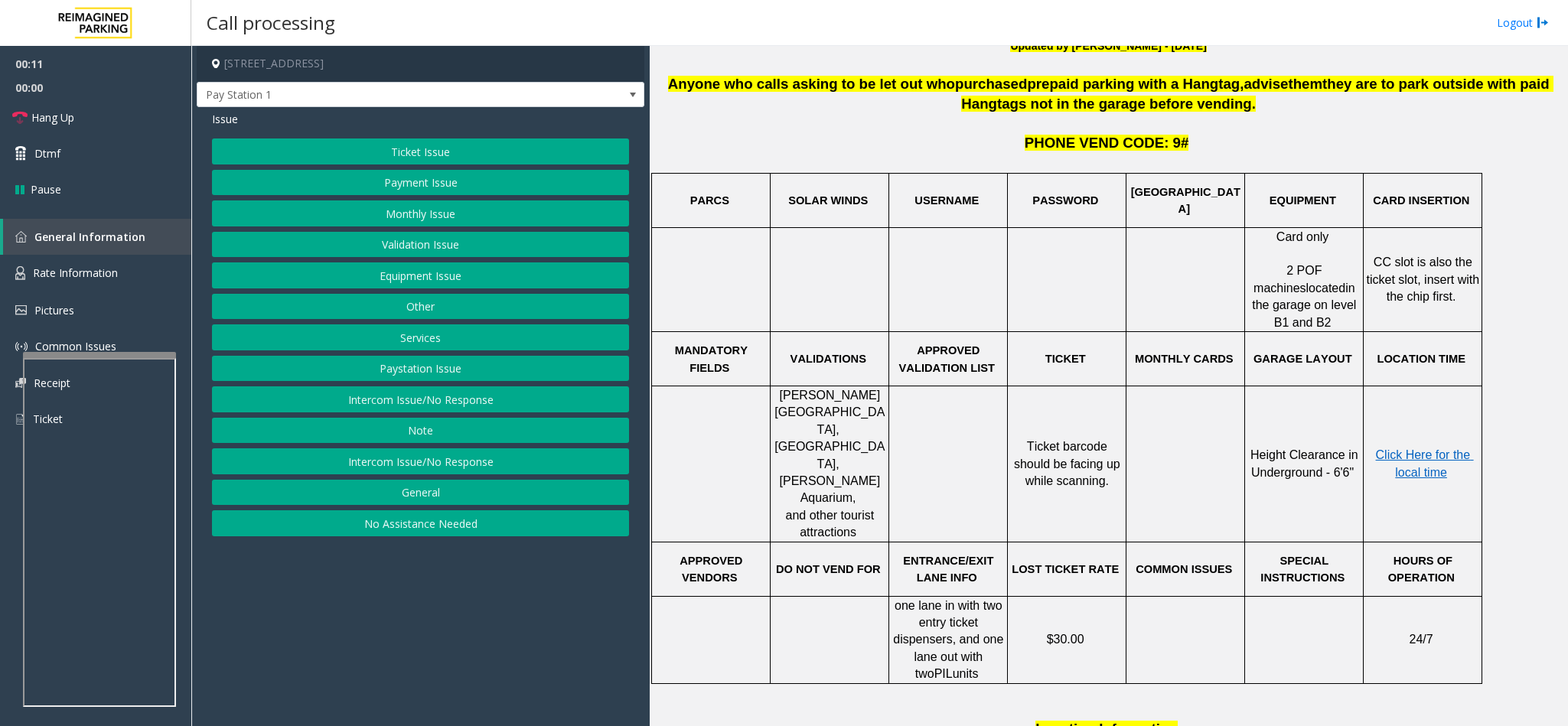
click at [414, 338] on button "Services" at bounding box center [421, 337] width 417 height 26
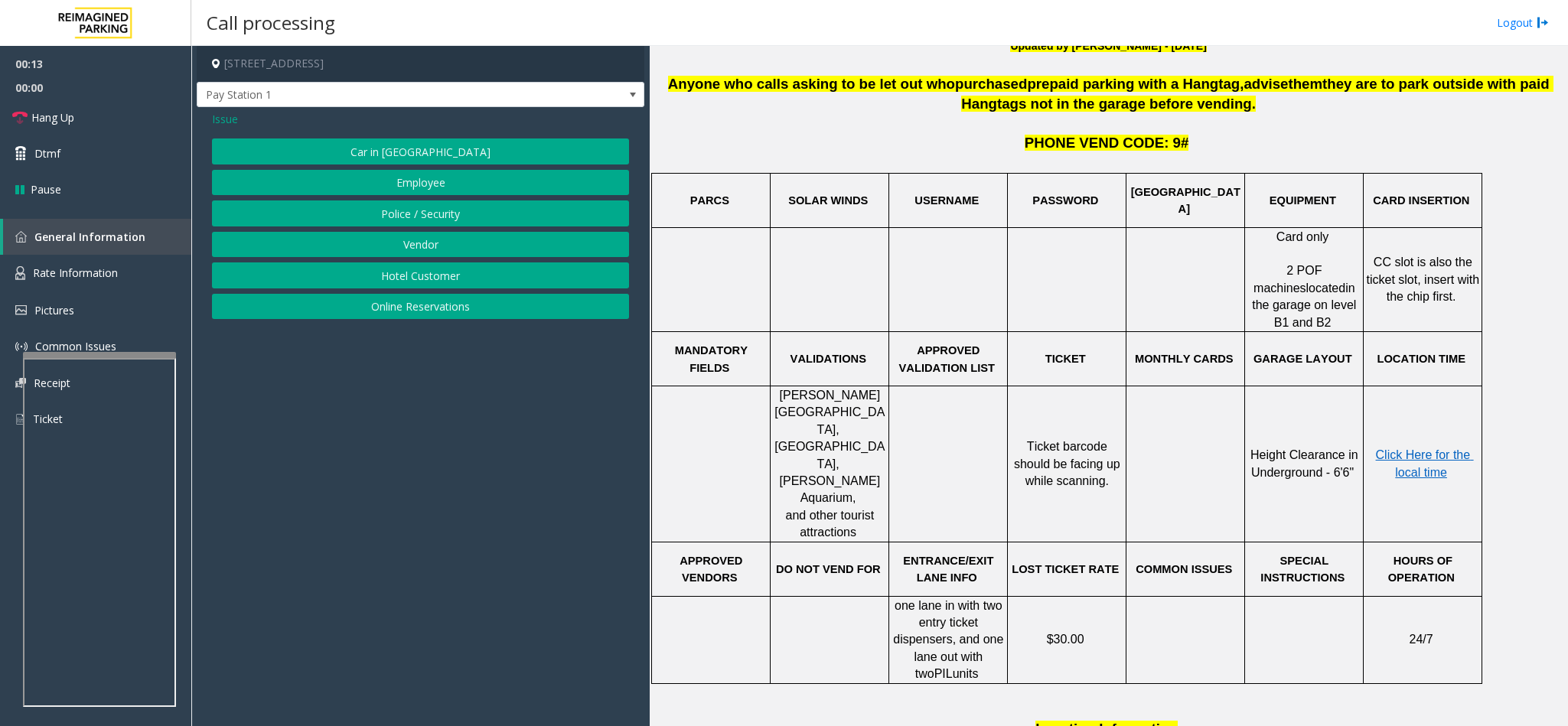
click at [228, 113] on span "Issue" at bounding box center [225, 119] width 26 height 16
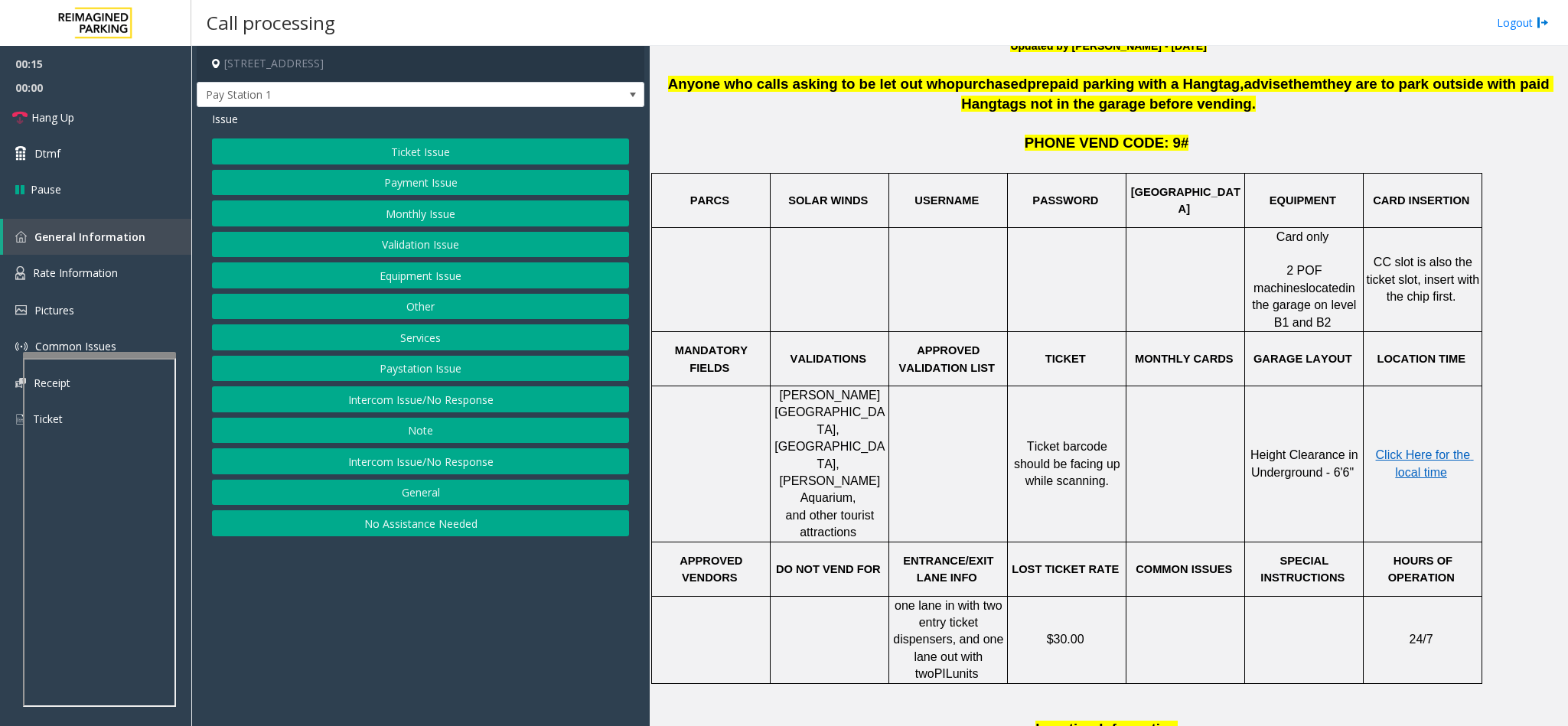
click at [409, 505] on button "General" at bounding box center [421, 492] width 417 height 26
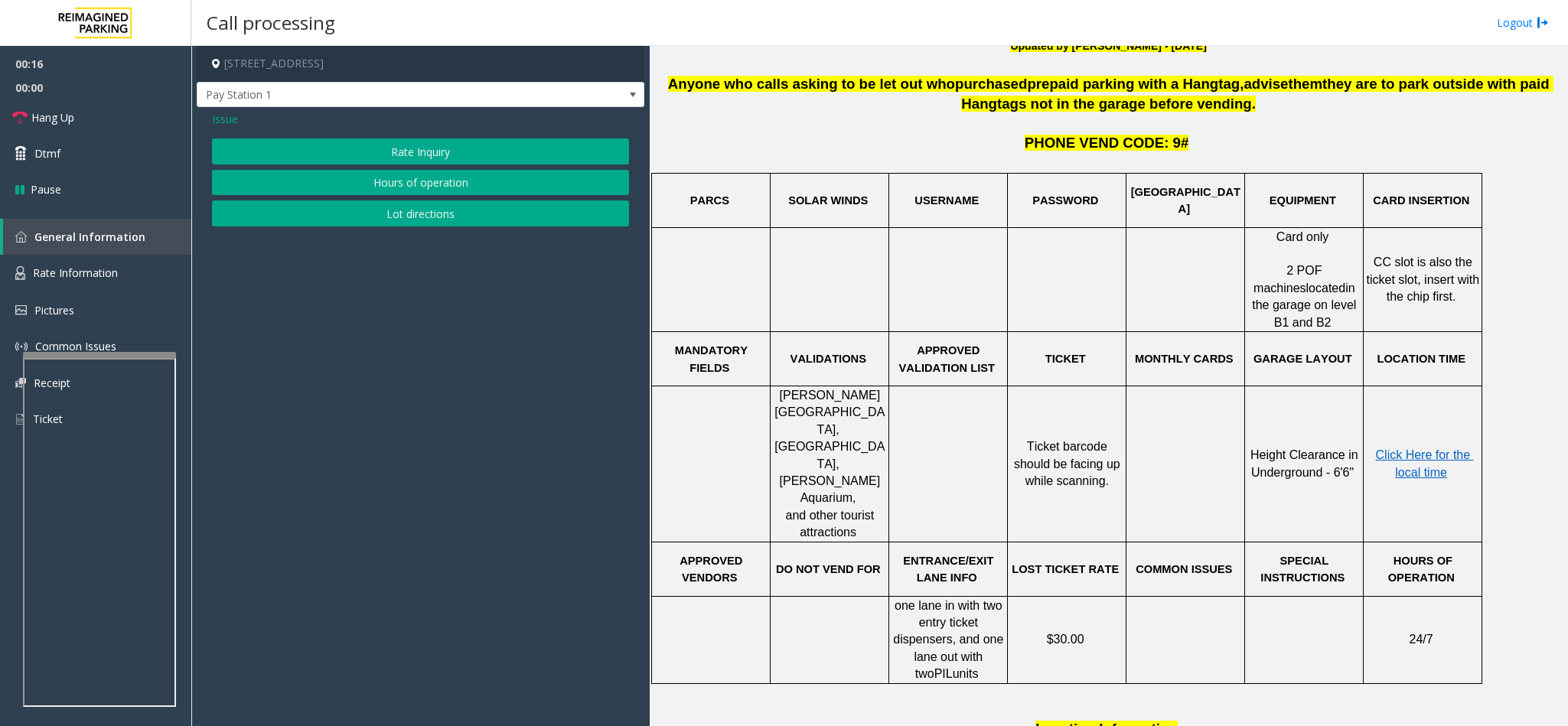
click at [392, 211] on button "Lot directions" at bounding box center [421, 213] width 417 height 26
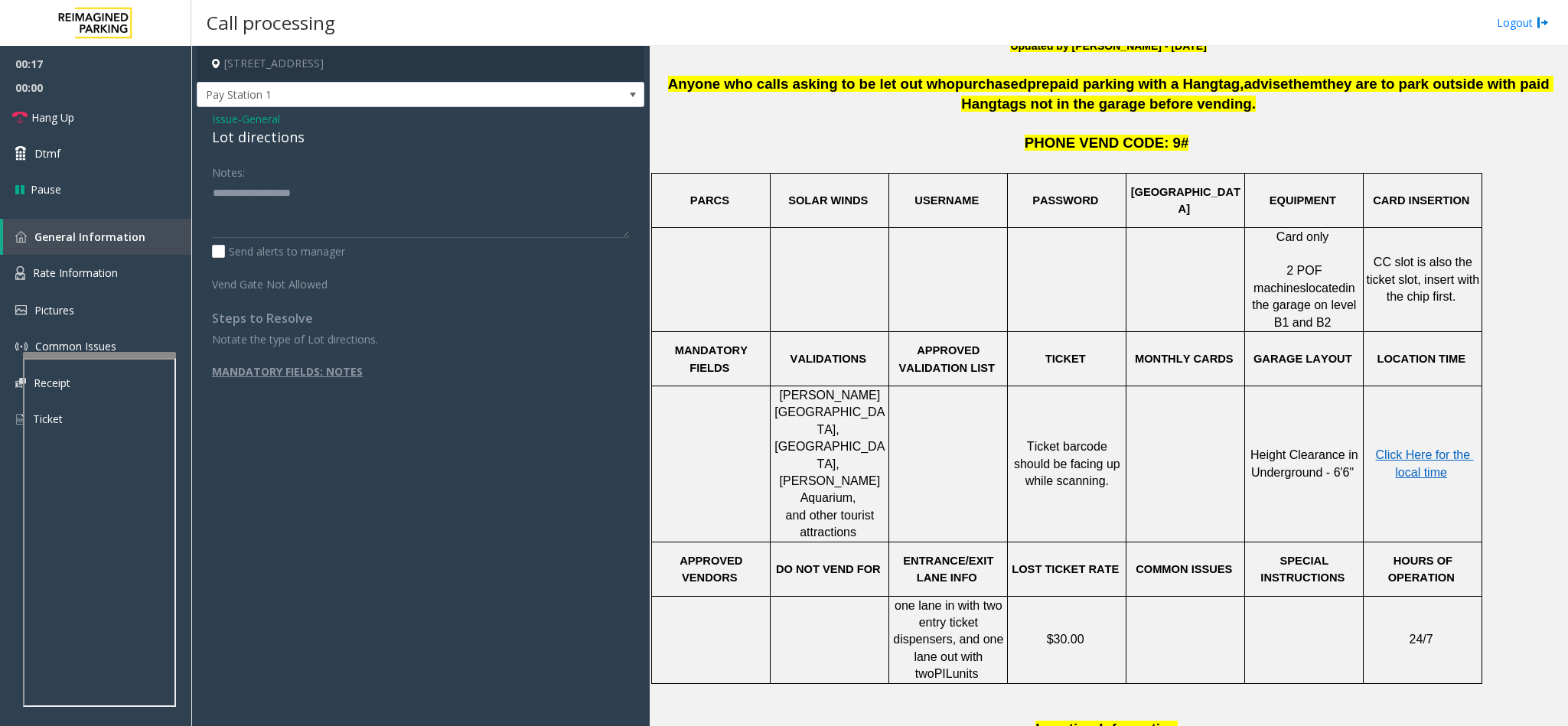
click at [242, 143] on div "Lot directions" at bounding box center [421, 137] width 417 height 21
click at [212, 185] on textarea at bounding box center [421, 208] width 417 height 58
click at [147, 126] on link "Hang Up" at bounding box center [95, 117] width 191 height 36
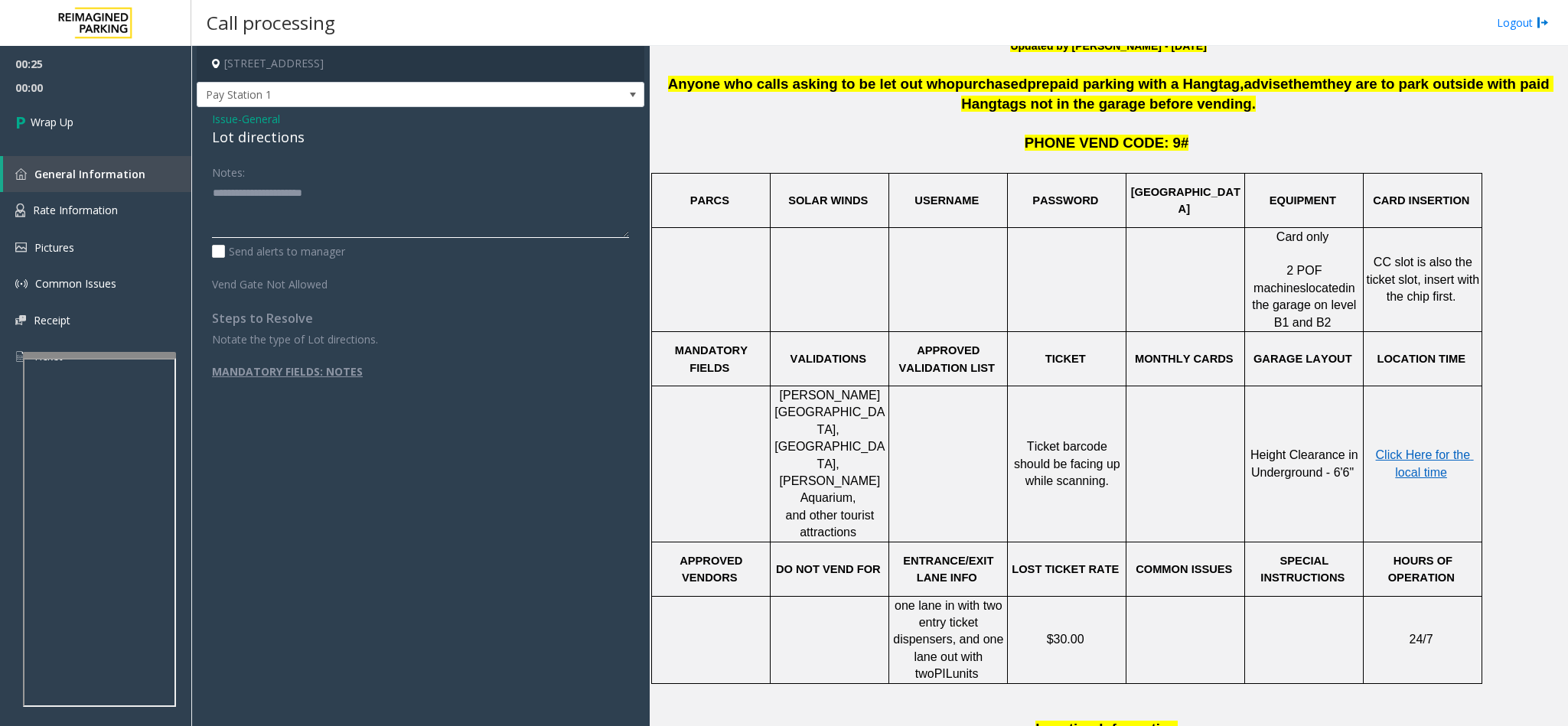
click at [365, 194] on textarea at bounding box center [421, 208] width 417 height 58
type textarea "**********"
click at [152, 138] on link "Wrap Up" at bounding box center [95, 122] width 191 height 45
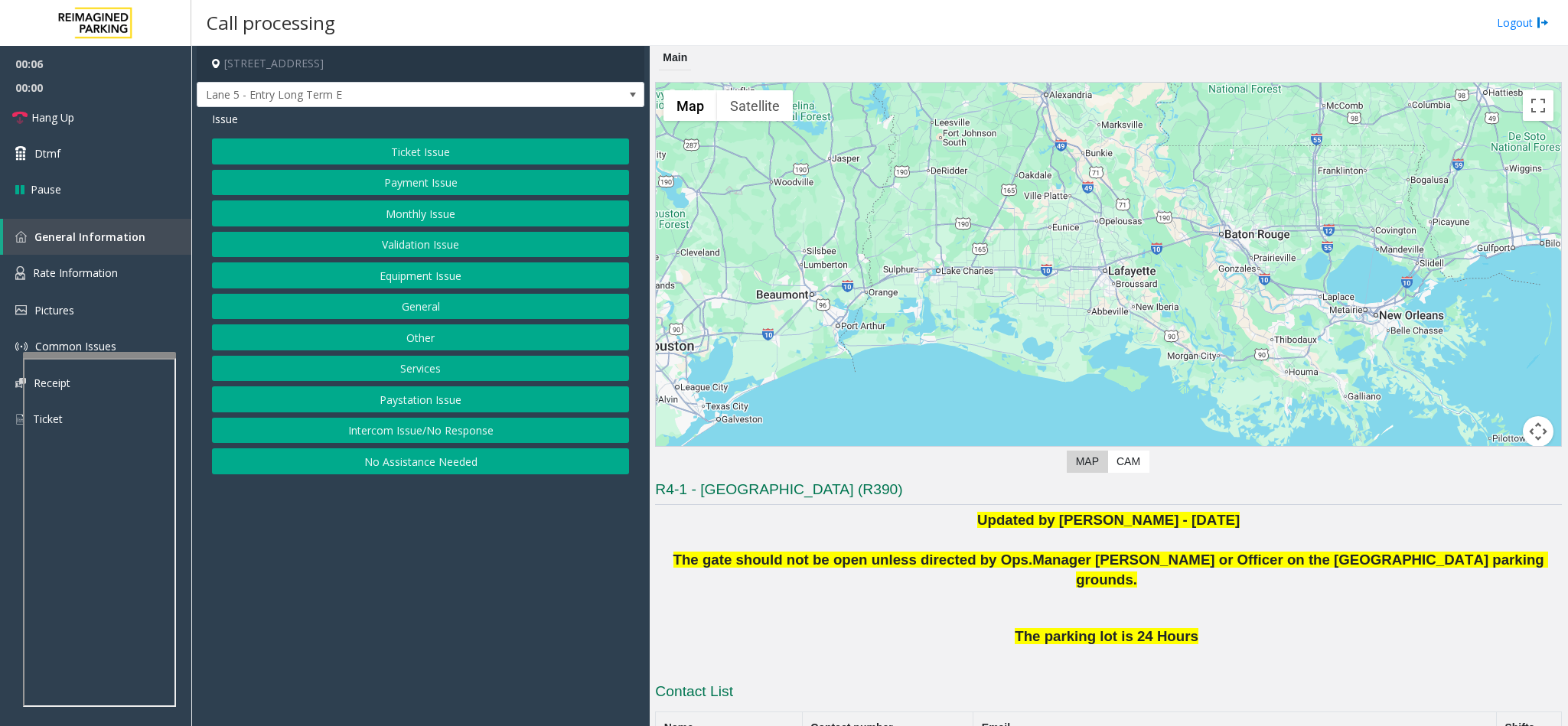
click at [415, 280] on button "Equipment Issue" at bounding box center [421, 275] width 417 height 26
click at [414, 278] on button "Gate / Door Won't Open" at bounding box center [421, 275] width 417 height 26
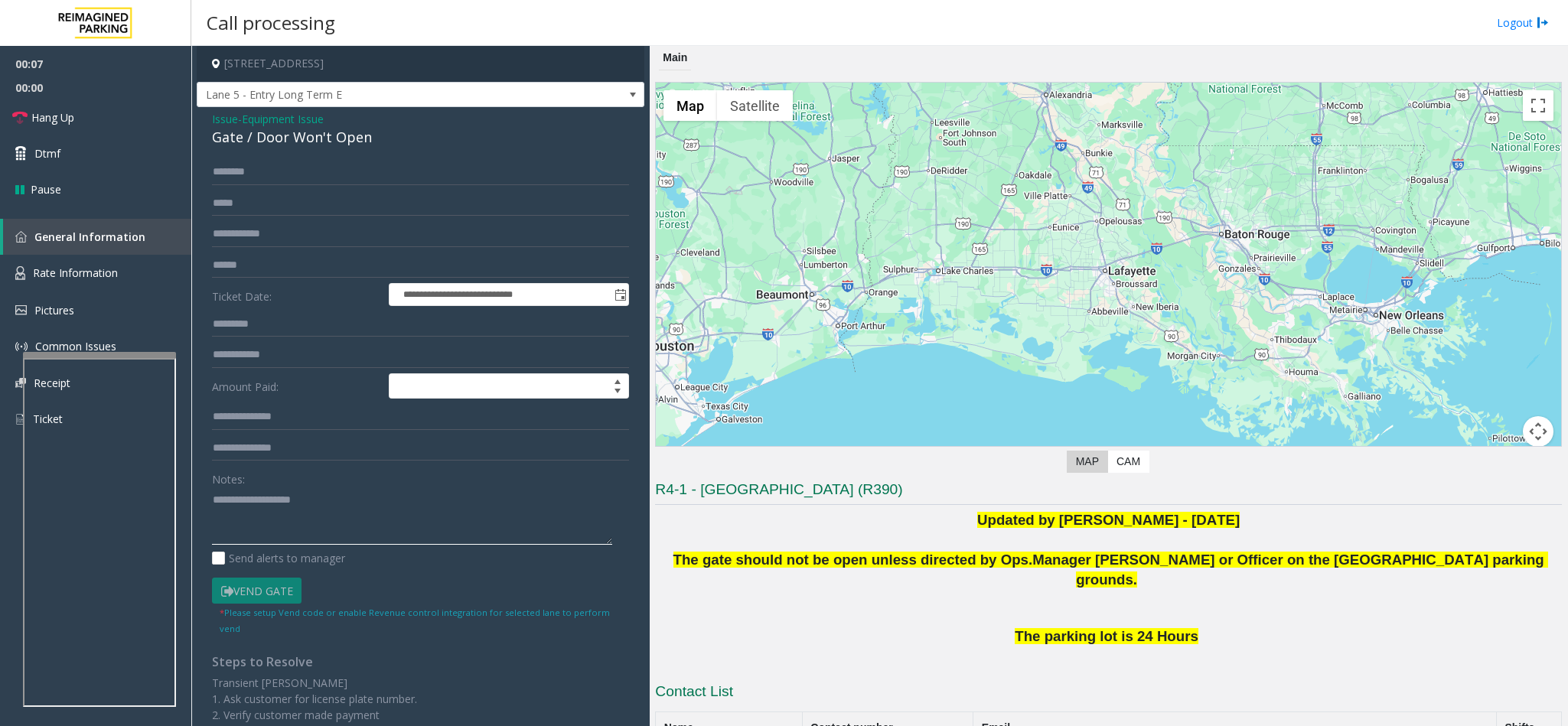
click at [248, 519] on textarea at bounding box center [412, 516] width 400 height 58
click at [60, 124] on span "Hang Up" at bounding box center [52, 118] width 43 height 16
click at [316, 505] on textarea at bounding box center [412, 516] width 400 height 58
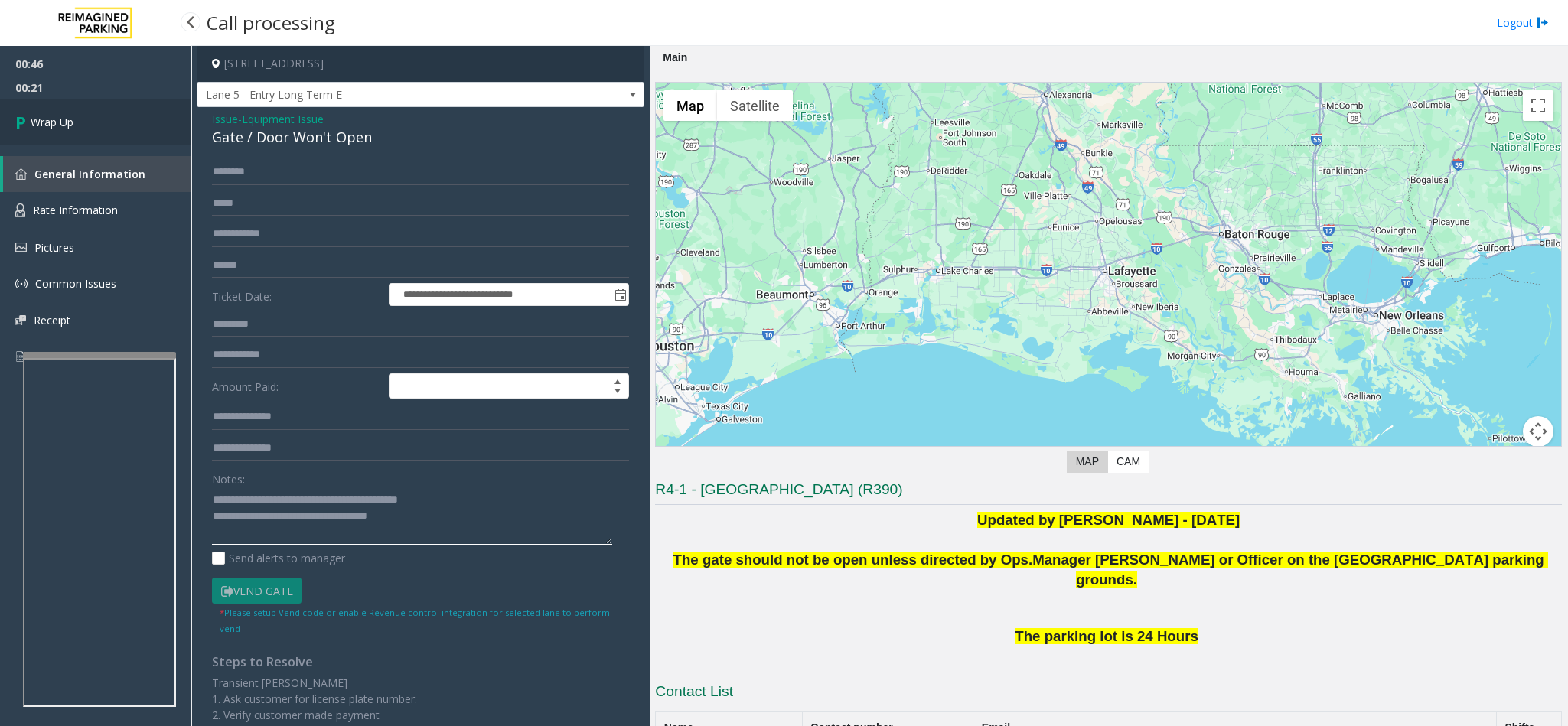
type textarea "**********"
click at [99, 109] on link "Wrap Up" at bounding box center [95, 122] width 191 height 45
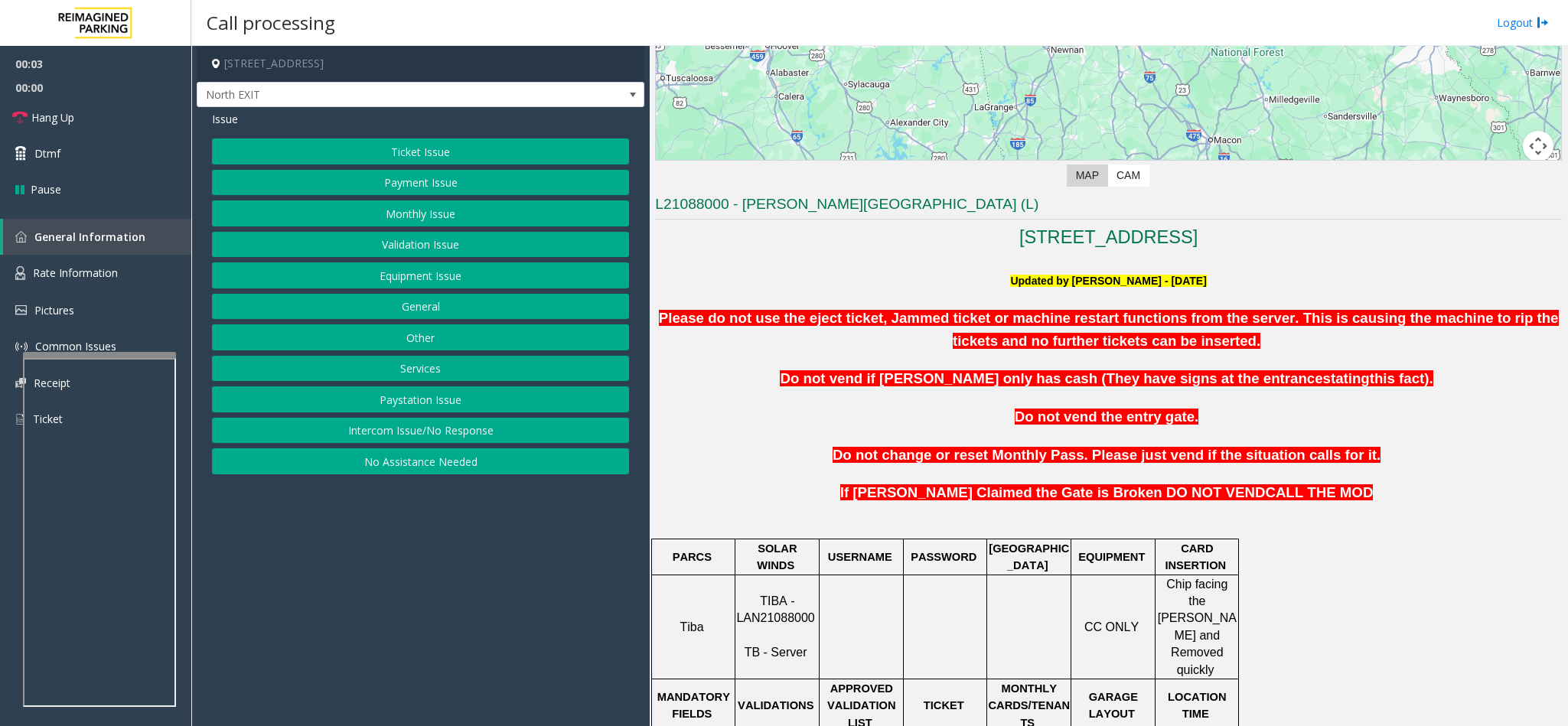
scroll to position [459, 0]
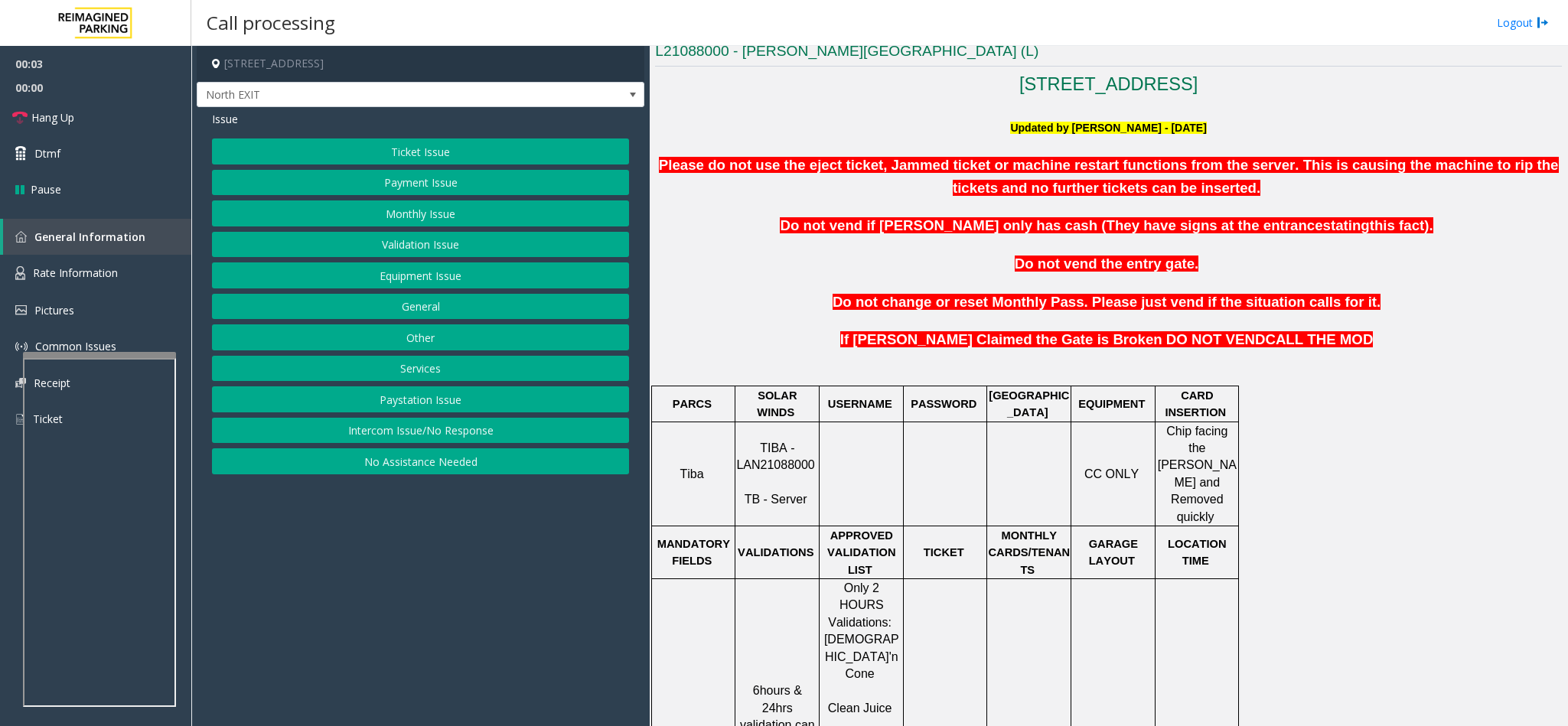
click at [792, 464] on p "TIBA - LAN21088000 TB - Server" at bounding box center [778, 474] width 82 height 69
click at [792, 457] on span "TIBA - LAN21088000" at bounding box center [775, 456] width 78 height 30
copy p "LAN21088000"
click at [428, 251] on button "Validation Issue" at bounding box center [421, 244] width 417 height 26
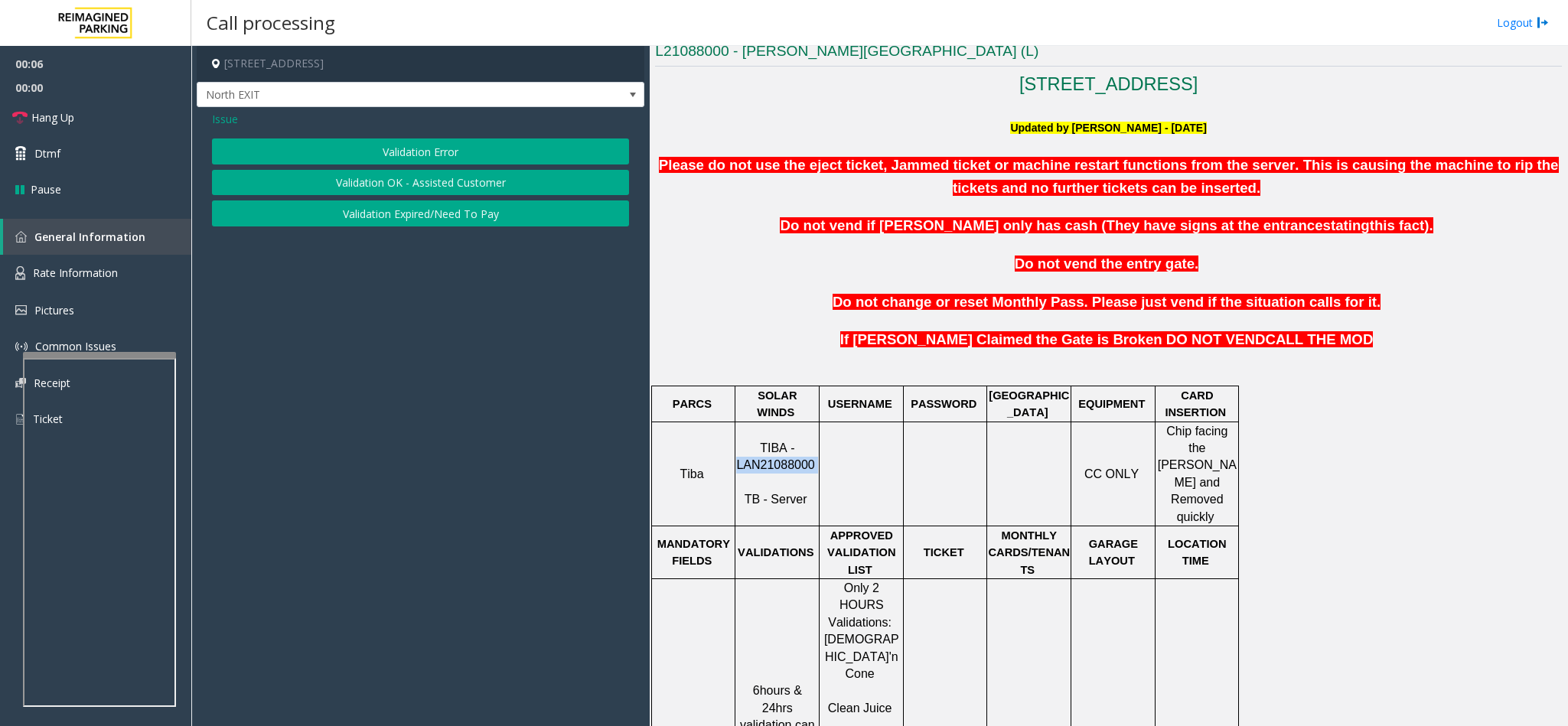
click at [392, 156] on button "Validation Error" at bounding box center [421, 151] width 417 height 26
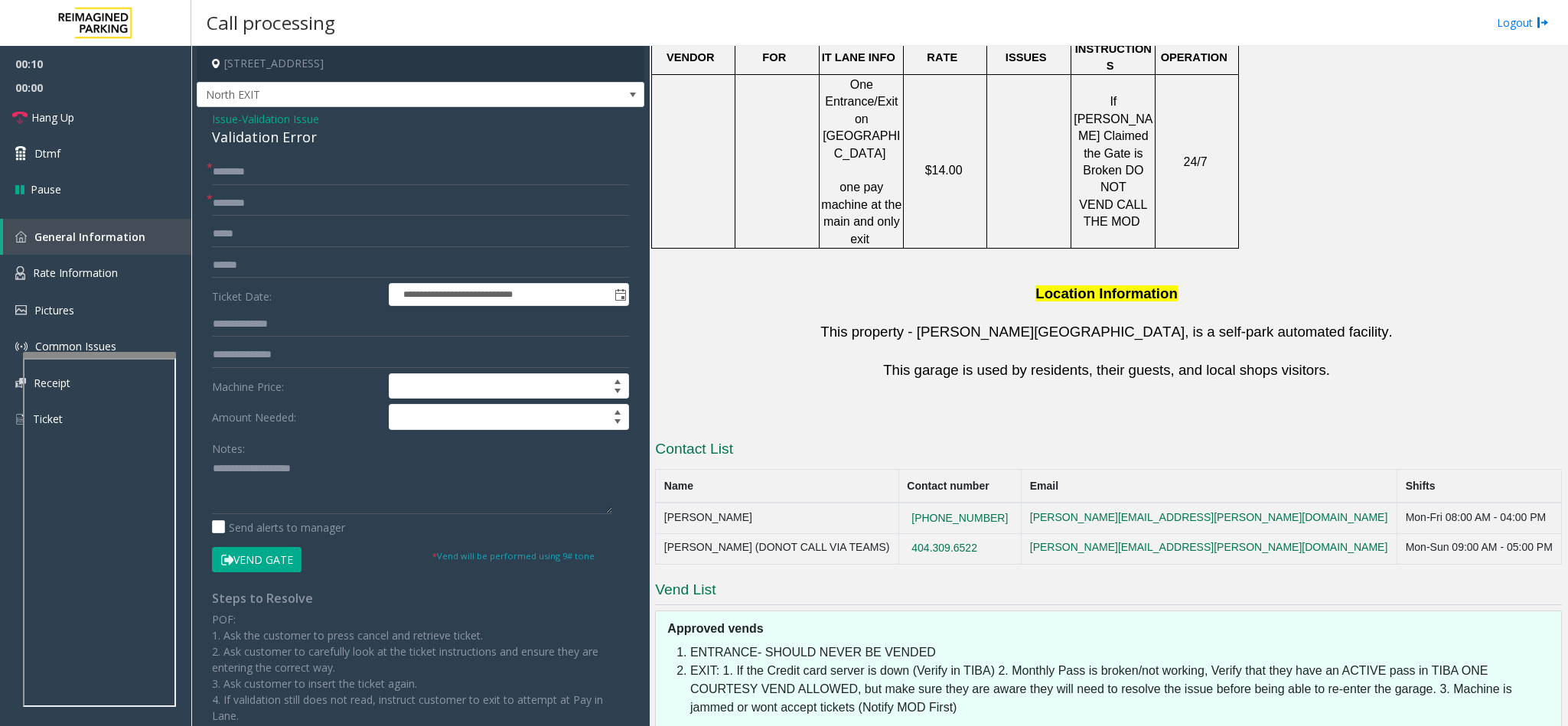
scroll to position [689, 0]
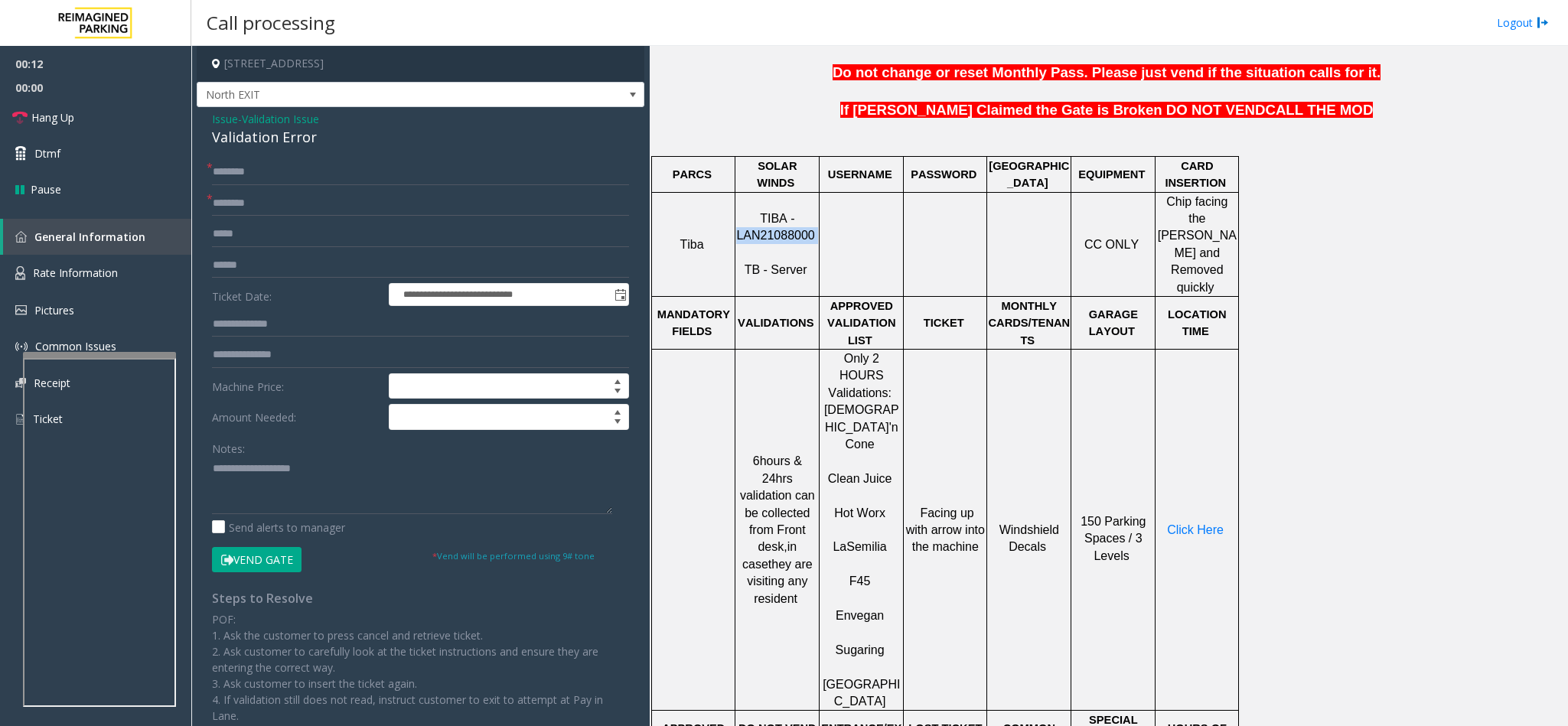
click at [775, 228] on span "TIBA - LAN21088000" at bounding box center [775, 227] width 78 height 30
click at [790, 313] on td "VALIDATIONS" at bounding box center [778, 323] width 84 height 53
click at [760, 225] on span "TIBA - LAN21088000" at bounding box center [775, 227] width 78 height 30
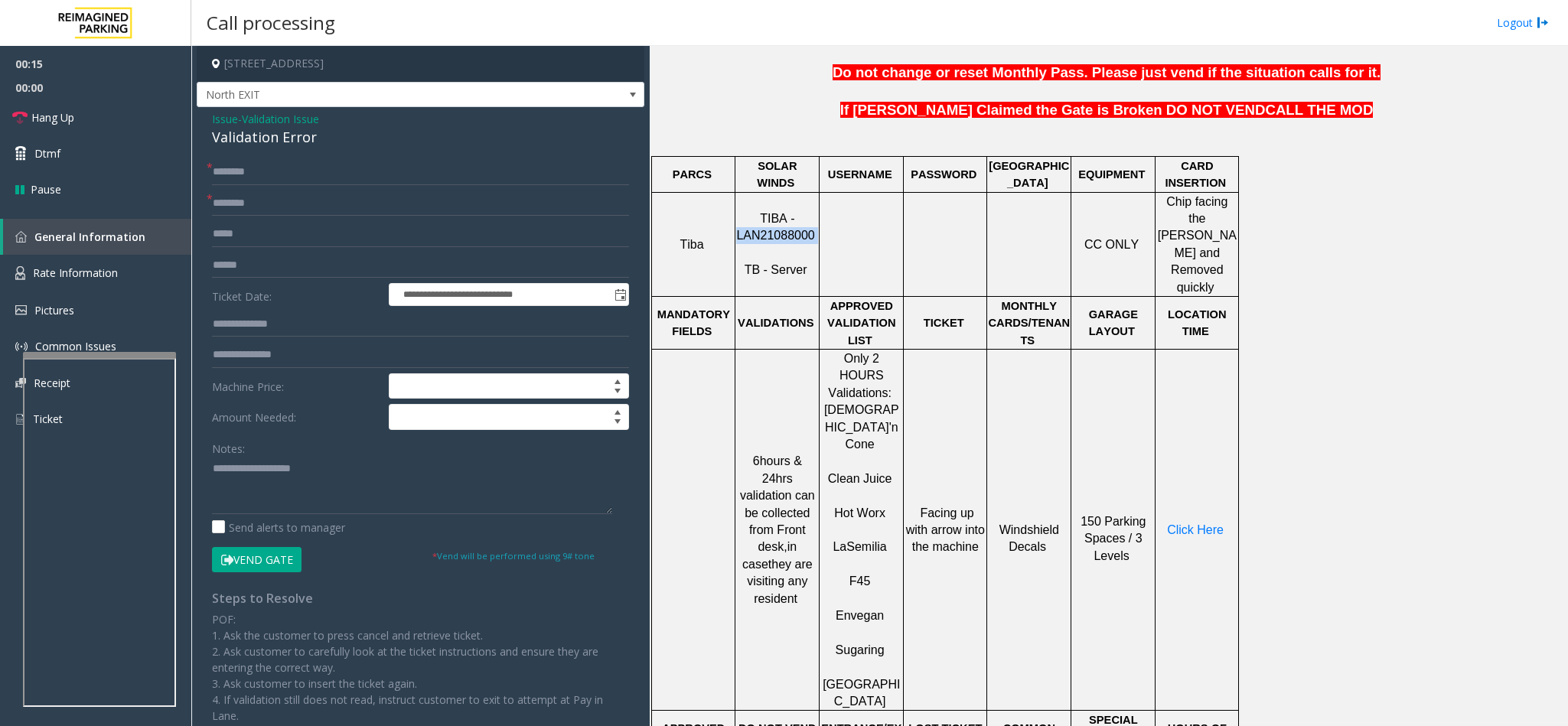
click at [760, 225] on span "TIBA - LAN21088000" at bounding box center [775, 227] width 78 height 30
copy p "LAN21088000"
click at [267, 203] on input "text" at bounding box center [421, 203] width 417 height 26
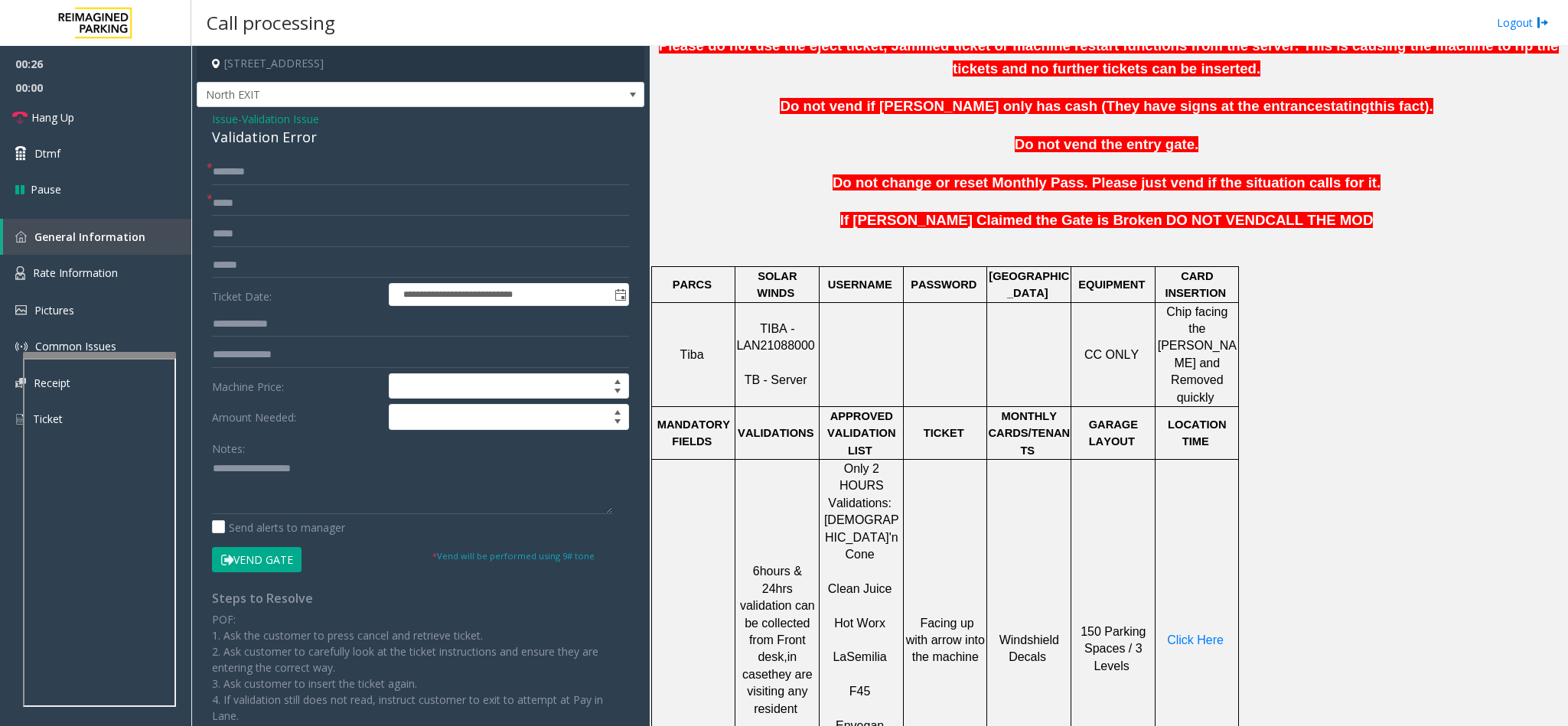
scroll to position [344, 0]
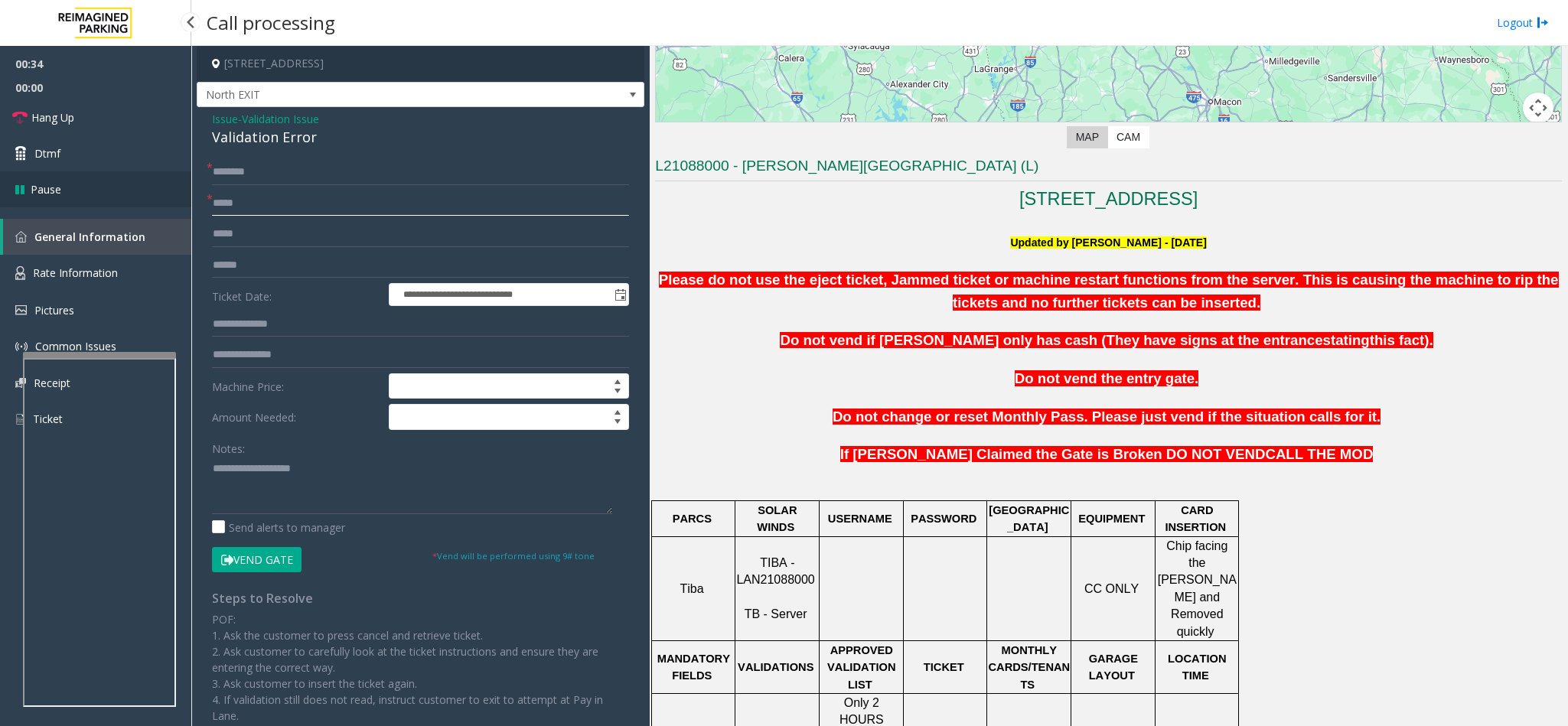
drag, startPoint x: 260, startPoint y: 200, endPoint x: 135, endPoint y: 198, distance: 125.0
click at [129, 200] on app-root "**********" at bounding box center [784, 363] width 1568 height 726
type input "*"
type input "******"
drag, startPoint x: 230, startPoint y: 179, endPoint x: 23, endPoint y: 307, distance: 243.4
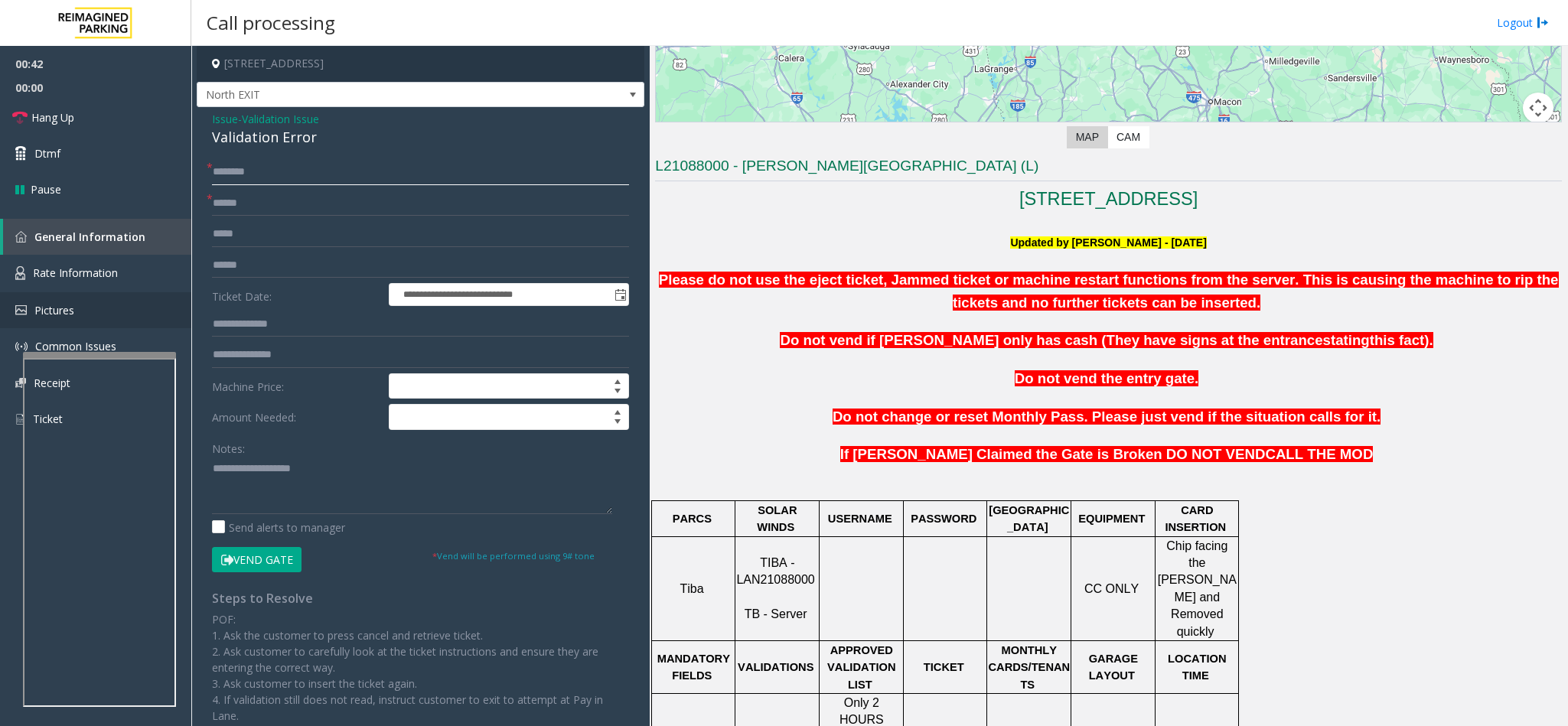
click at [228, 179] on input "text" at bounding box center [421, 172] width 417 height 26
click at [283, 163] on input "text" at bounding box center [421, 172] width 417 height 26
type input "******"
type input "*******"
click at [272, 329] on input "text" at bounding box center [421, 324] width 417 height 26
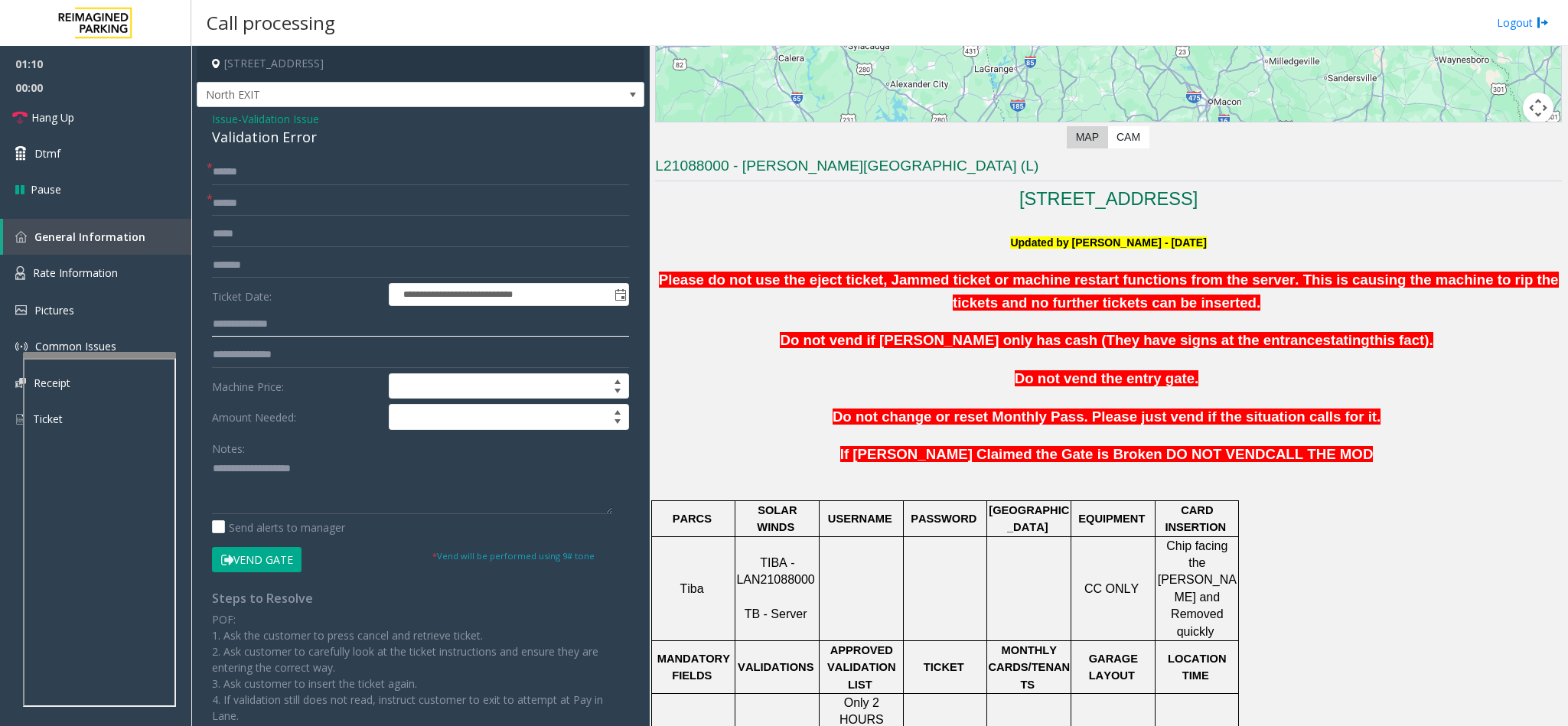
click at [335, 328] on input "text" at bounding box center [421, 324] width 417 height 26
click at [234, 319] on input "text" at bounding box center [421, 324] width 417 height 26
click at [251, 143] on div "Validation Error" at bounding box center [421, 137] width 417 height 21
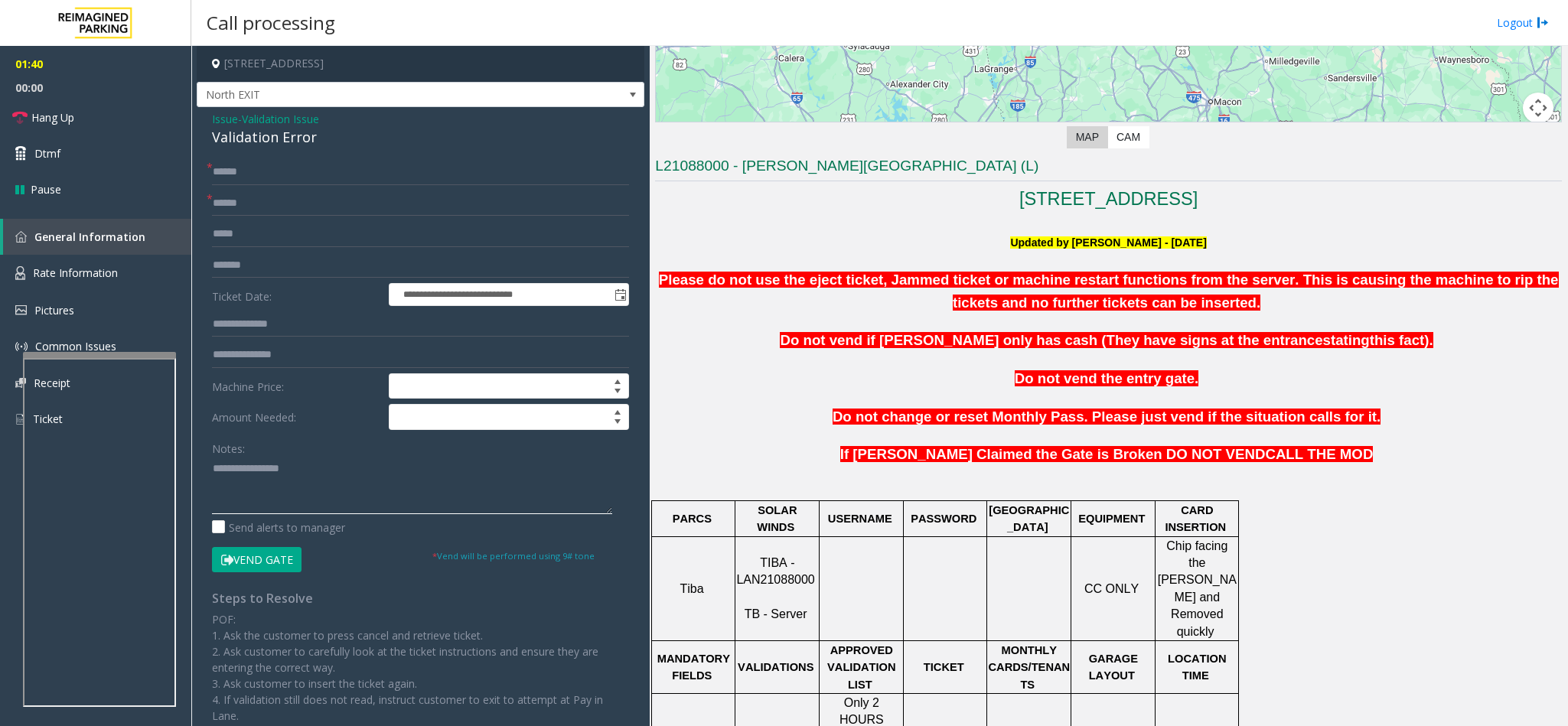
click at [214, 470] on textarea at bounding box center [412, 485] width 400 height 58
click at [348, 473] on textarea at bounding box center [412, 485] width 400 height 58
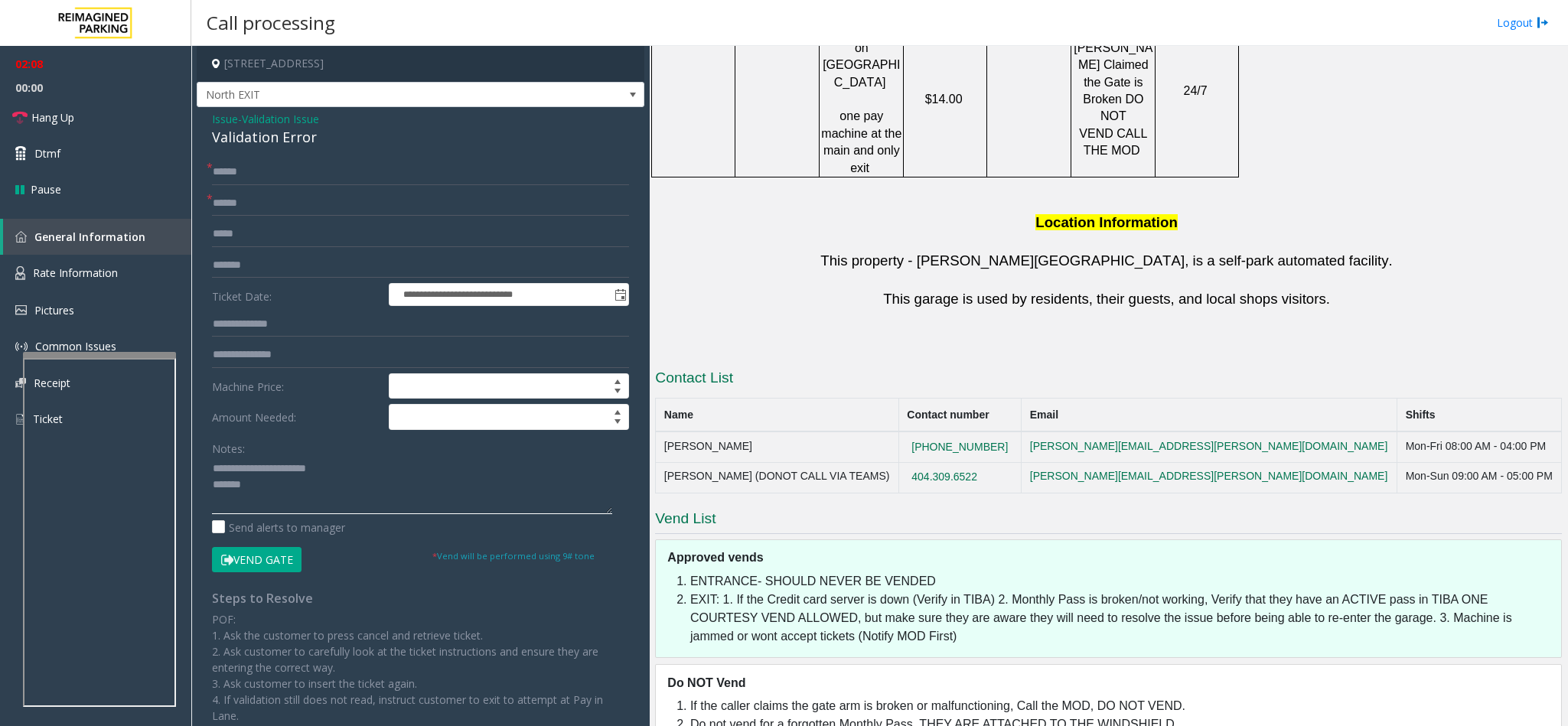
scroll to position [1487, 0]
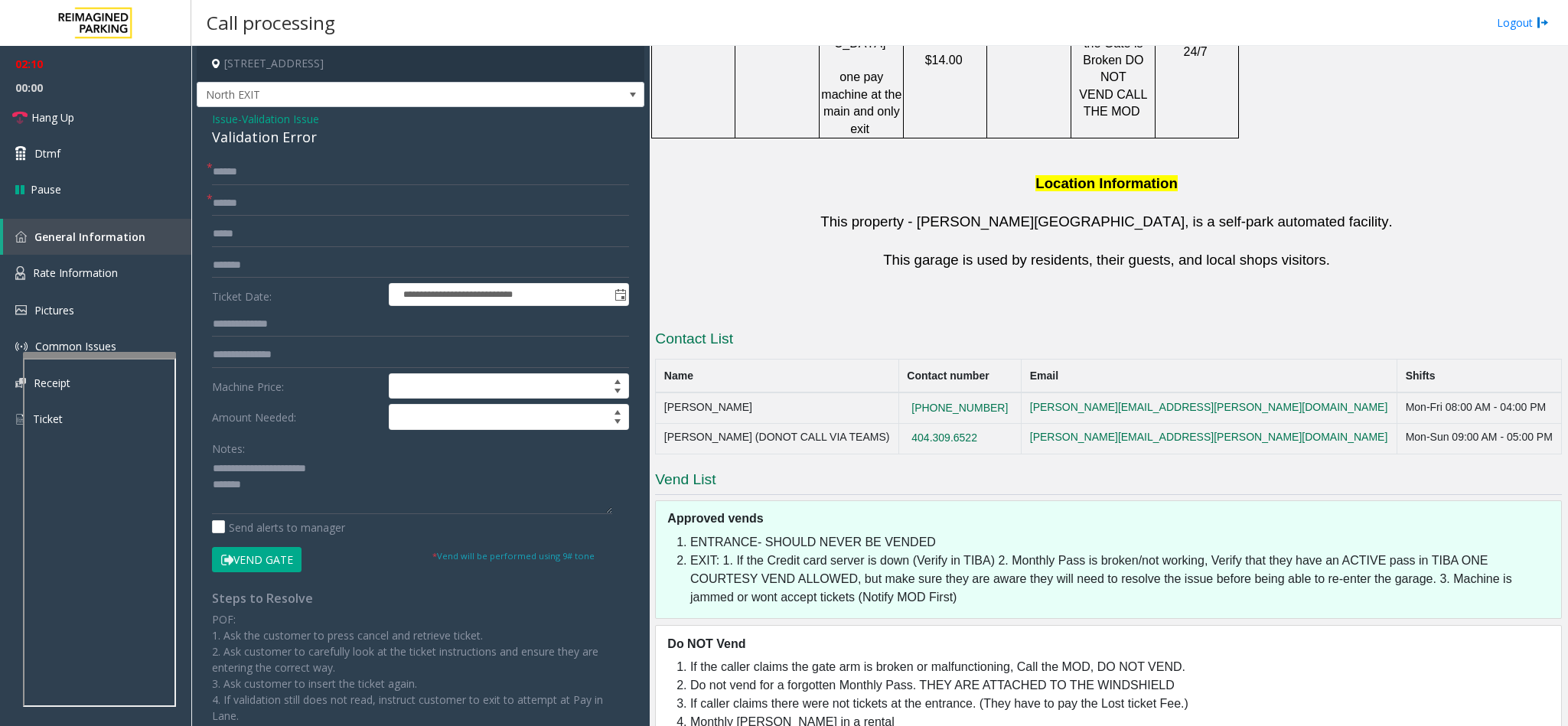
click at [263, 558] on button "Vend Gate" at bounding box center [257, 560] width 90 height 26
click at [263, 492] on textarea at bounding box center [412, 485] width 400 height 58
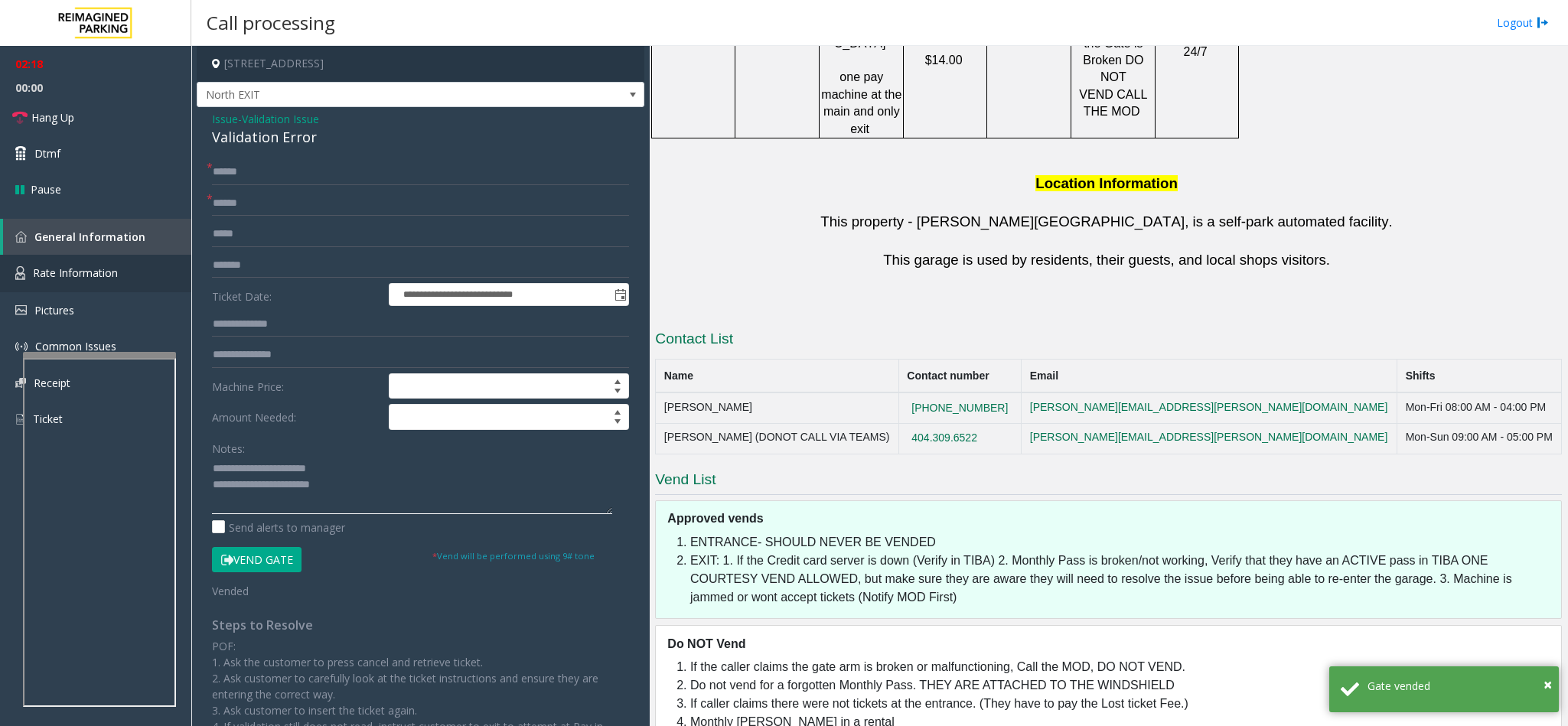
type textarea "**********"
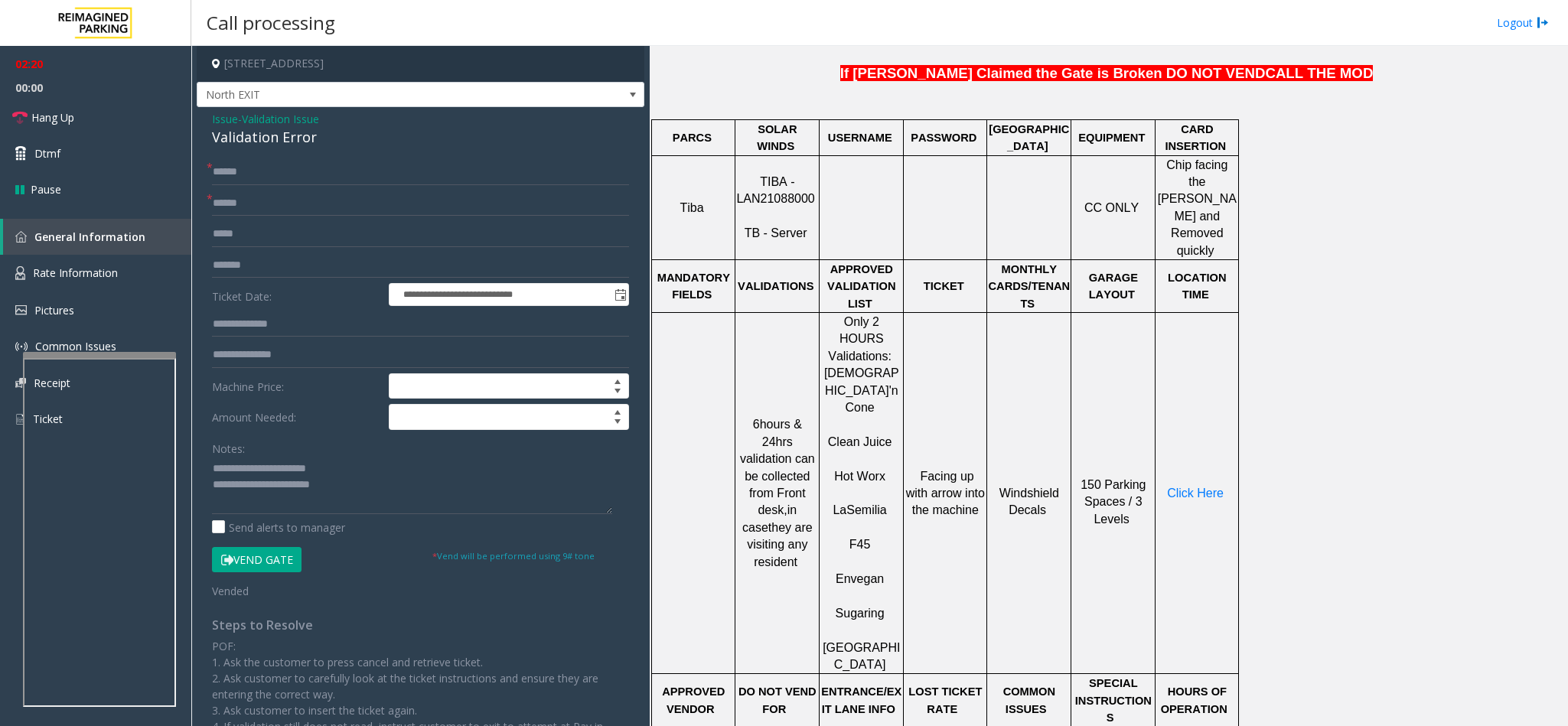
scroll to position [684, 0]
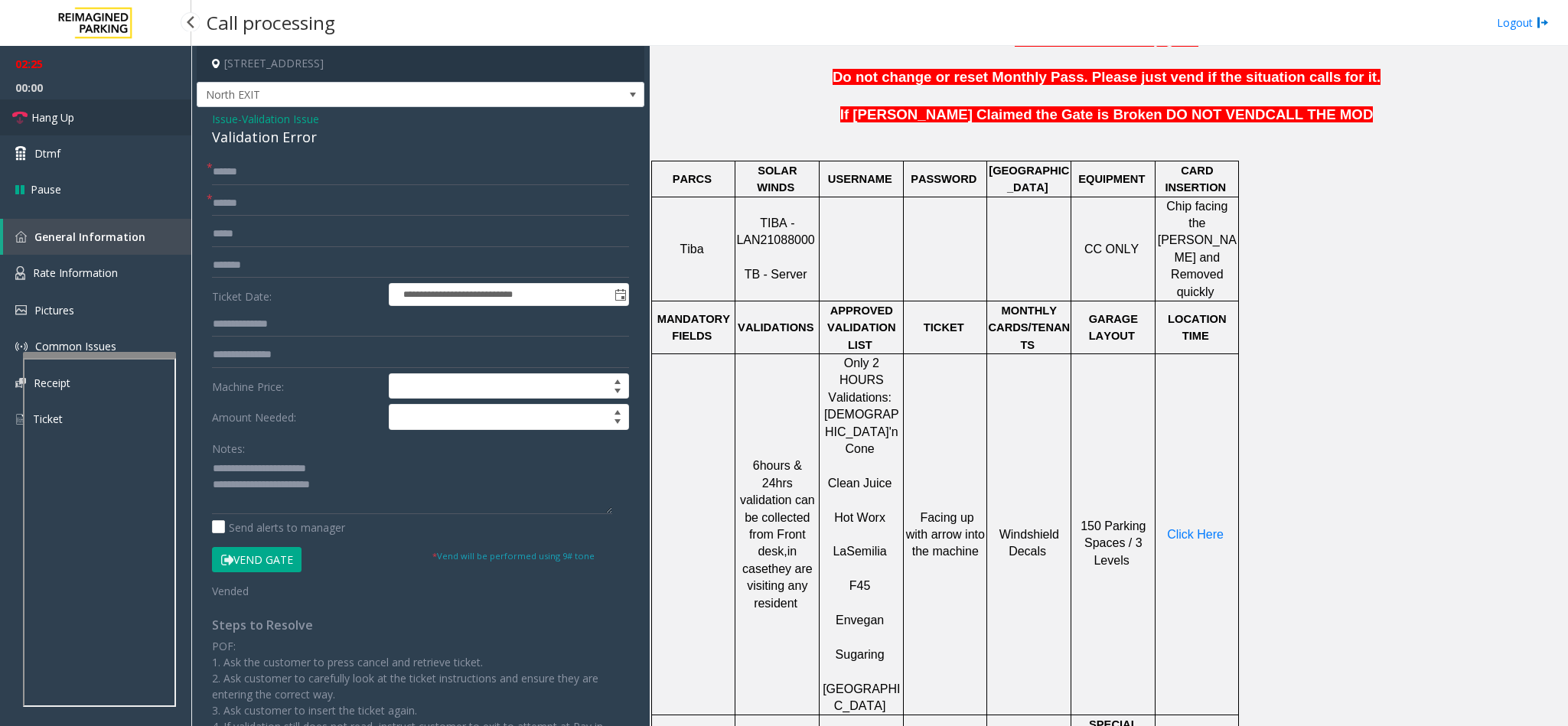
click at [90, 119] on link "Hang Up" at bounding box center [95, 117] width 191 height 36
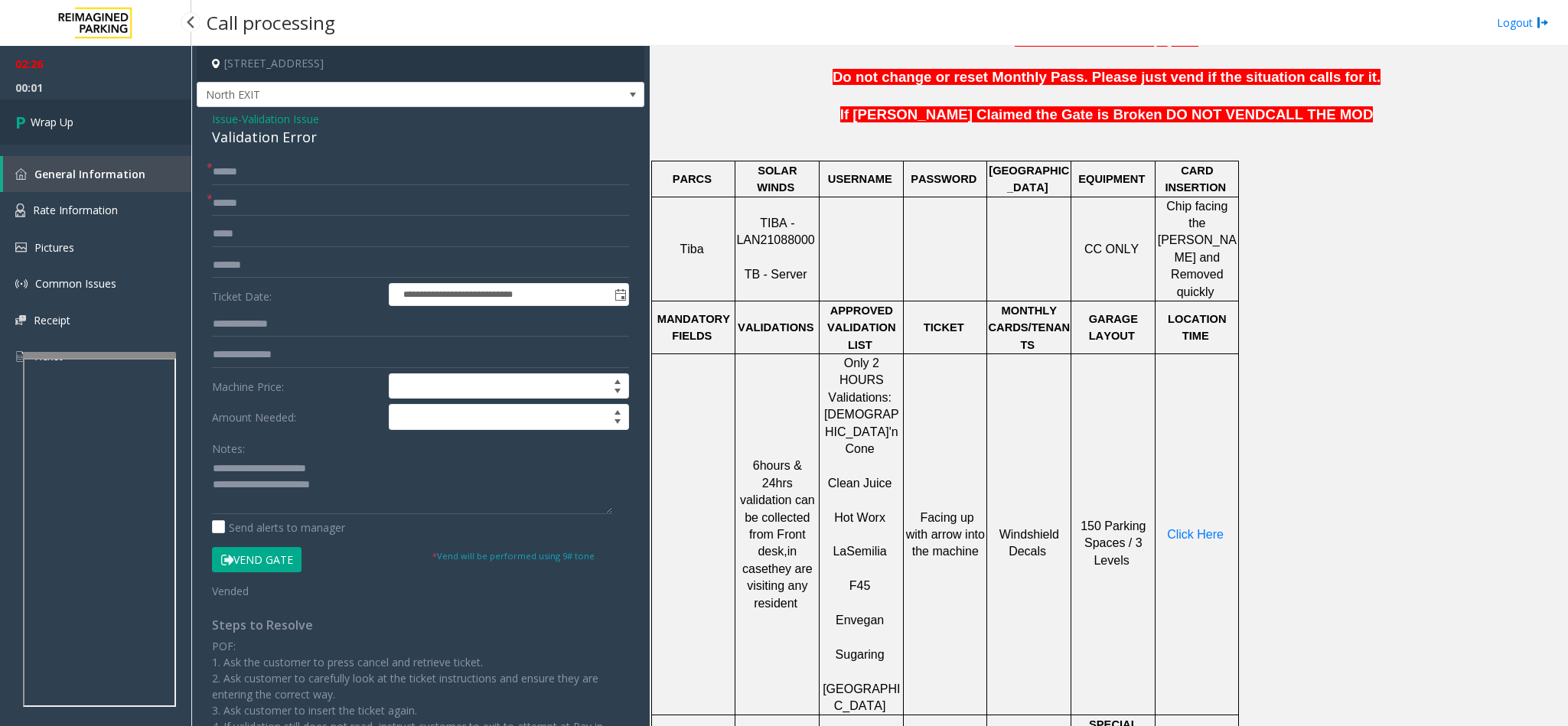
click at [90, 119] on link "Wrap Up" at bounding box center [95, 122] width 191 height 45
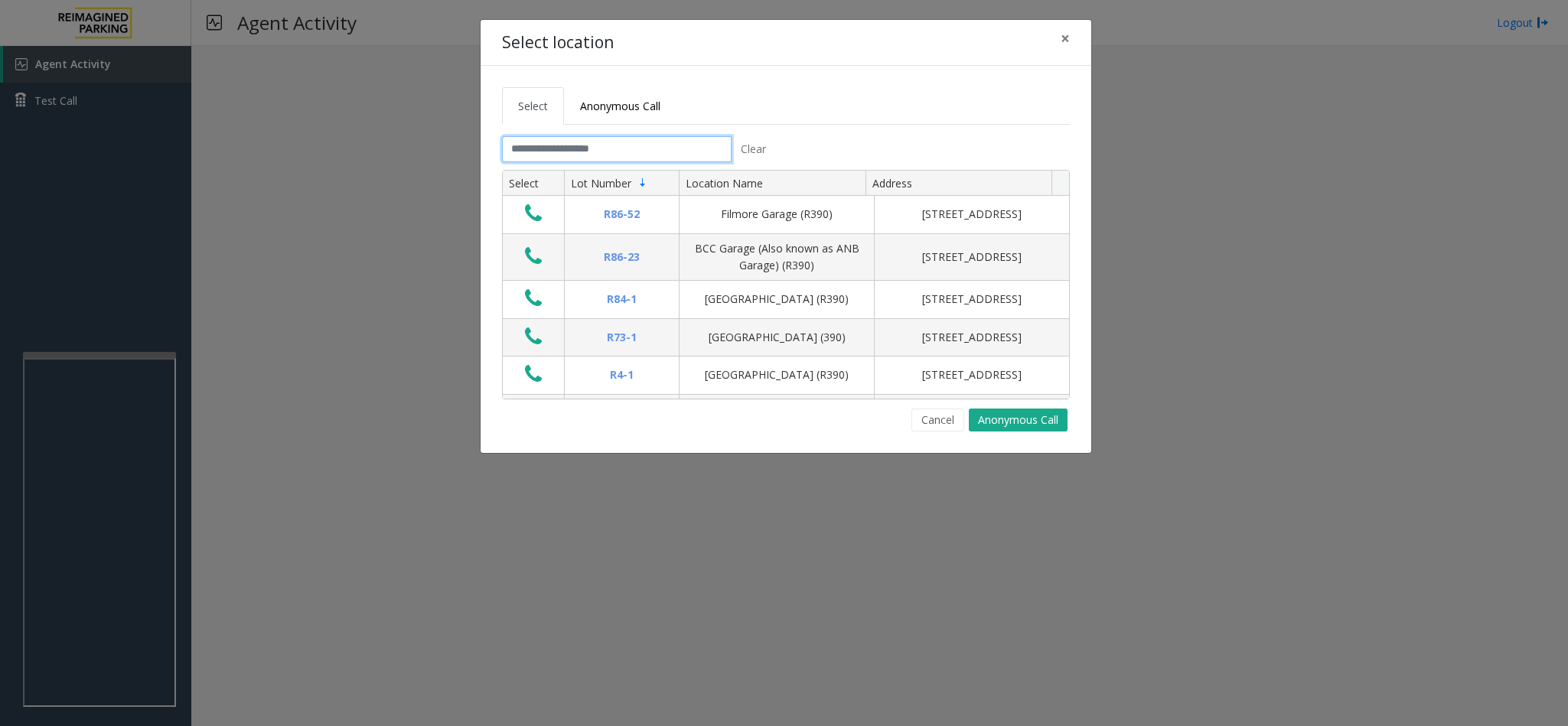
click at [591, 159] on input "text" at bounding box center [617, 149] width 230 height 26
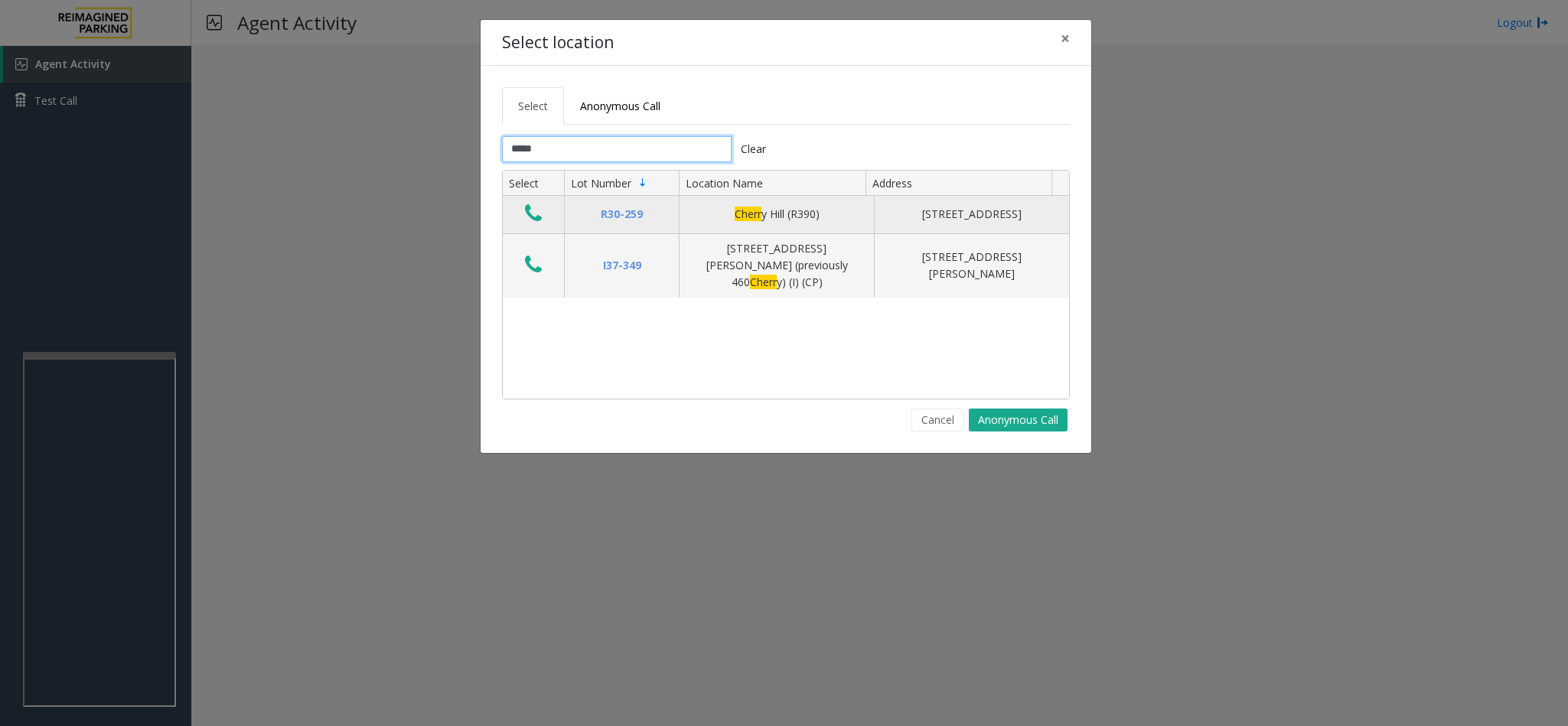
type input "*****"
click at [533, 222] on icon "Data table" at bounding box center [533, 213] width 16 height 21
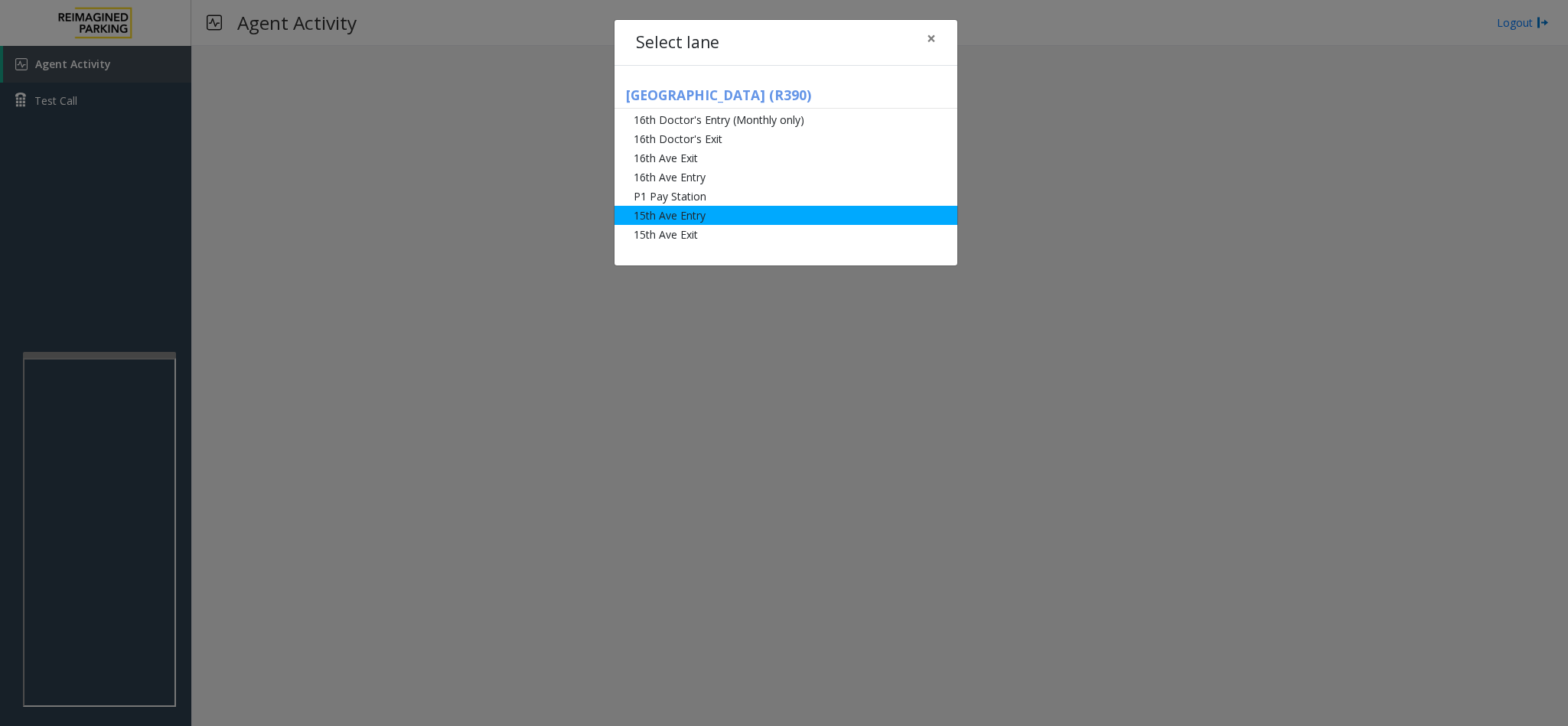
click at [668, 208] on li "15th Ave Entry" at bounding box center [786, 215] width 343 height 19
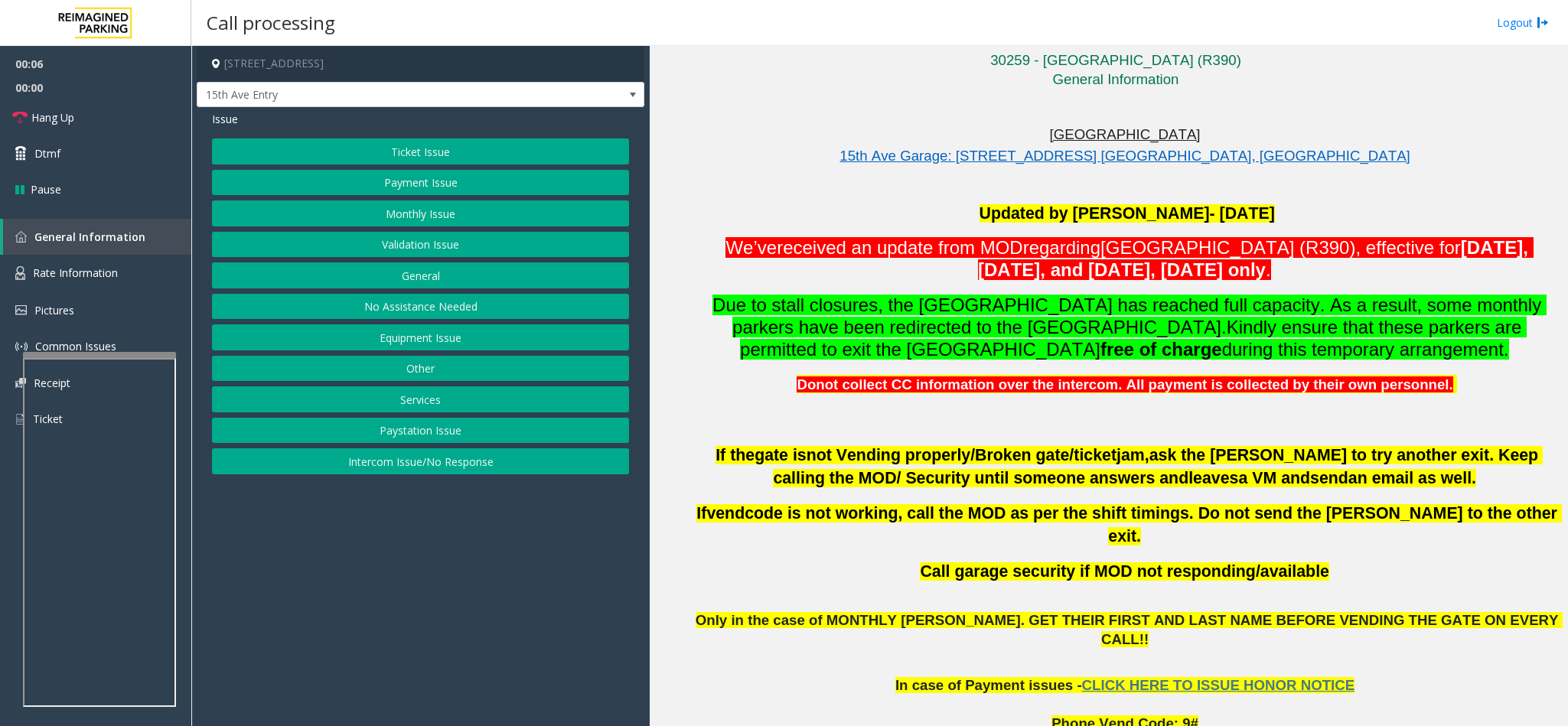
scroll to position [573, 0]
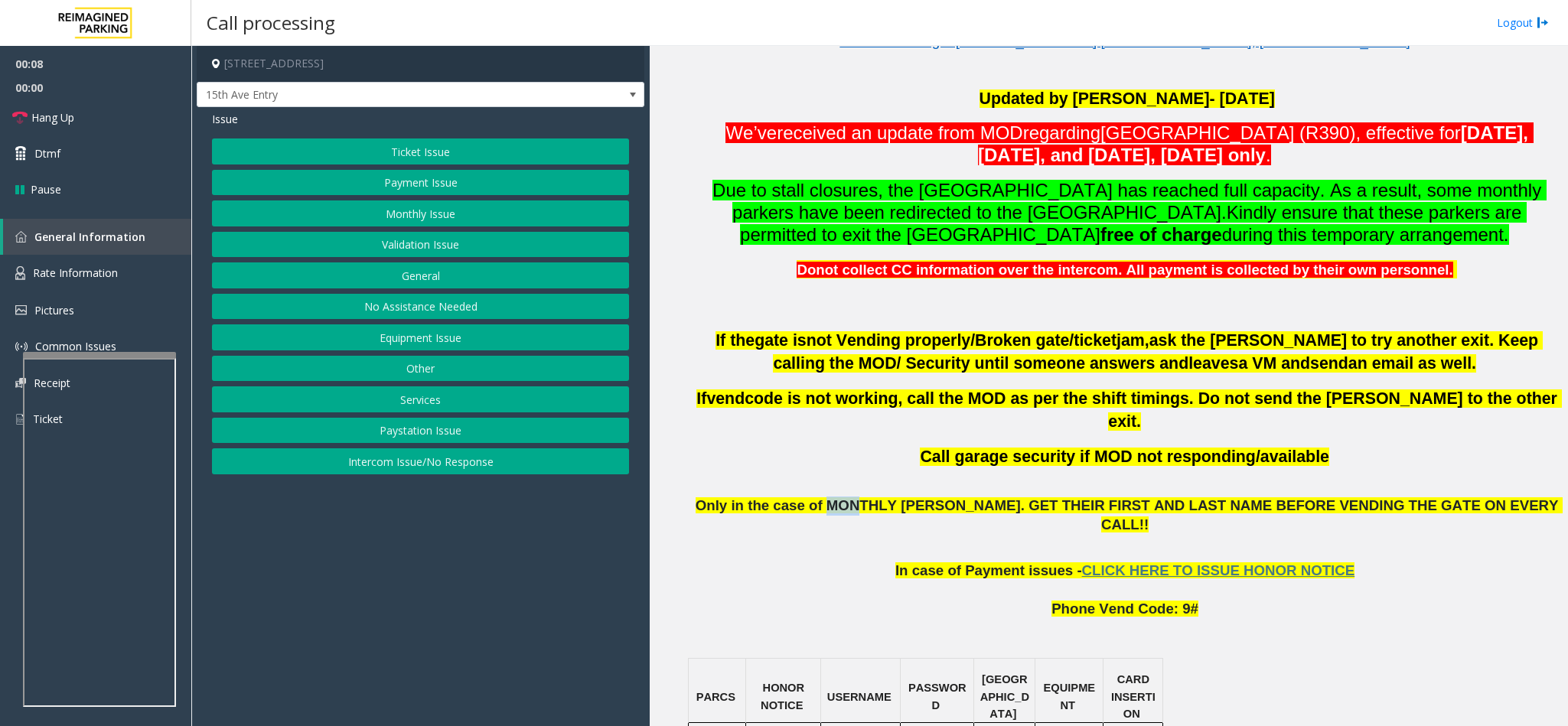
drag, startPoint x: 880, startPoint y: 480, endPoint x: 898, endPoint y: 475, distance: 18.7
click at [909, 497] on span "Only in the case of MONTHLY [PERSON_NAME]. GET THEIR FIRST AND LAST NAME BEFORE…" at bounding box center [1129, 515] width 867 height 35
click at [437, 211] on button "Monthly Issue" at bounding box center [421, 213] width 417 height 26
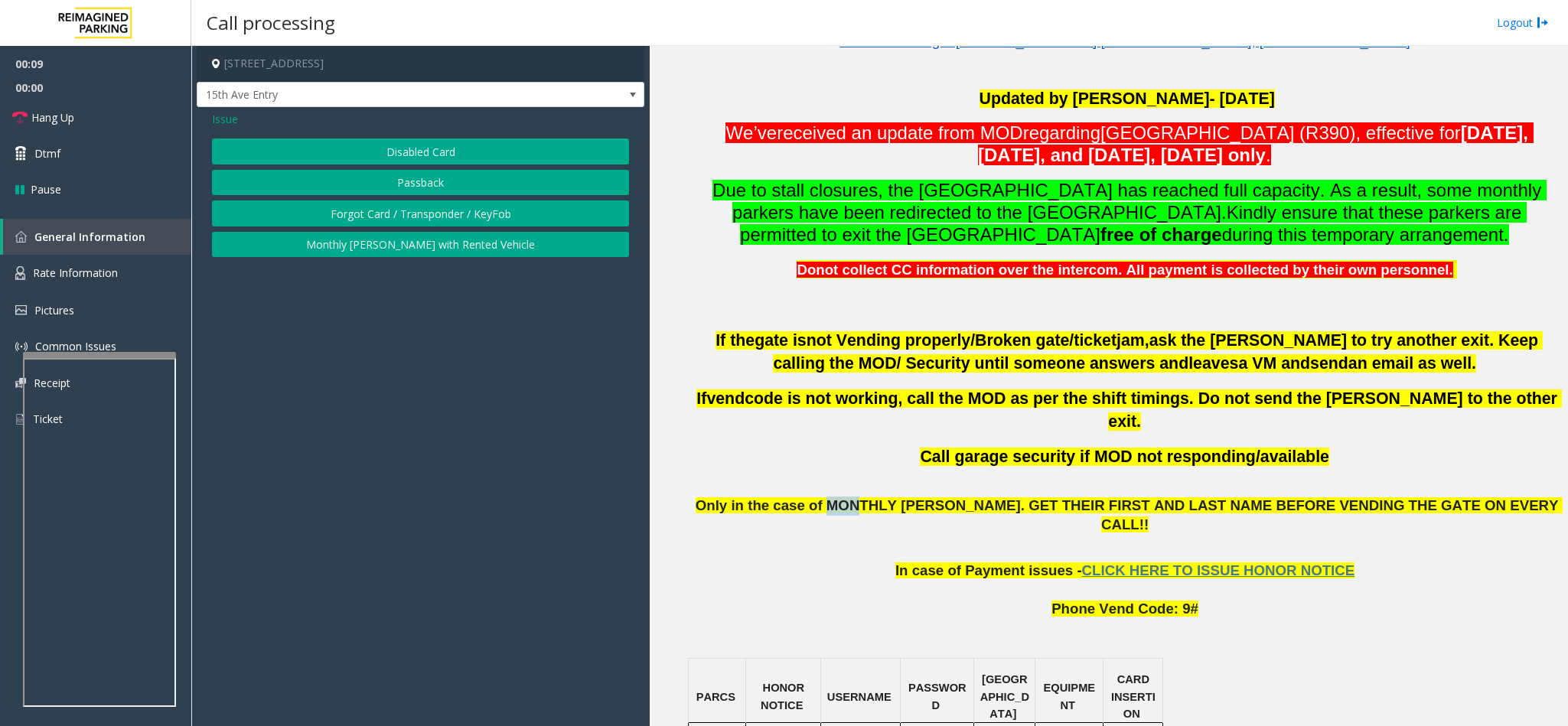
click at [404, 150] on button "Disabled Card" at bounding box center [421, 151] width 417 height 26
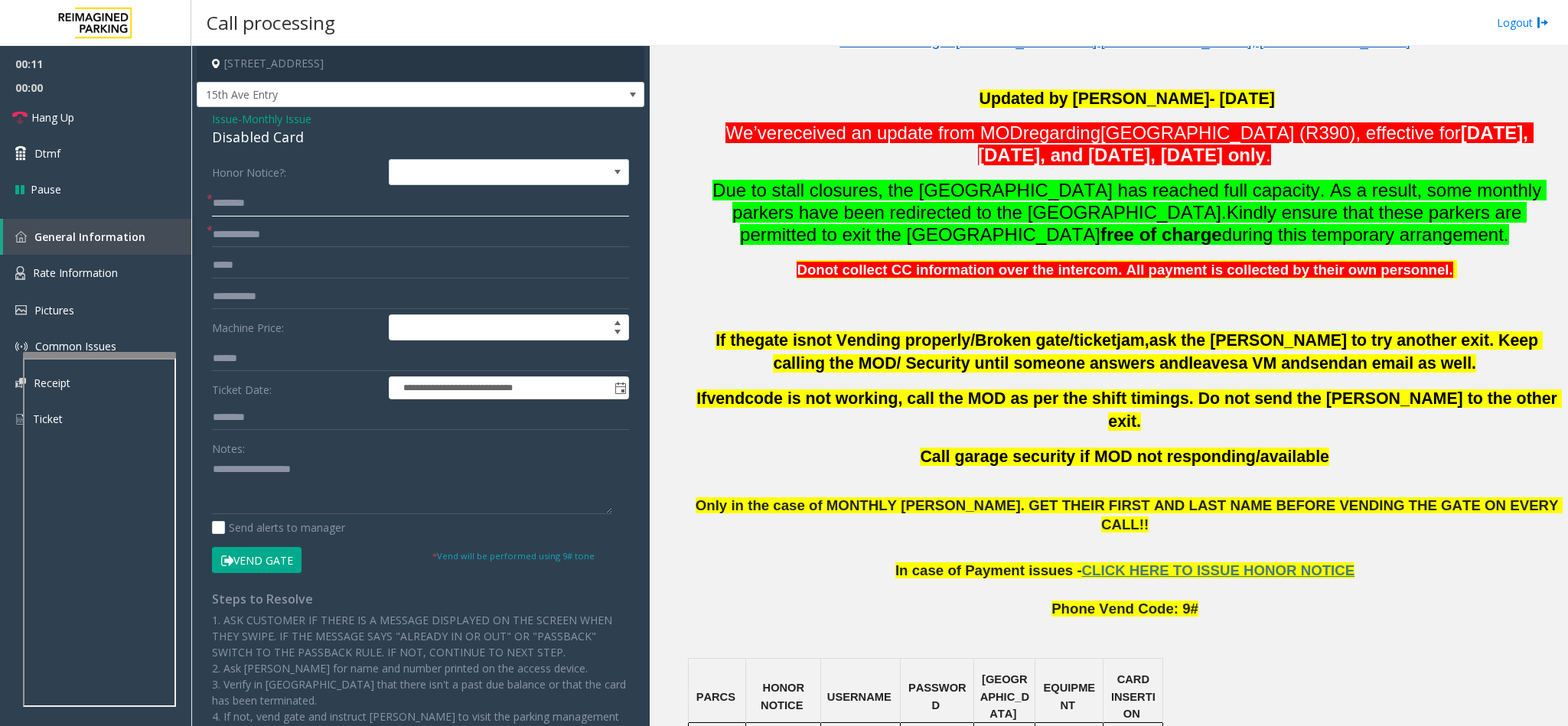
click at [220, 202] on input "text" at bounding box center [421, 203] width 417 height 26
type input "*"
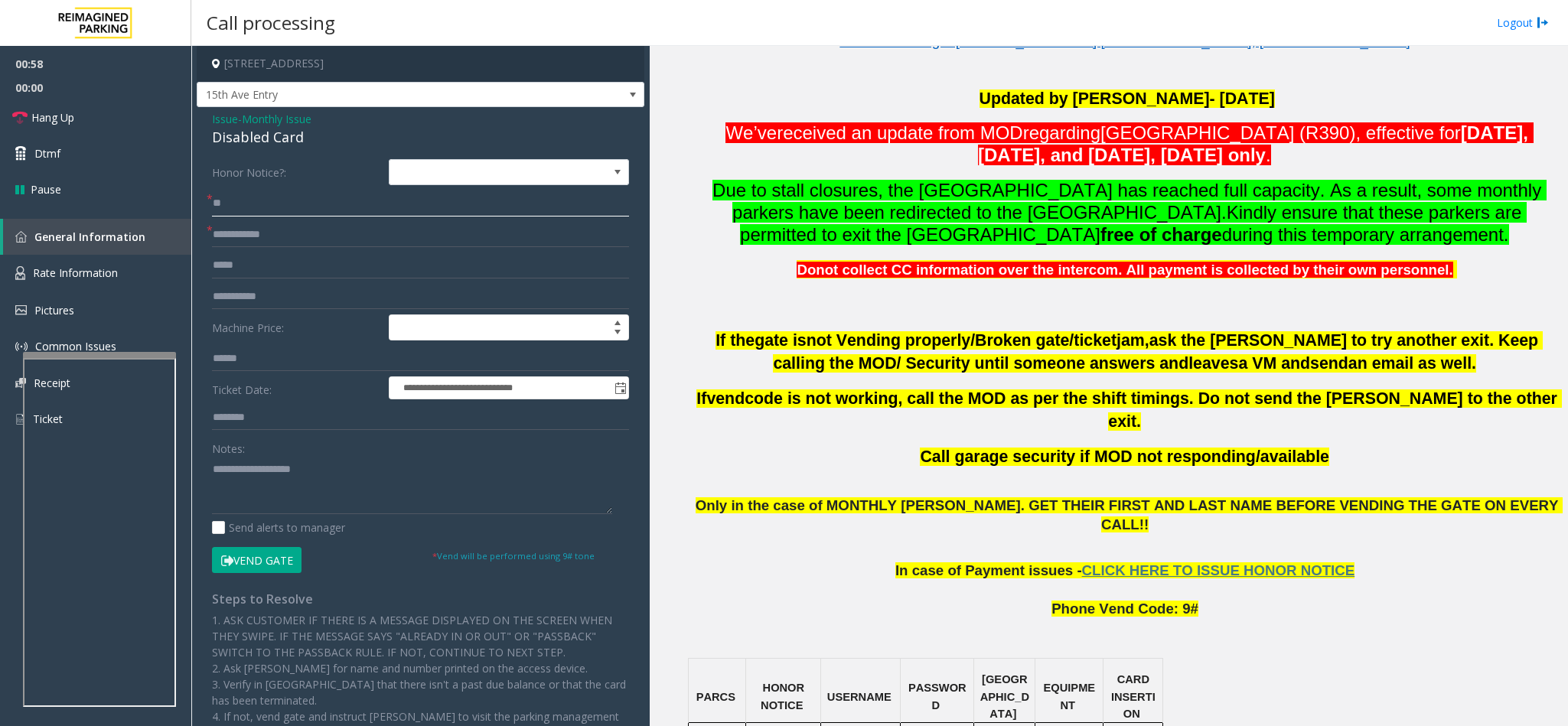
type input "*"
drag, startPoint x: 272, startPoint y: 564, endPoint x: 423, endPoint y: 496, distance: 165.6
click at [423, 496] on form "**********" at bounding box center [421, 366] width 417 height 413
click at [248, 208] on input "text" at bounding box center [421, 203] width 417 height 26
click at [213, 208] on input "****" at bounding box center [421, 203] width 417 height 26
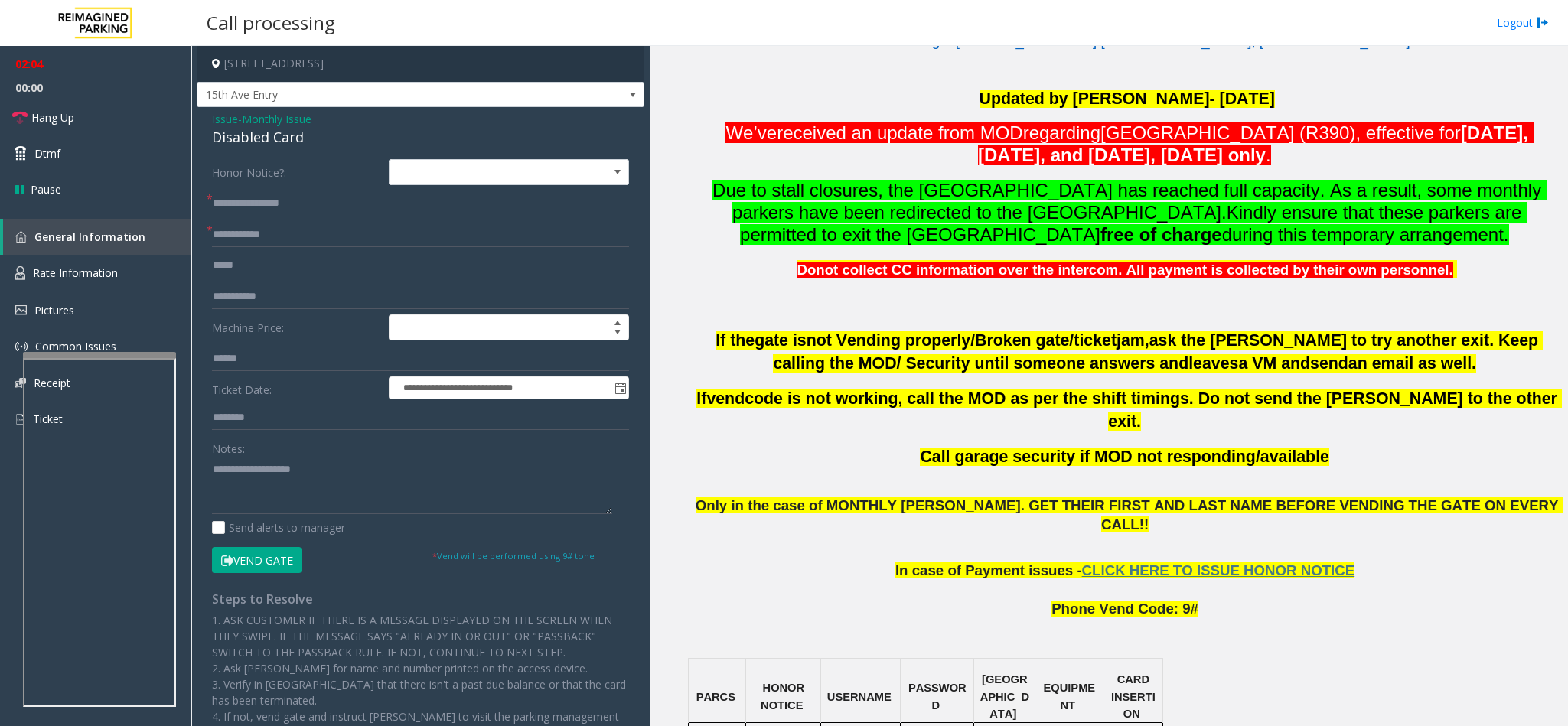
type input "**********"
click at [267, 232] on input "text" at bounding box center [421, 235] width 417 height 26
click at [252, 140] on div "Disabled Card" at bounding box center [421, 137] width 417 height 21
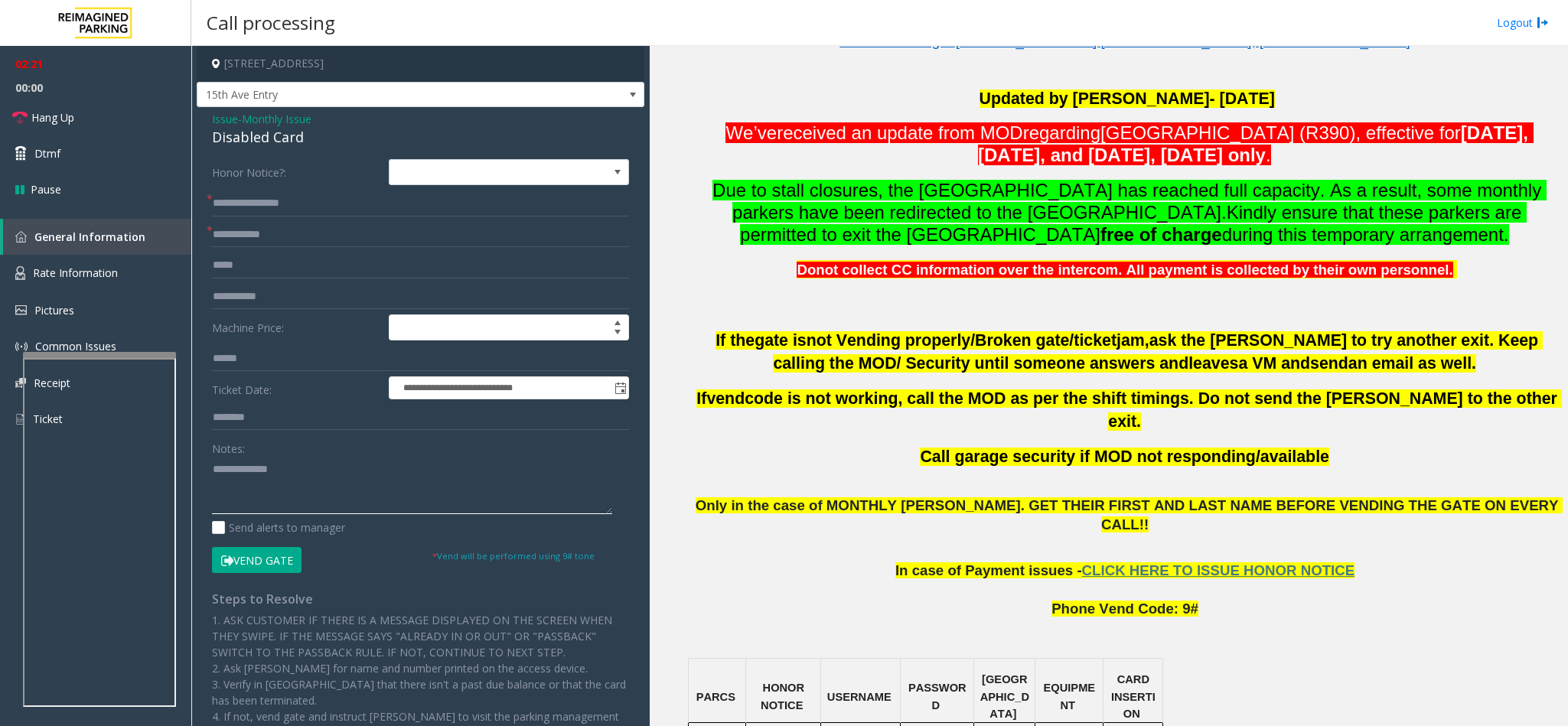
click at [214, 471] on textarea at bounding box center [412, 485] width 400 height 58
type textarea "**********"
click at [288, 240] on input "text" at bounding box center [421, 235] width 417 height 26
type input "**********"
click at [251, 547] on form "**********" at bounding box center [421, 366] width 417 height 413
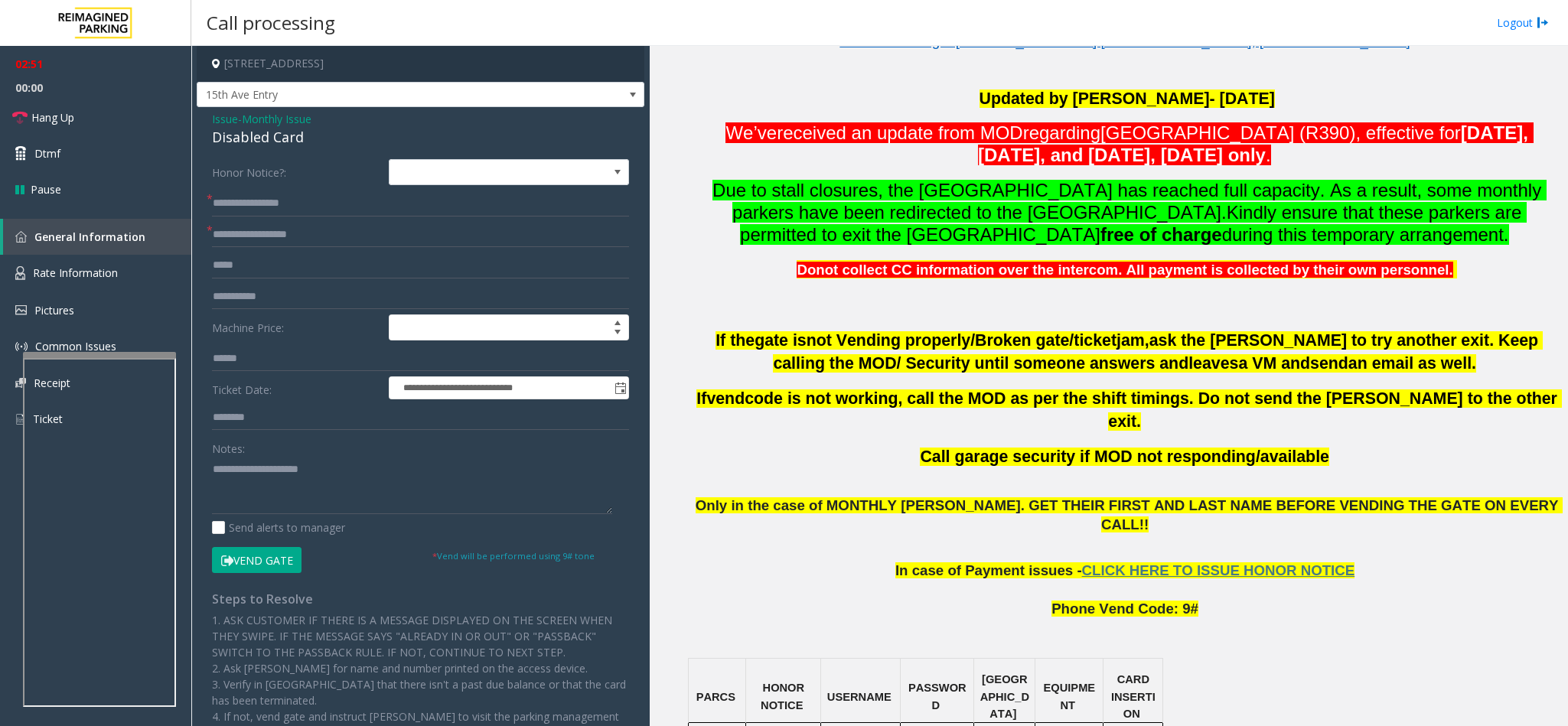
click at [251, 562] on button "Vend Gate" at bounding box center [257, 560] width 90 height 26
click at [336, 482] on textarea at bounding box center [412, 485] width 400 height 58
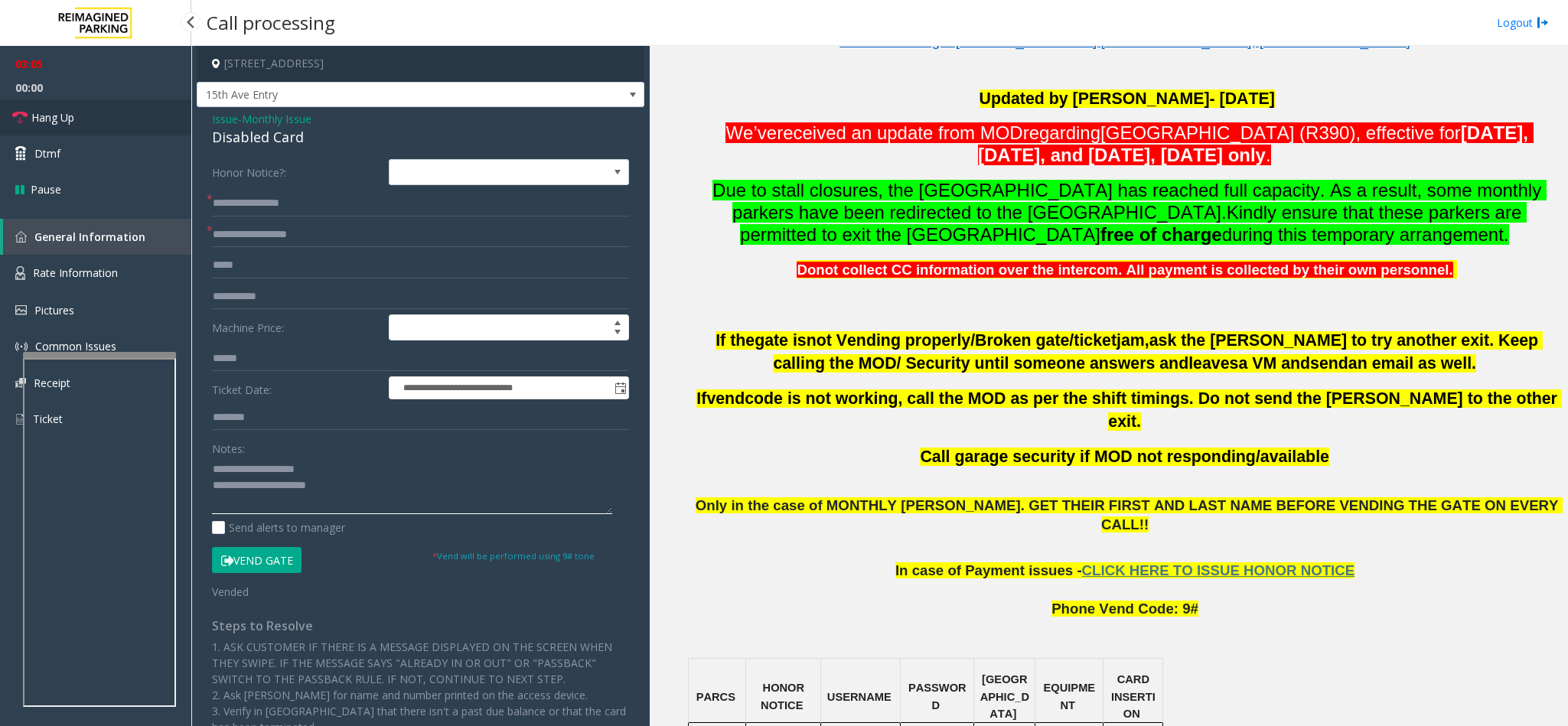
type textarea "**********"
click at [96, 108] on link "Hang Up" at bounding box center [95, 117] width 191 height 36
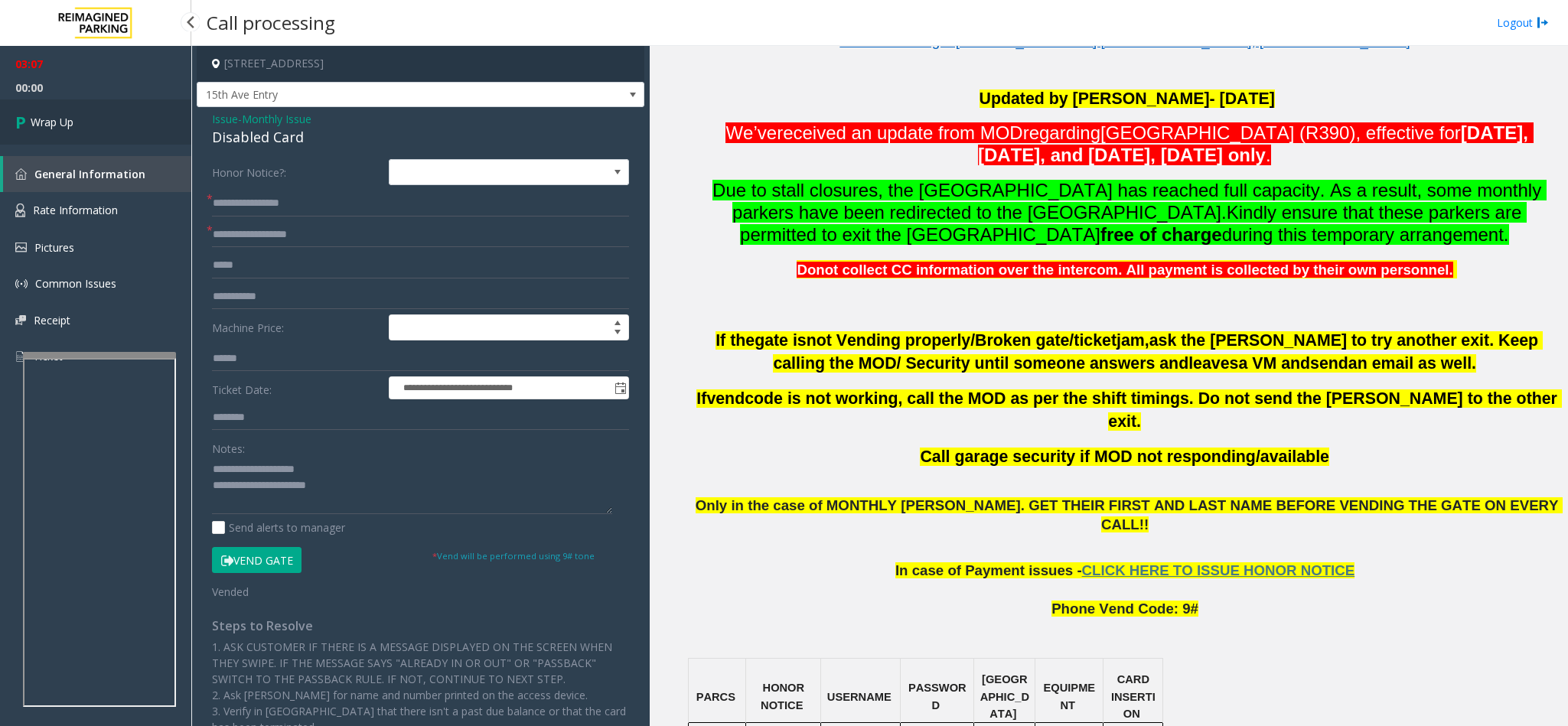
click at [129, 124] on link "Wrap Up" at bounding box center [95, 122] width 191 height 45
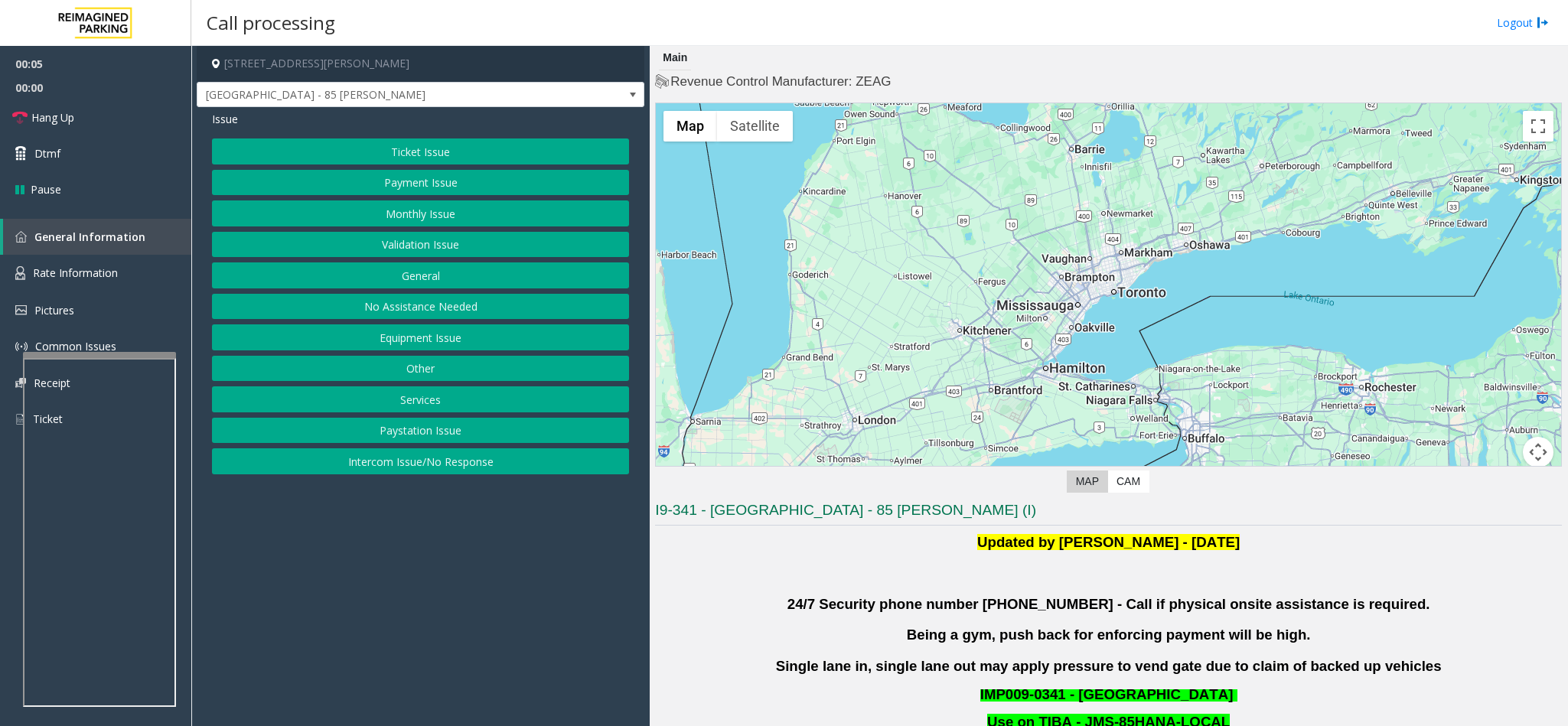
click at [413, 462] on button "Intercom Issue/No Response" at bounding box center [421, 461] width 417 height 26
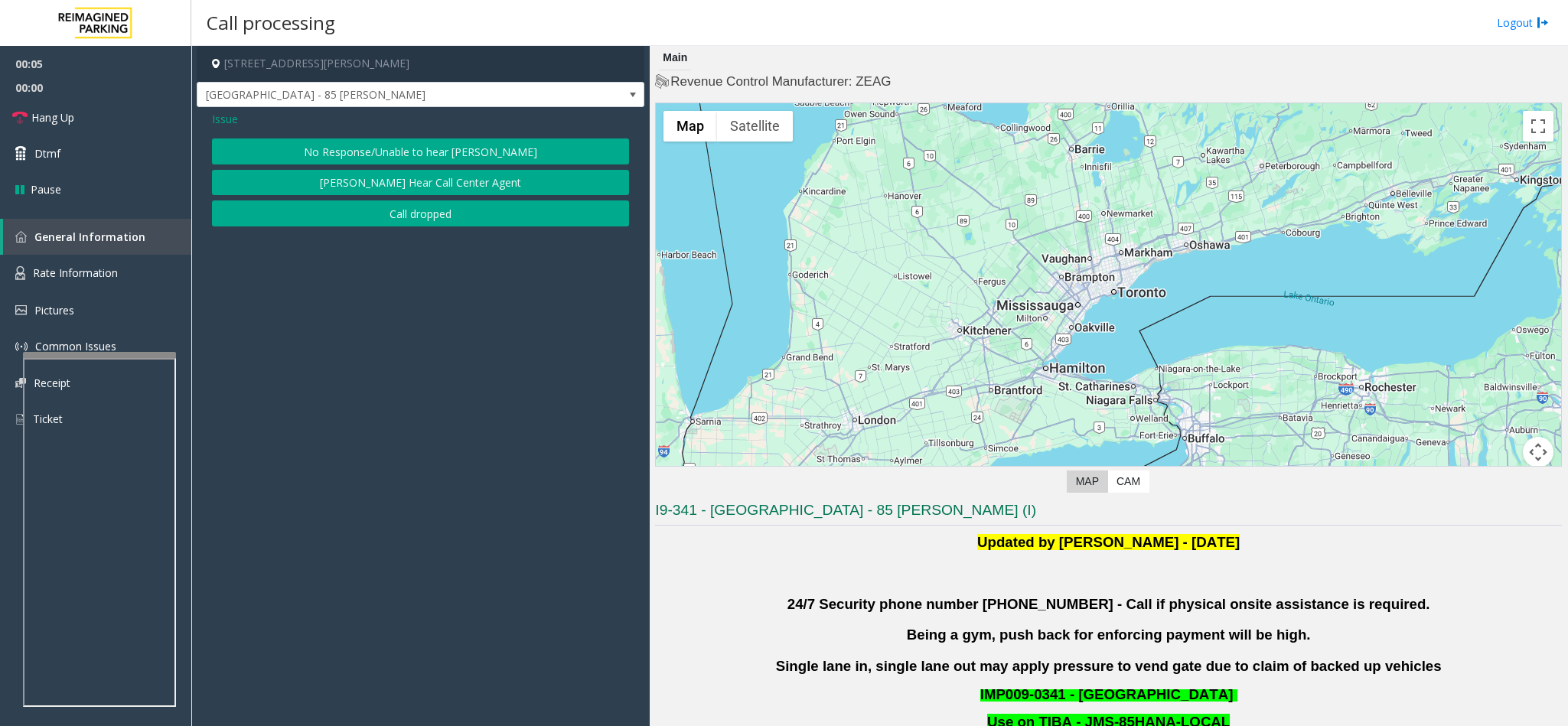
drag, startPoint x: 386, startPoint y: 147, endPoint x: 368, endPoint y: 149, distance: 18.1
click at [383, 147] on button "No Response/Unable to hear [PERSON_NAME]" at bounding box center [421, 151] width 417 height 26
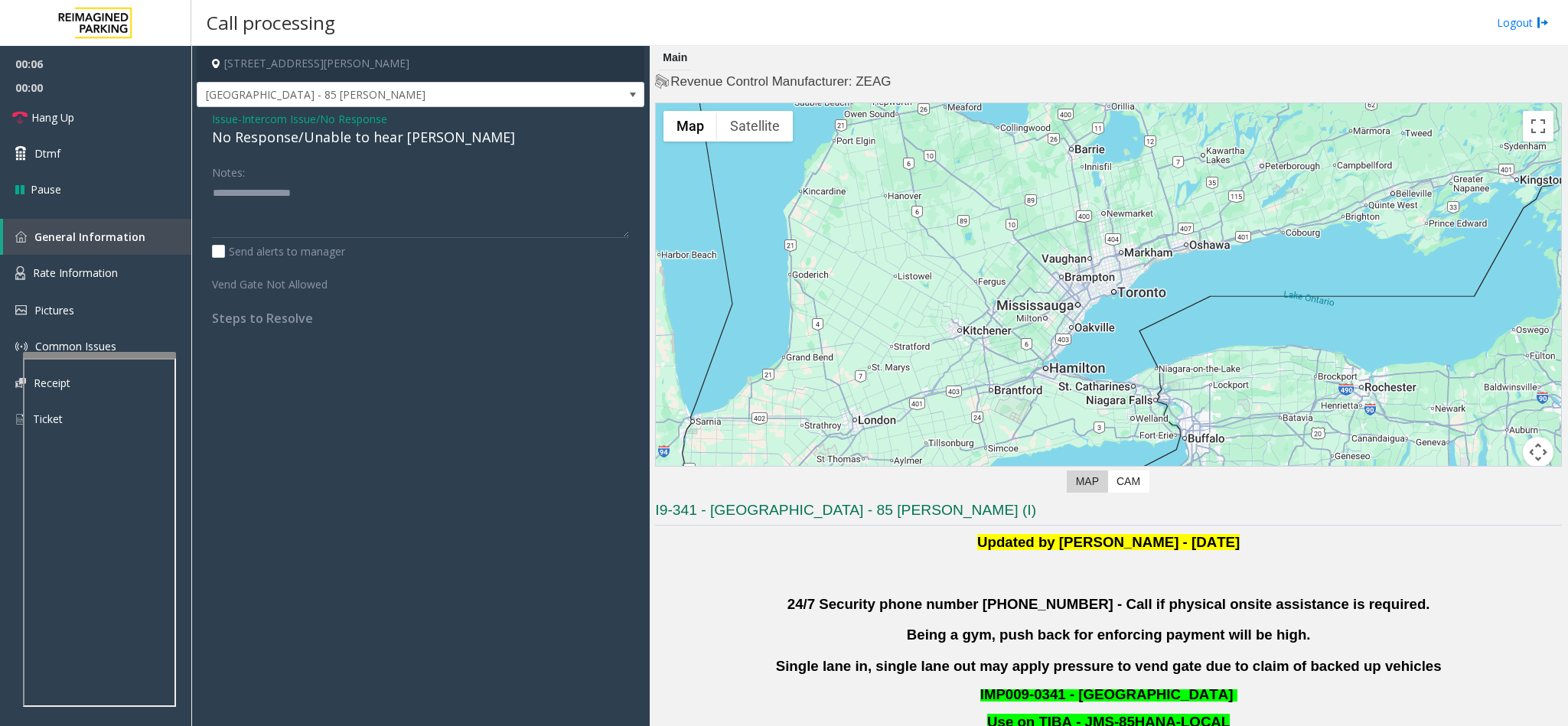
click at [283, 135] on div "No Response/Unable to hear [PERSON_NAME]" at bounding box center [421, 137] width 417 height 21
click at [430, 208] on textarea at bounding box center [421, 208] width 417 height 58
type textarea "**********"
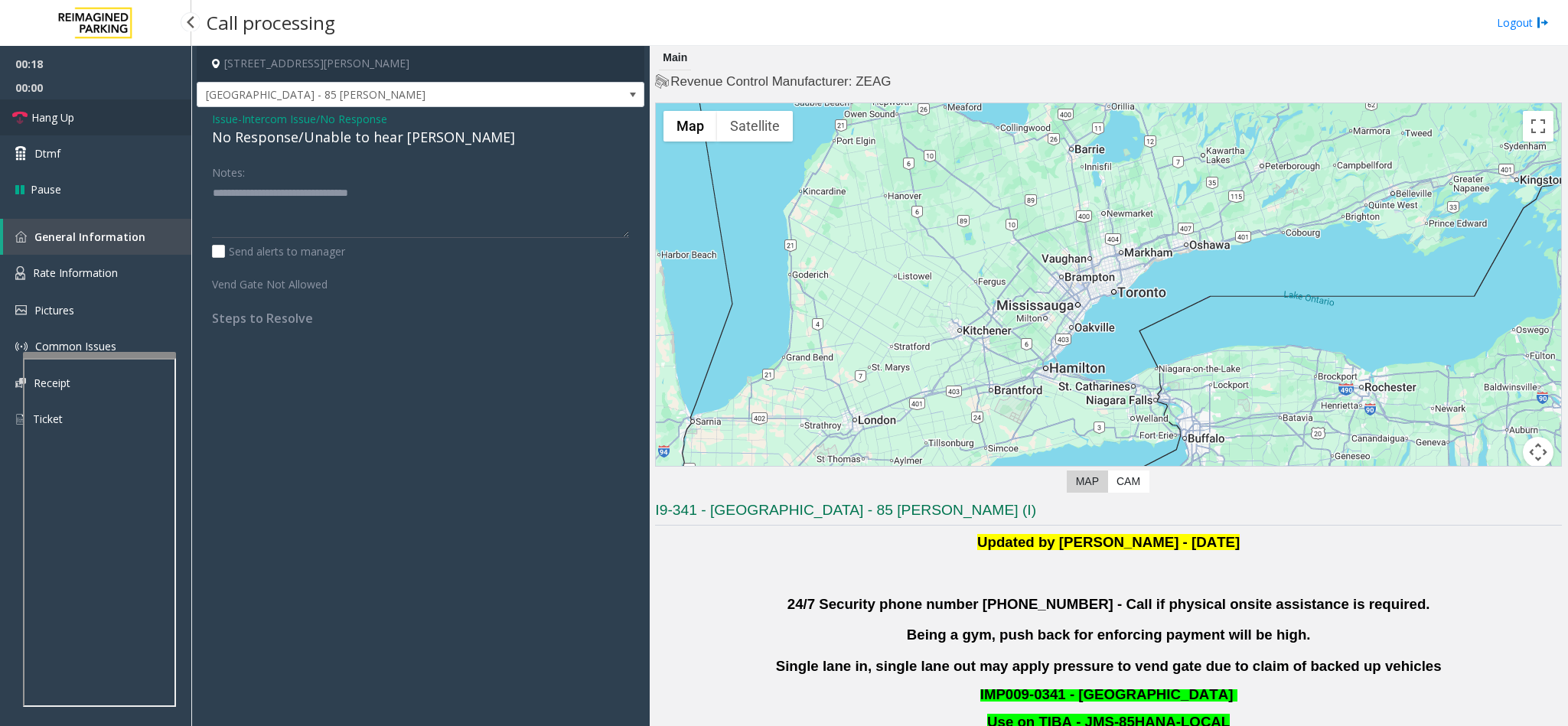
click at [88, 124] on link "Hang Up" at bounding box center [95, 117] width 191 height 36
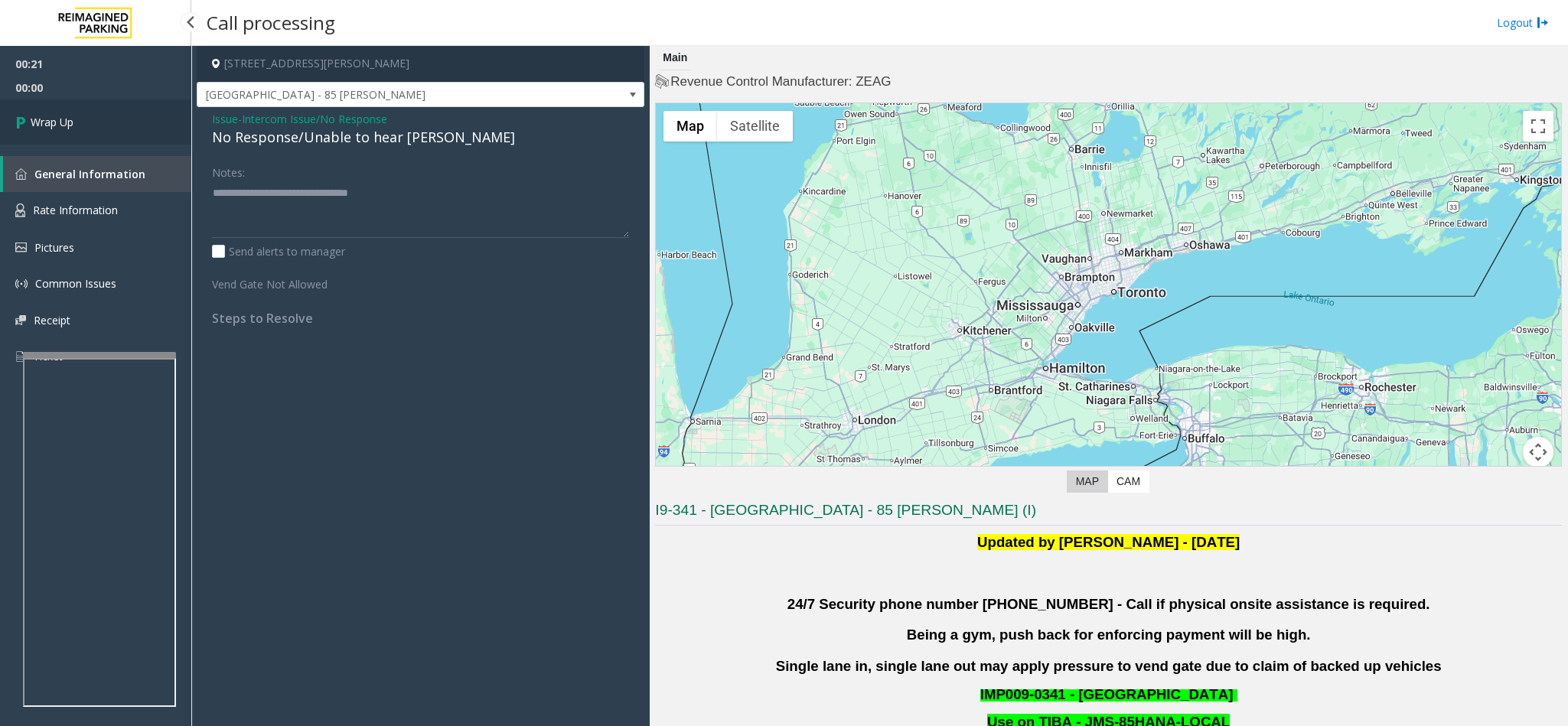
click at [88, 124] on link "Wrap Up" at bounding box center [95, 122] width 191 height 45
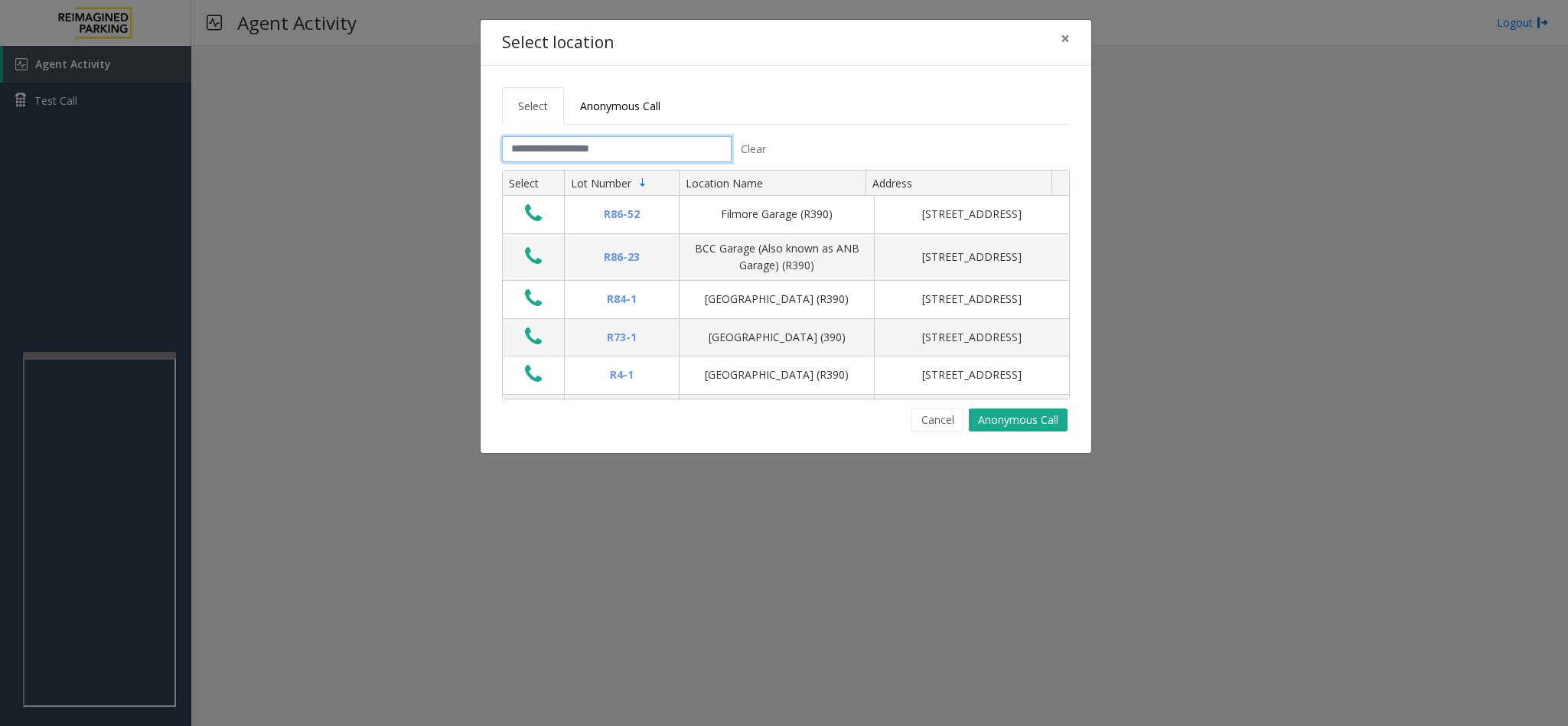
click at [584, 144] on input "text" at bounding box center [617, 149] width 230 height 26
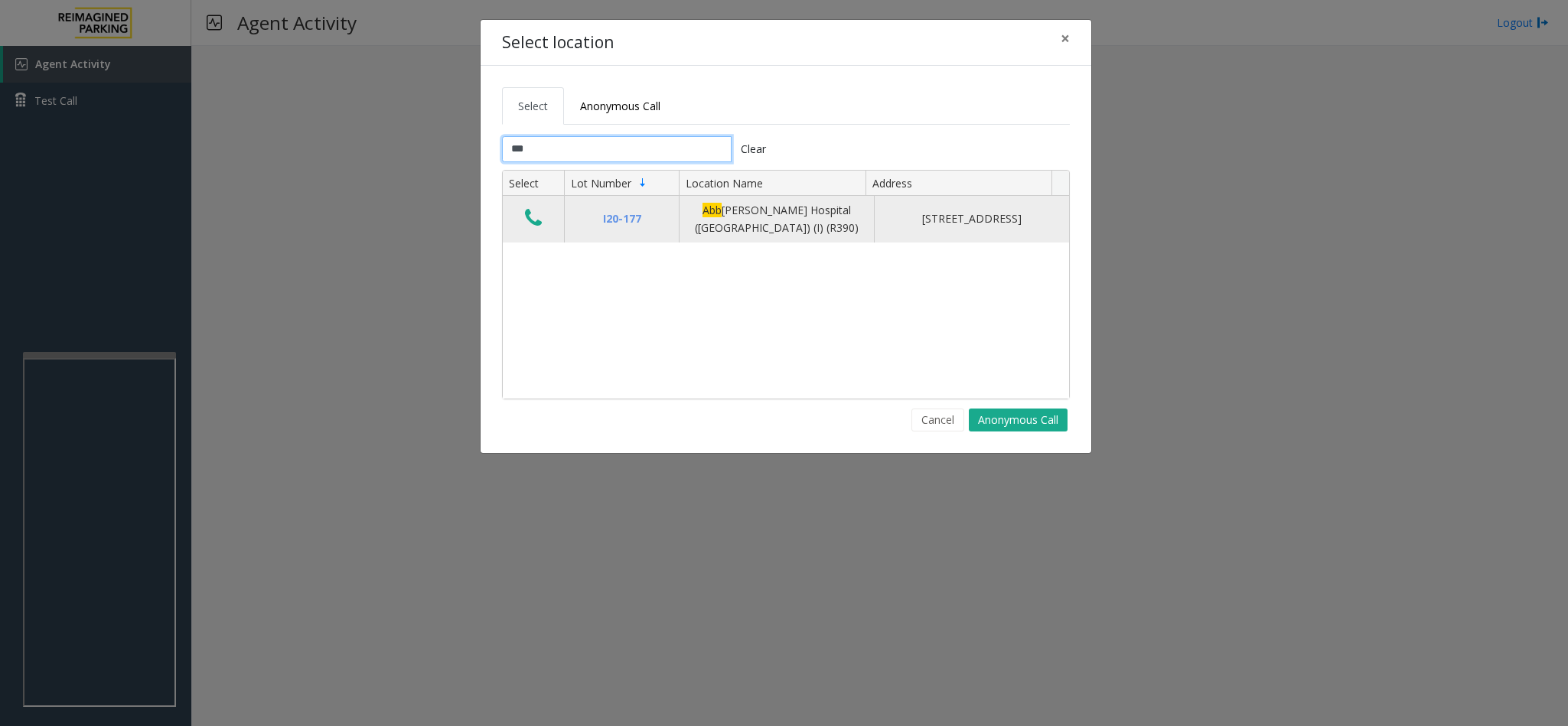
type input "***"
click at [541, 220] on icon "Data table" at bounding box center [533, 218] width 16 height 21
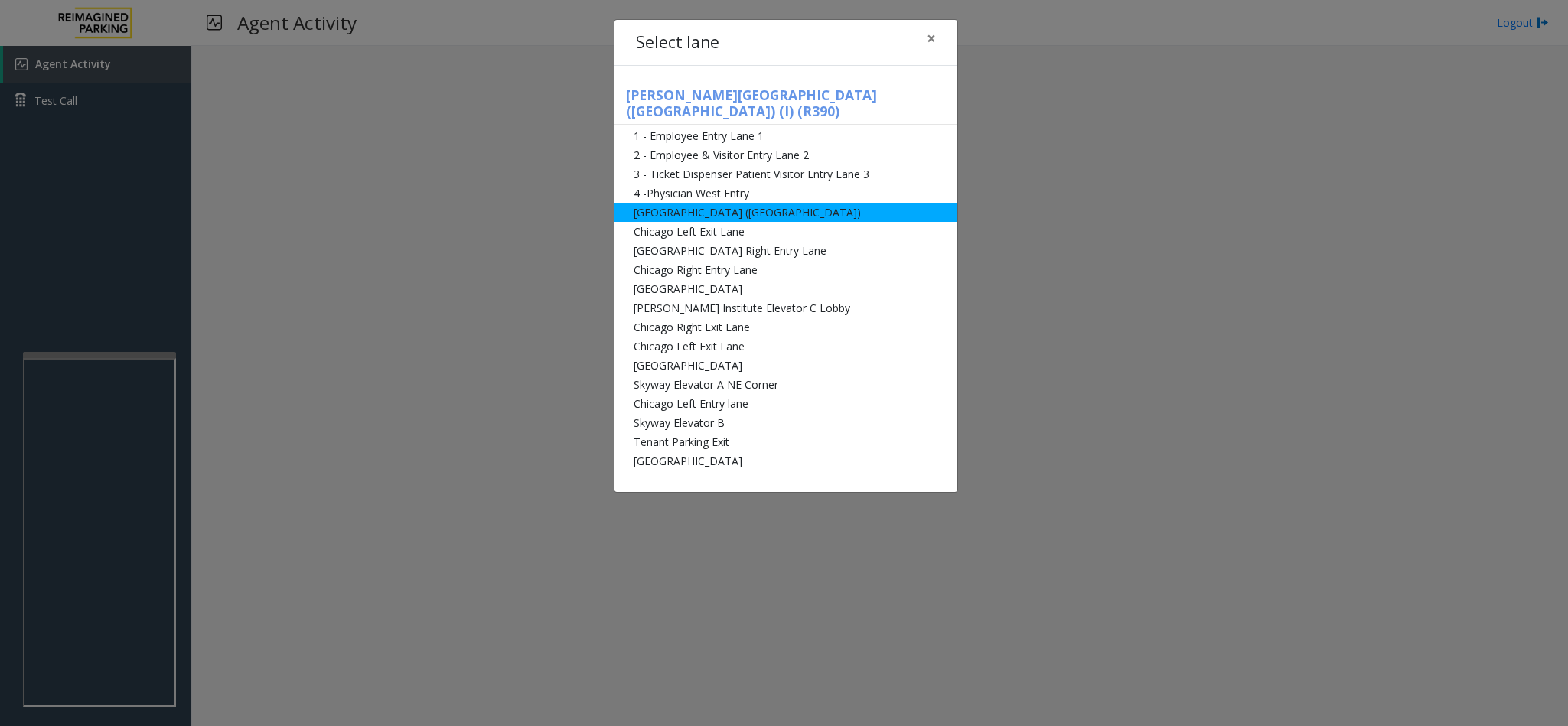
click at [694, 203] on li "[GEOGRAPHIC_DATA] ([GEOGRAPHIC_DATA])" at bounding box center [786, 212] width 343 height 19
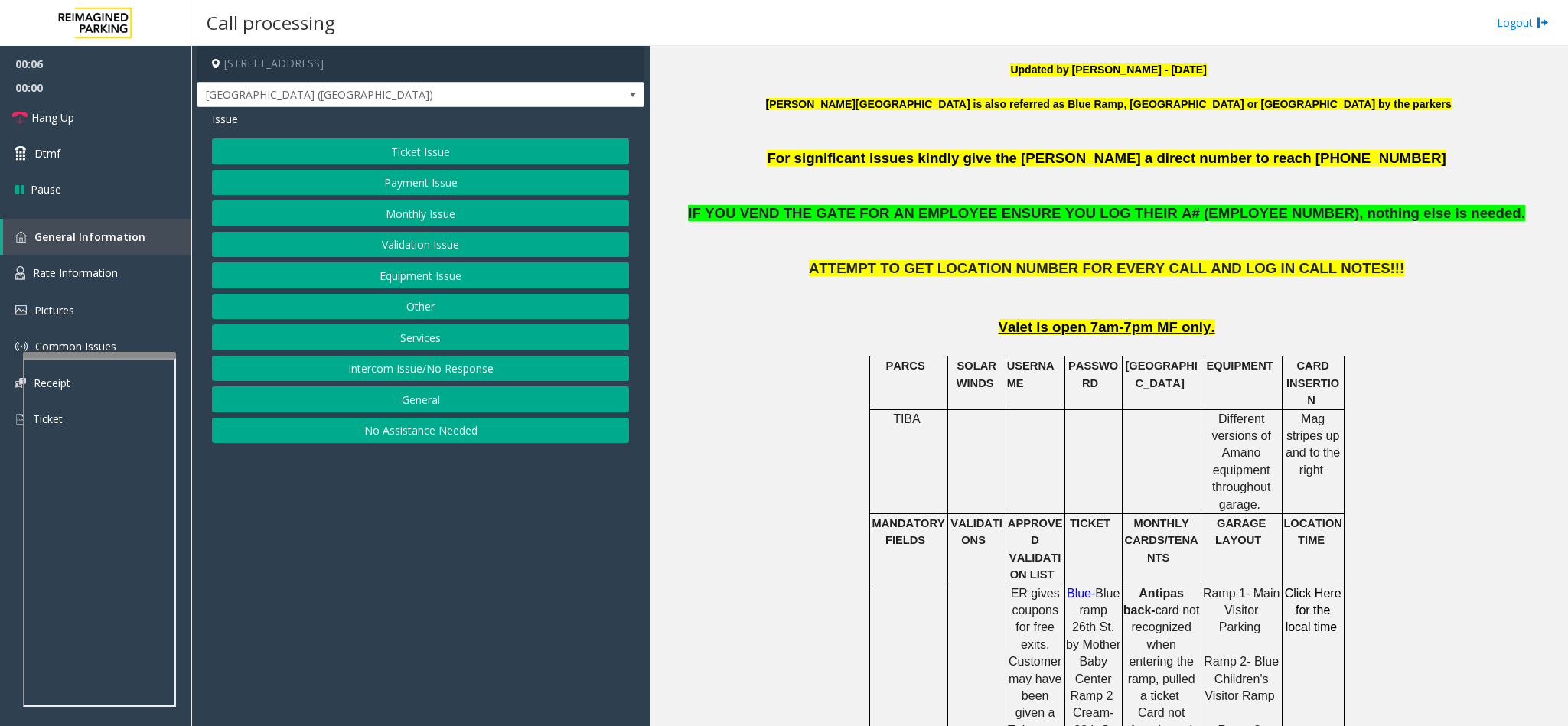
scroll to position [689, 0]
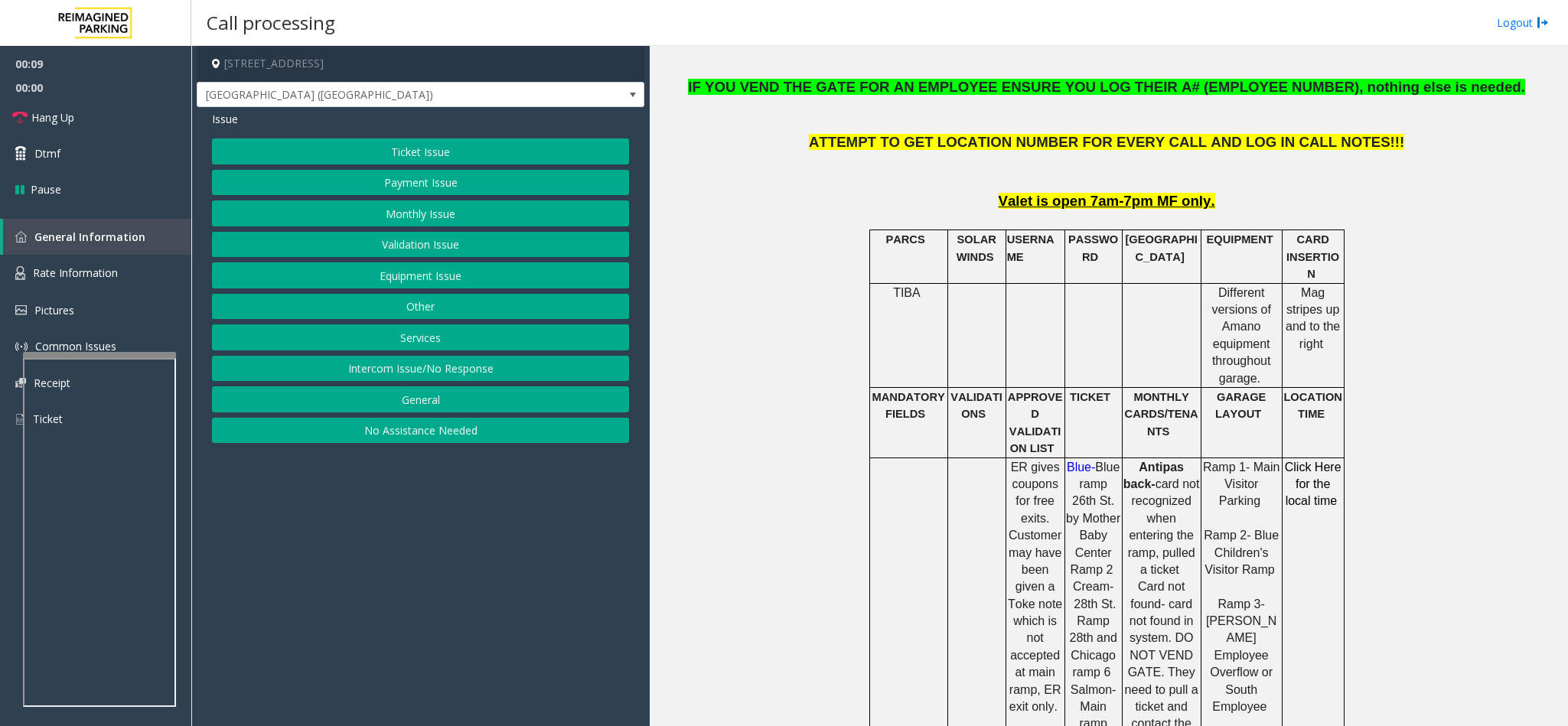
click at [420, 189] on button "Payment Issue" at bounding box center [421, 183] width 417 height 26
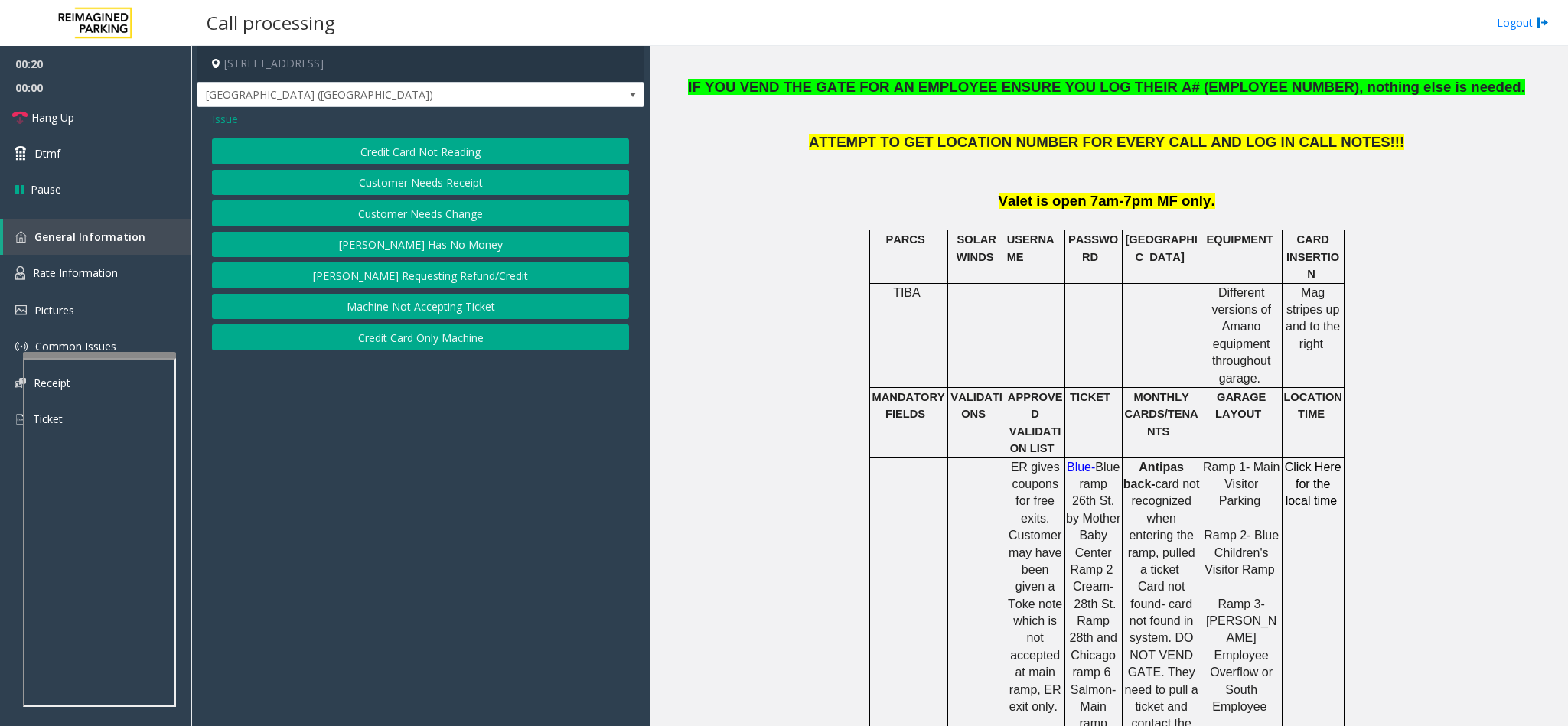
click at [428, 338] on button "Credit Card Only Machine" at bounding box center [421, 337] width 417 height 26
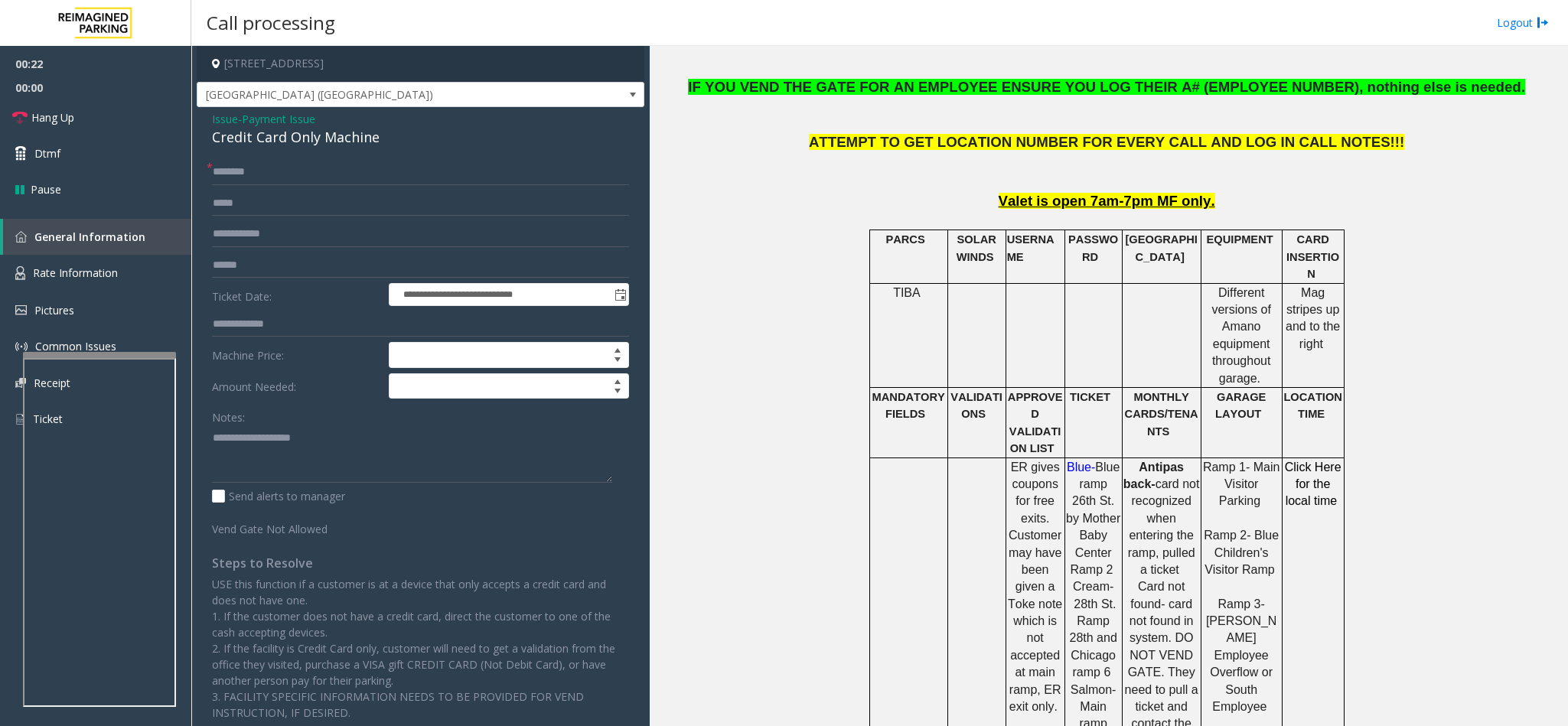
click at [281, 140] on div "Credit Card Only Machine" at bounding box center [421, 137] width 417 height 21
click at [243, 120] on span "- Payment Issue" at bounding box center [276, 119] width 77 height 15
click at [228, 119] on span "Issue" at bounding box center [225, 119] width 26 height 16
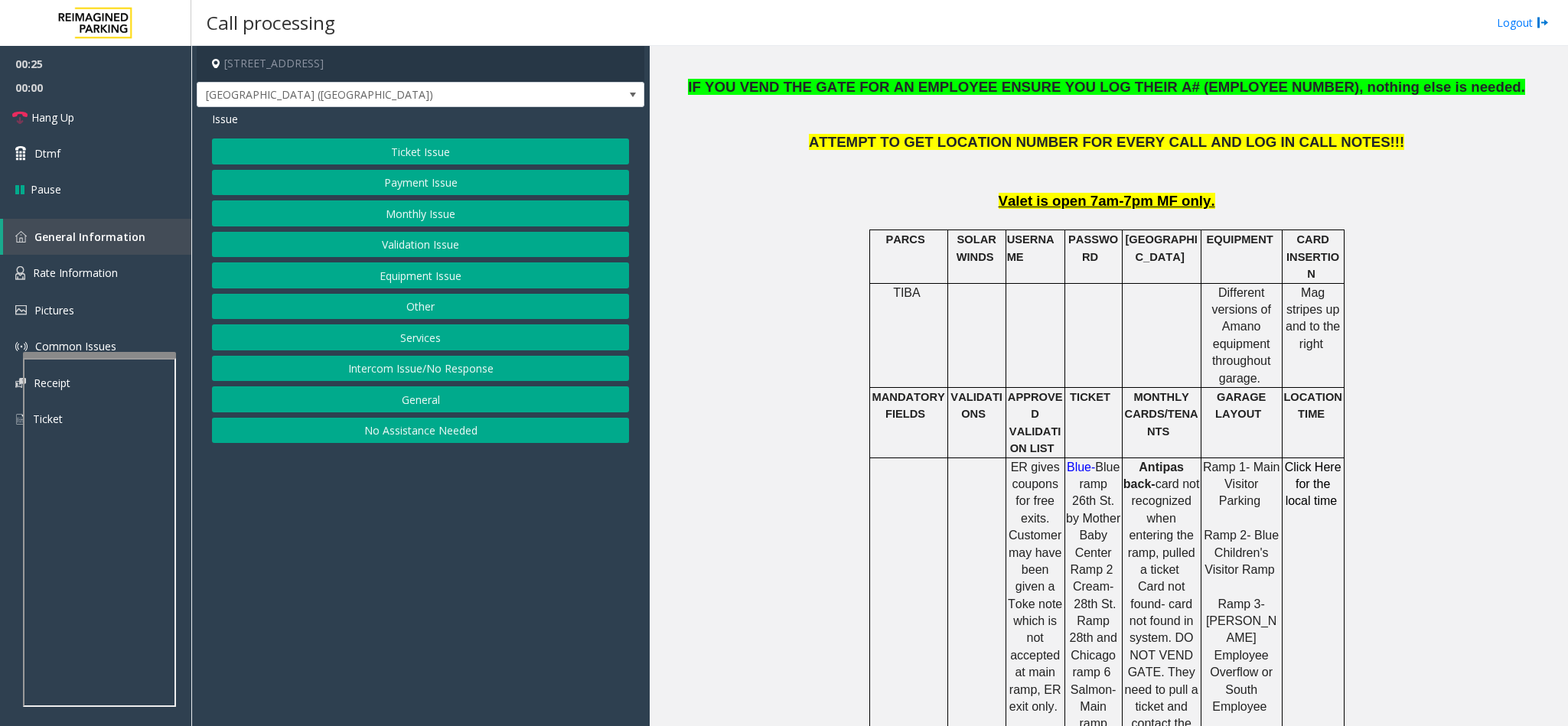
click at [360, 133] on div "Issue Ticket Issue Payment Issue Monthly Issue Validation Issue Equipment Issue…" at bounding box center [420, 279] width 447 height 344
click at [370, 150] on button "Ticket Issue" at bounding box center [421, 151] width 417 height 26
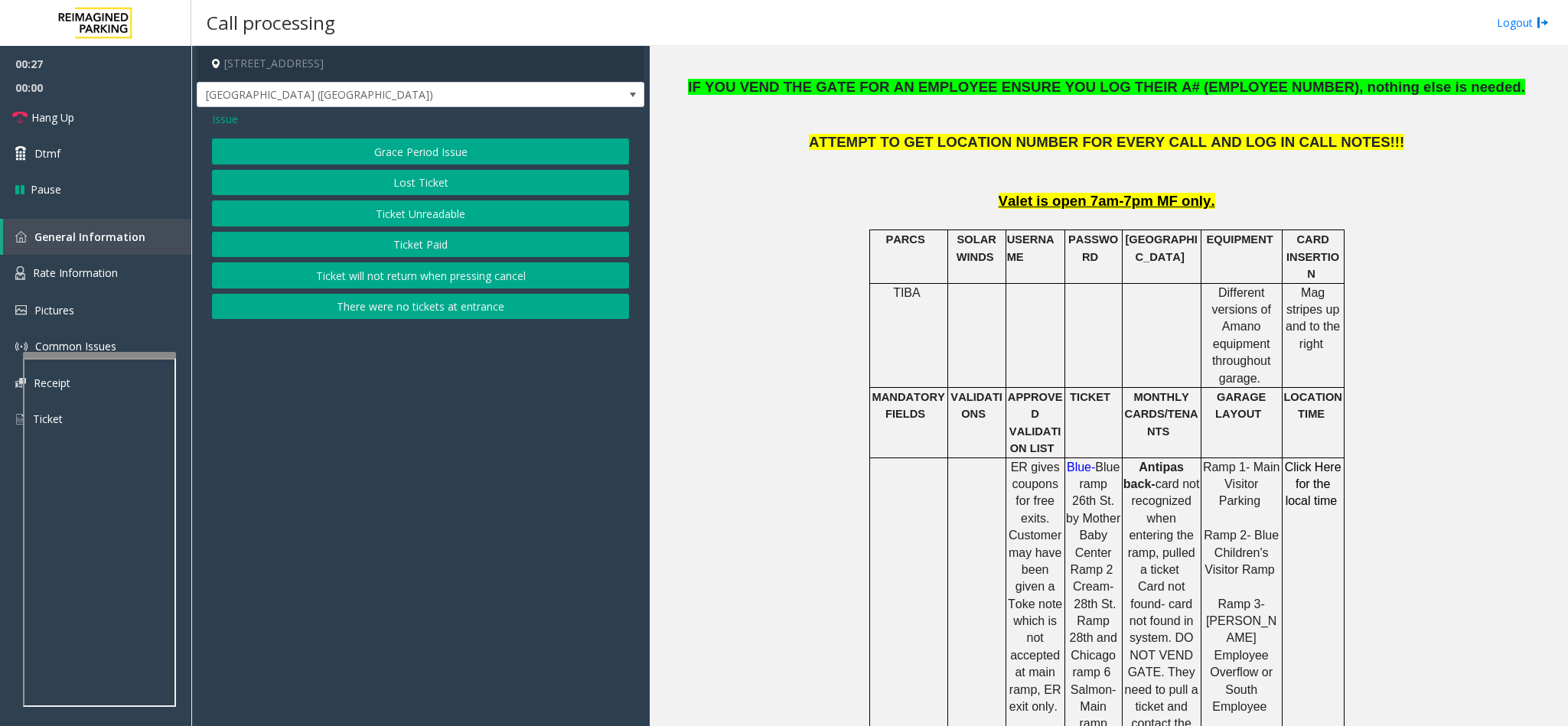
click at [372, 211] on button "Ticket Unreadable" at bounding box center [421, 213] width 417 height 26
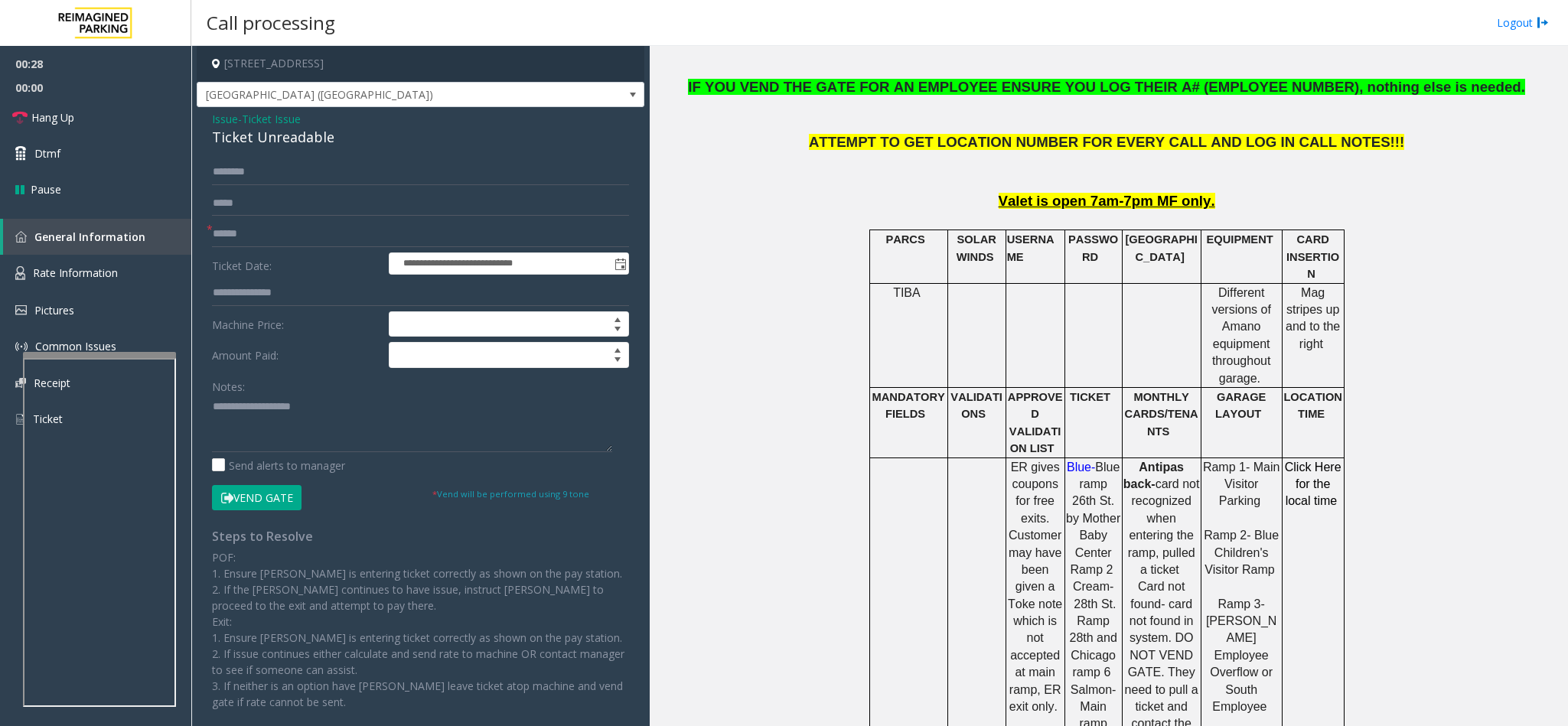
click at [274, 498] on button "Vend Gate" at bounding box center [257, 497] width 90 height 26
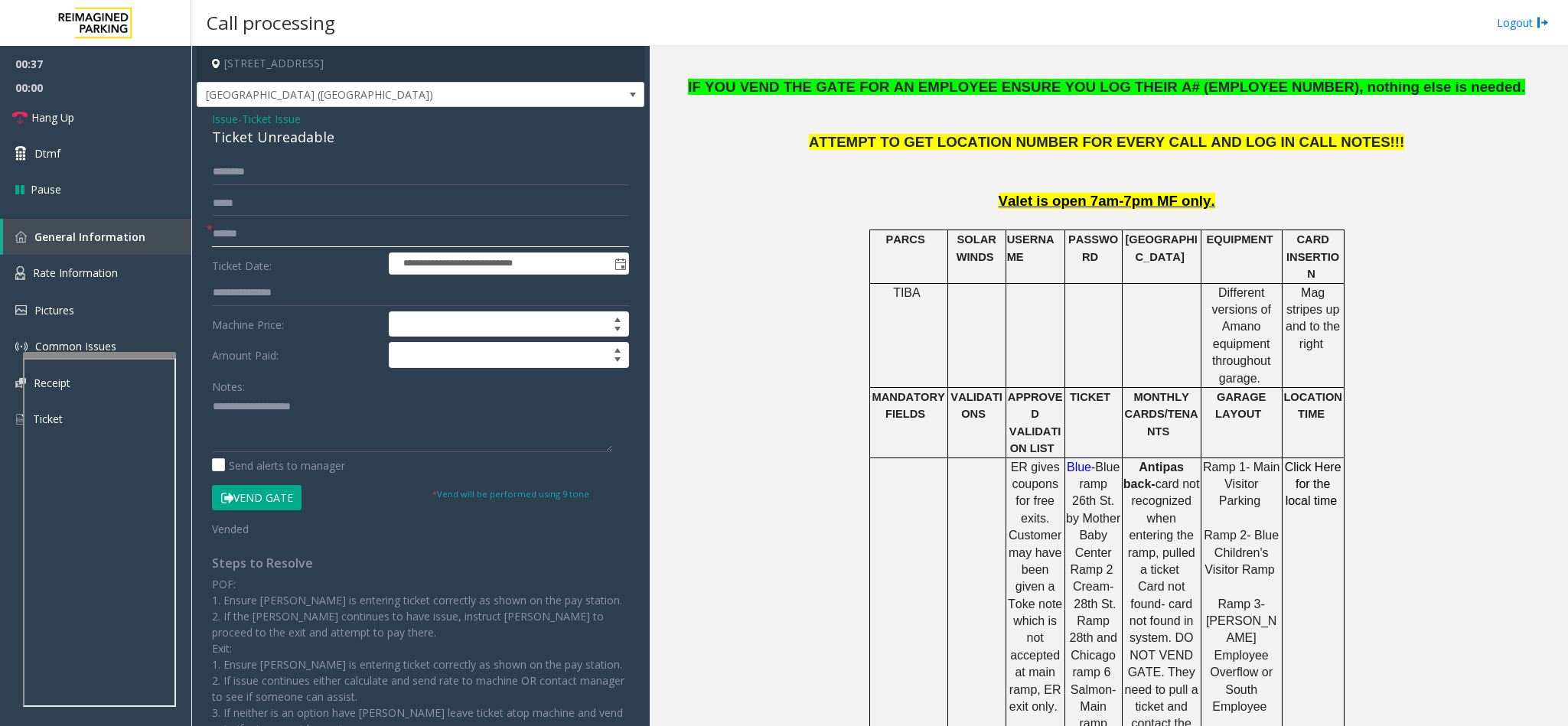
click at [236, 234] on input "text" at bounding box center [421, 234] width 417 height 26
click at [276, 138] on div "Ticket Unreadable" at bounding box center [421, 137] width 417 height 21
type textarea "**********"
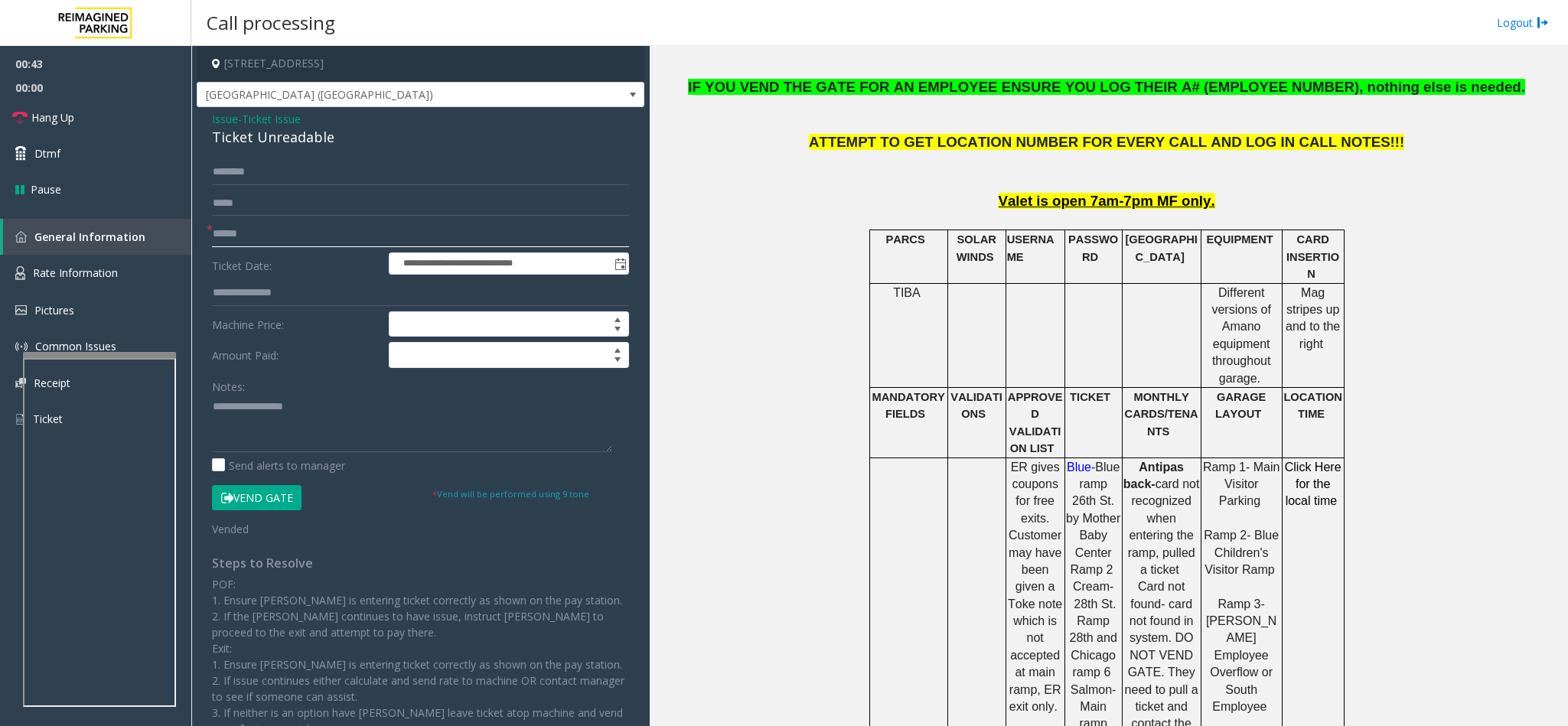
click at [236, 235] on input "text" at bounding box center [421, 234] width 417 height 26
type input "**"
click at [214, 404] on textarea at bounding box center [412, 423] width 400 height 58
drag, startPoint x: 248, startPoint y: 404, endPoint x: 344, endPoint y: 397, distance: 96.3
click at [344, 397] on textarea at bounding box center [412, 423] width 400 height 58
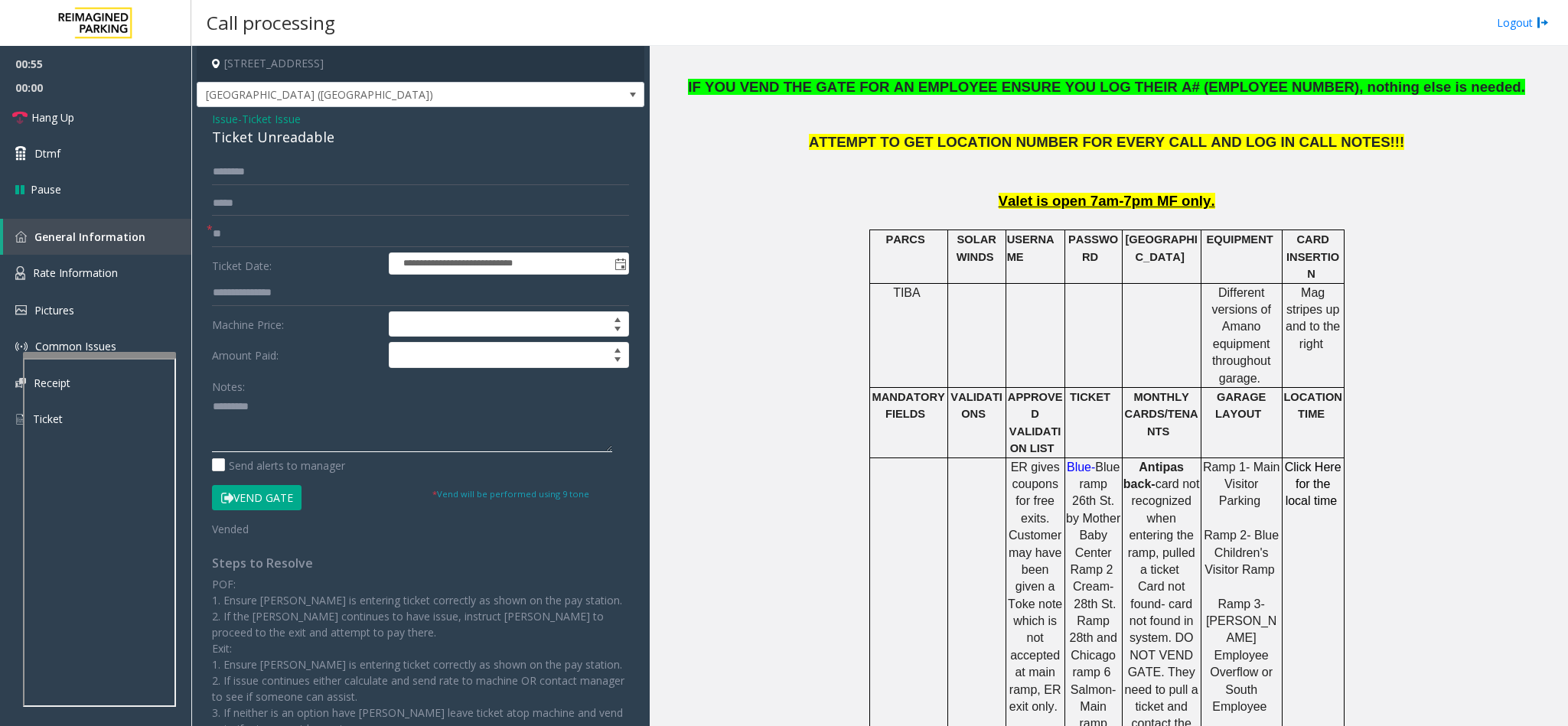
type textarea "*******"
drag, startPoint x: 223, startPoint y: 122, endPoint x: 264, endPoint y: 122, distance: 41.0
click at [240, 122] on div "Issue - Ticket Issue Ticket Unreadable" at bounding box center [421, 129] width 417 height 37
click at [231, 119] on span "Issue" at bounding box center [225, 119] width 26 height 16
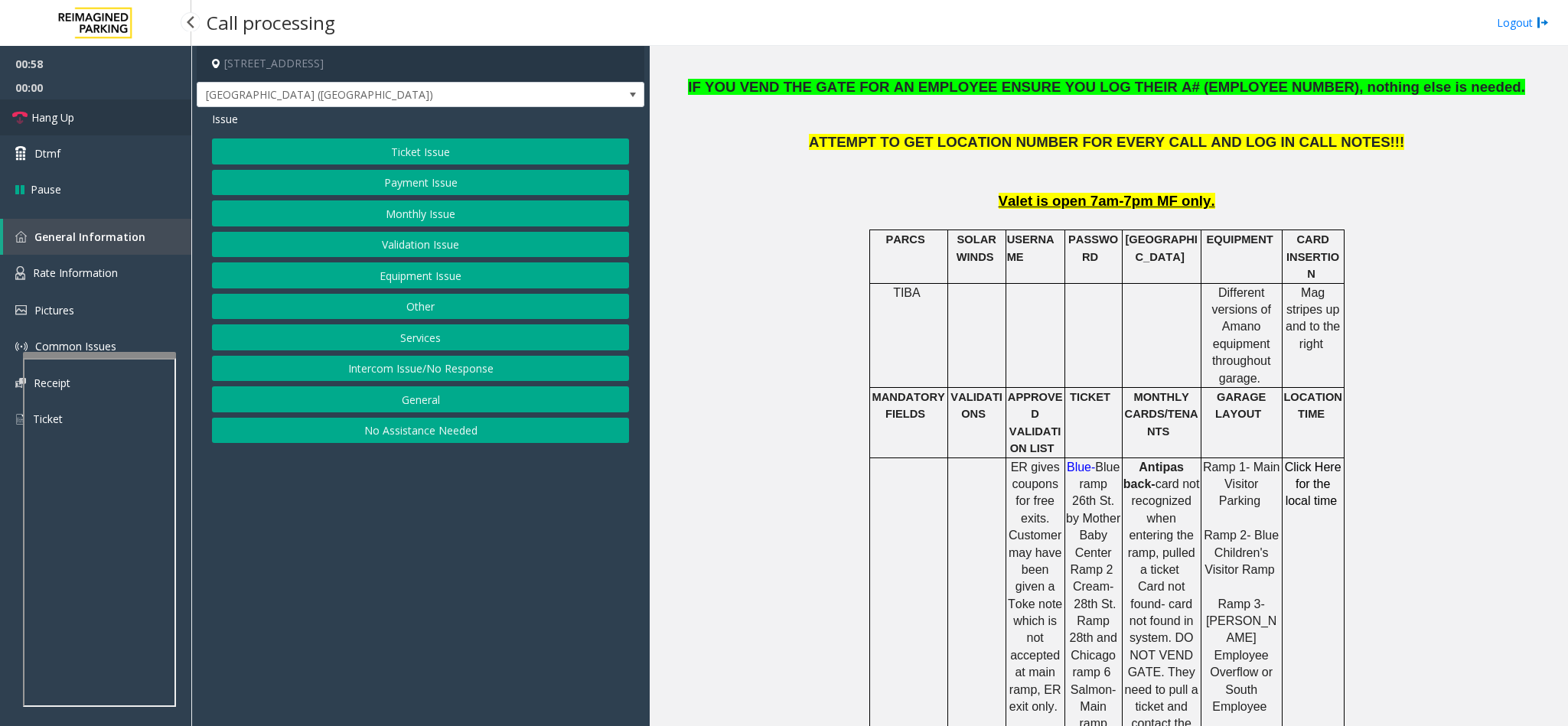
click at [123, 117] on link "Hang Up" at bounding box center [95, 117] width 191 height 36
click at [344, 181] on button "Payment Issue" at bounding box center [421, 183] width 417 height 26
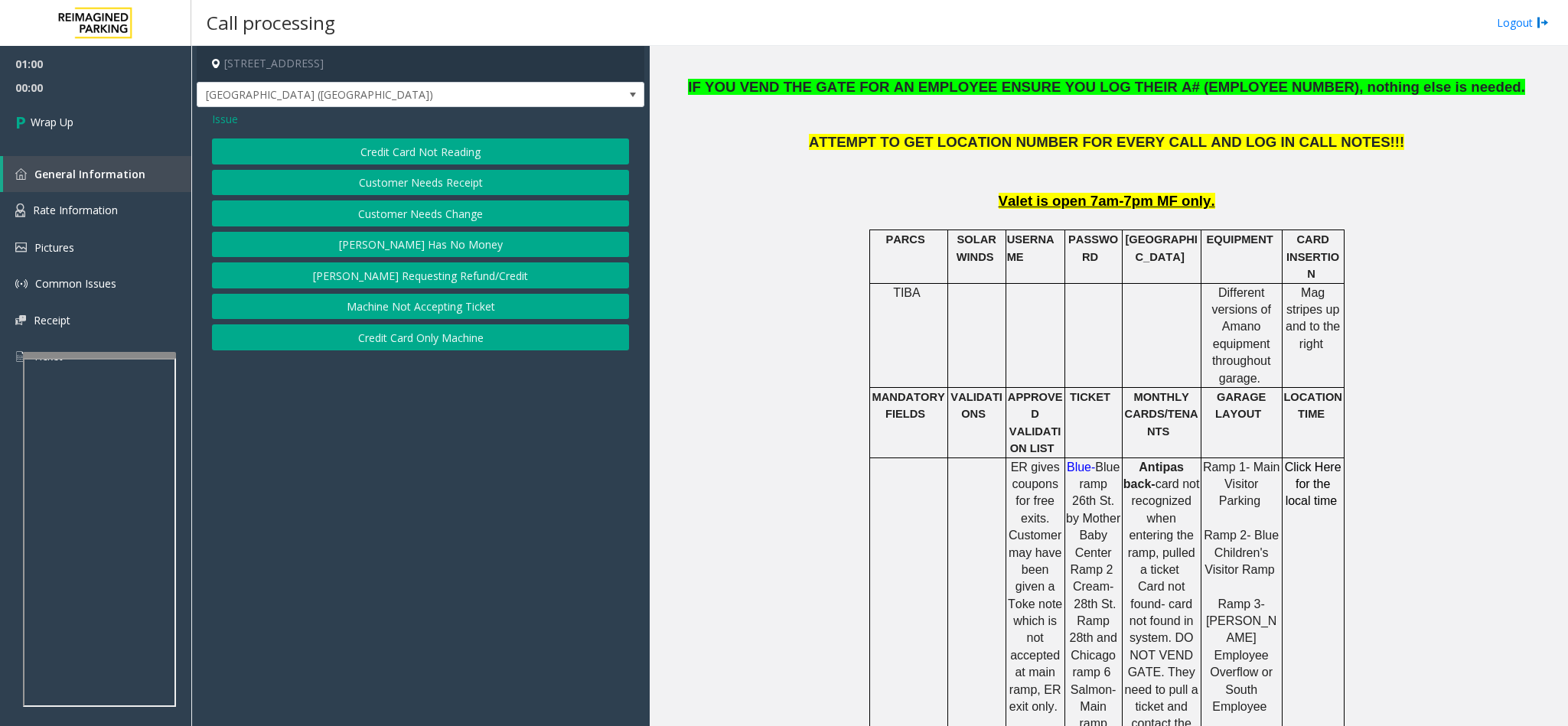
click at [436, 347] on button "Credit Card Only Machine" at bounding box center [421, 337] width 417 height 26
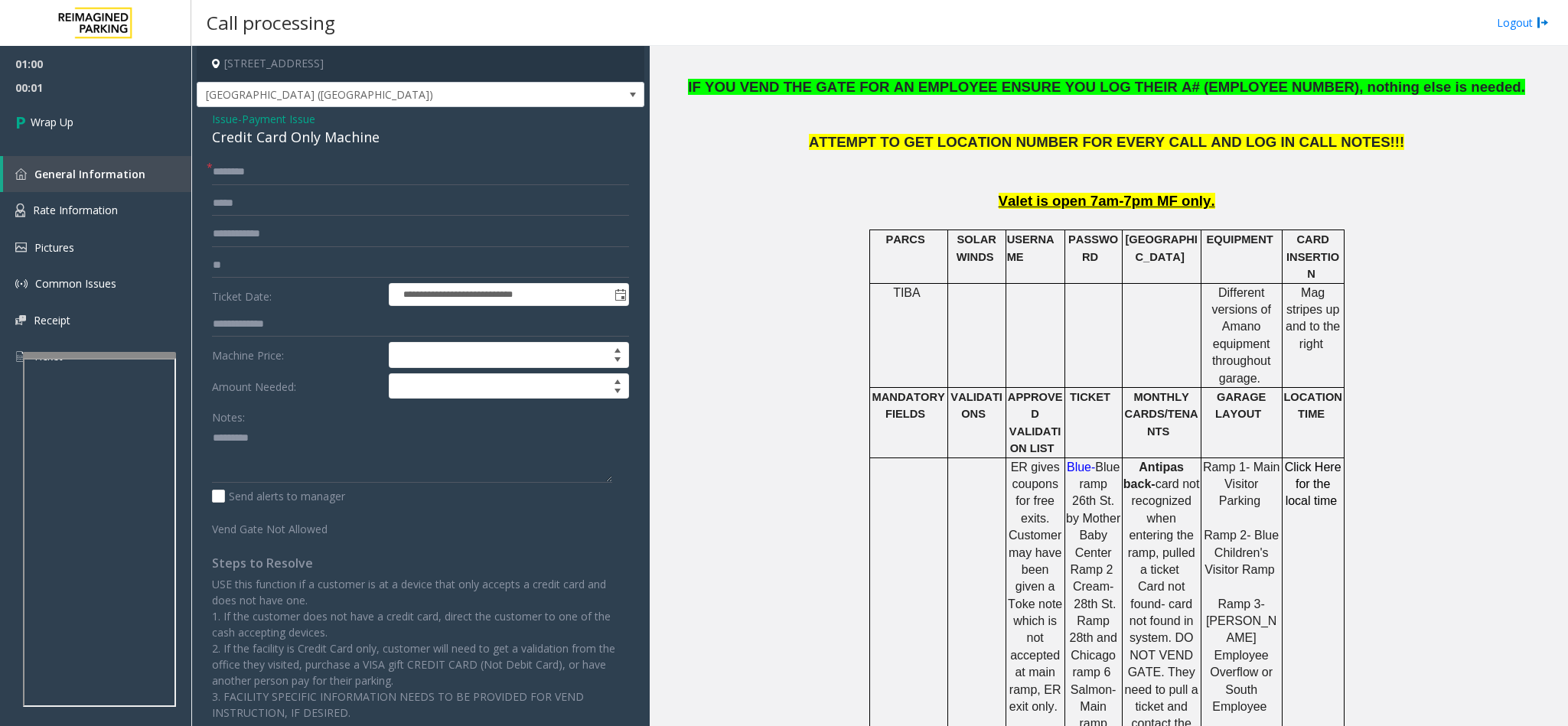
click at [243, 129] on div "Credit Card Only Machine" at bounding box center [421, 137] width 417 height 21
click at [402, 441] on textarea at bounding box center [412, 454] width 400 height 58
type textarea "**********"
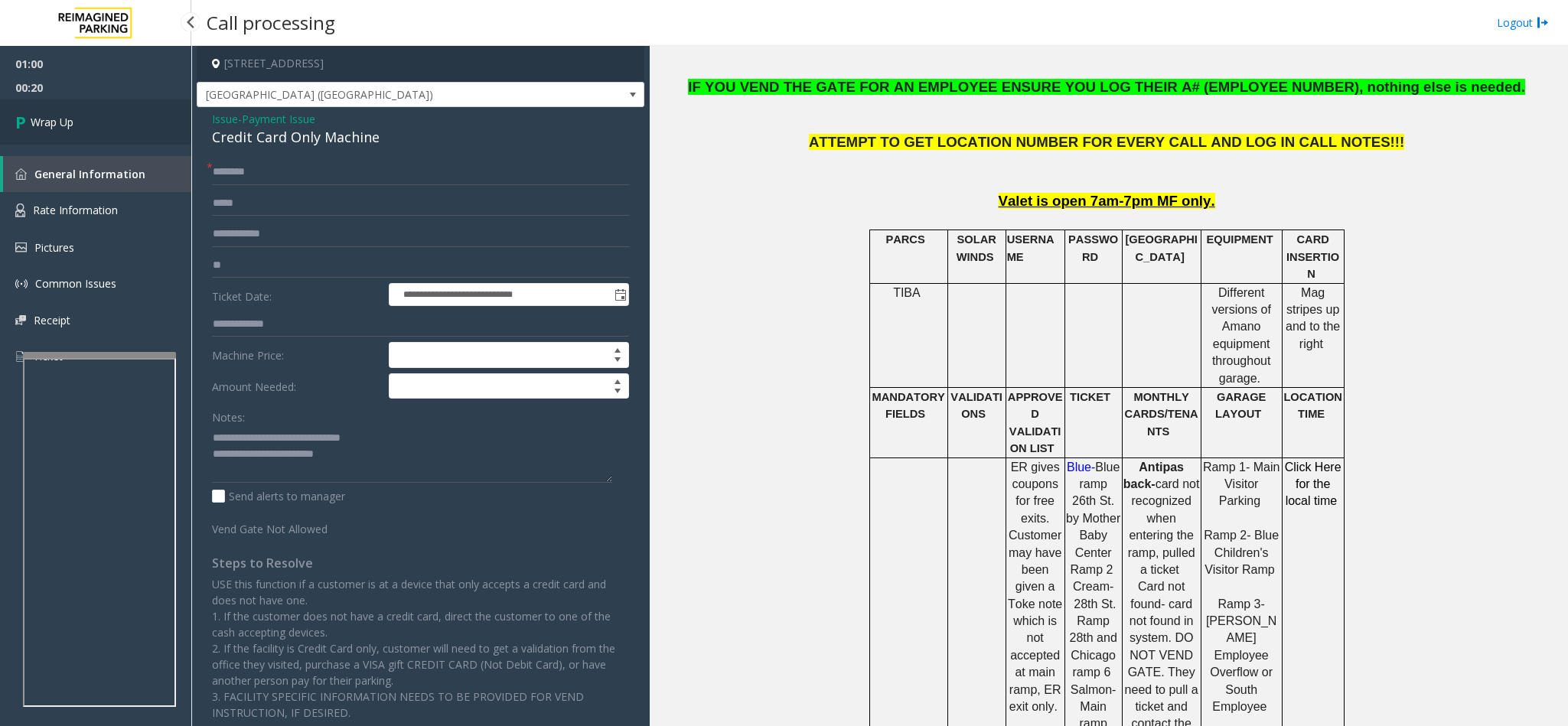
click at [81, 133] on link "Wrap Up" at bounding box center [95, 122] width 191 height 45
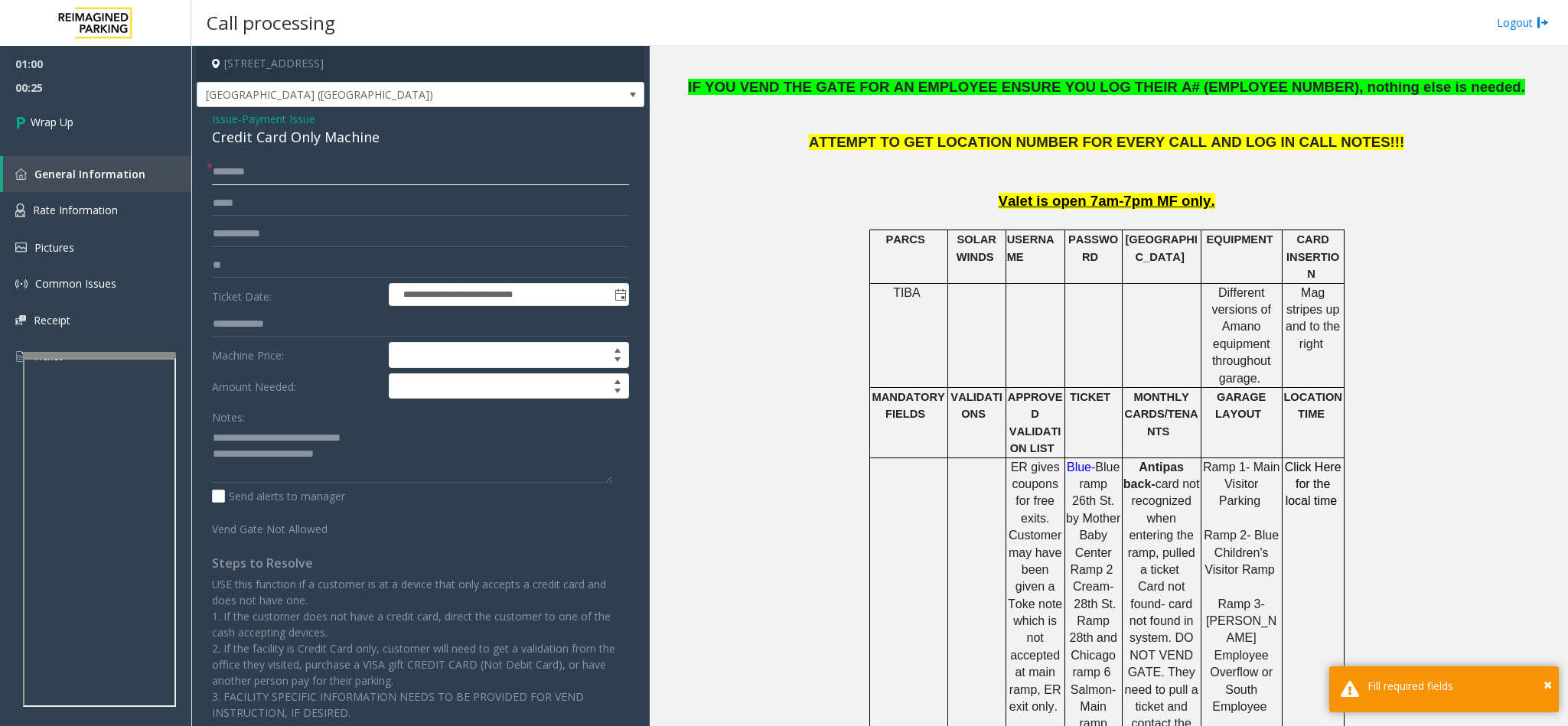
click at [228, 176] on input "text" at bounding box center [421, 172] width 417 height 26
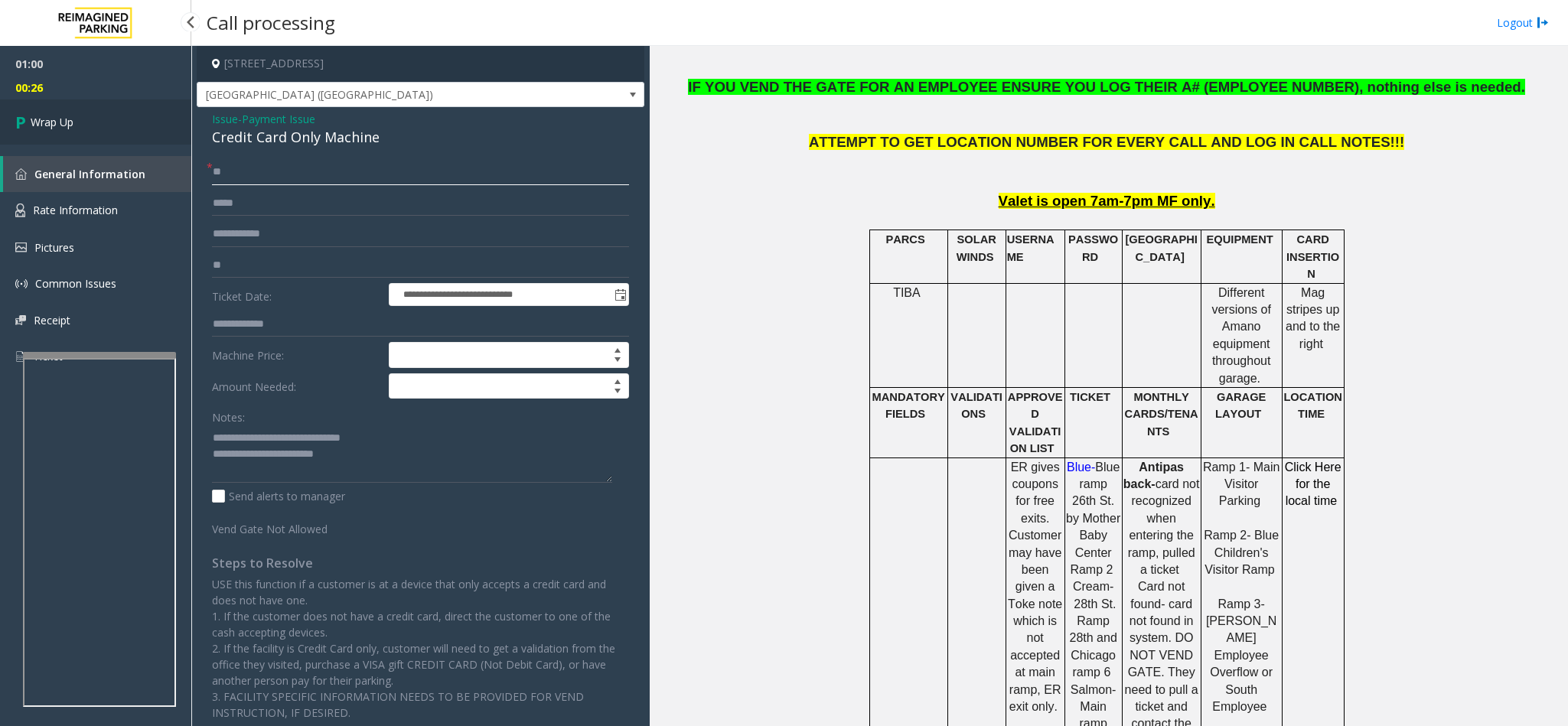
type input "**"
click at [177, 136] on link "Wrap Up" at bounding box center [95, 122] width 191 height 45
